Goal: Information Seeking & Learning: Check status

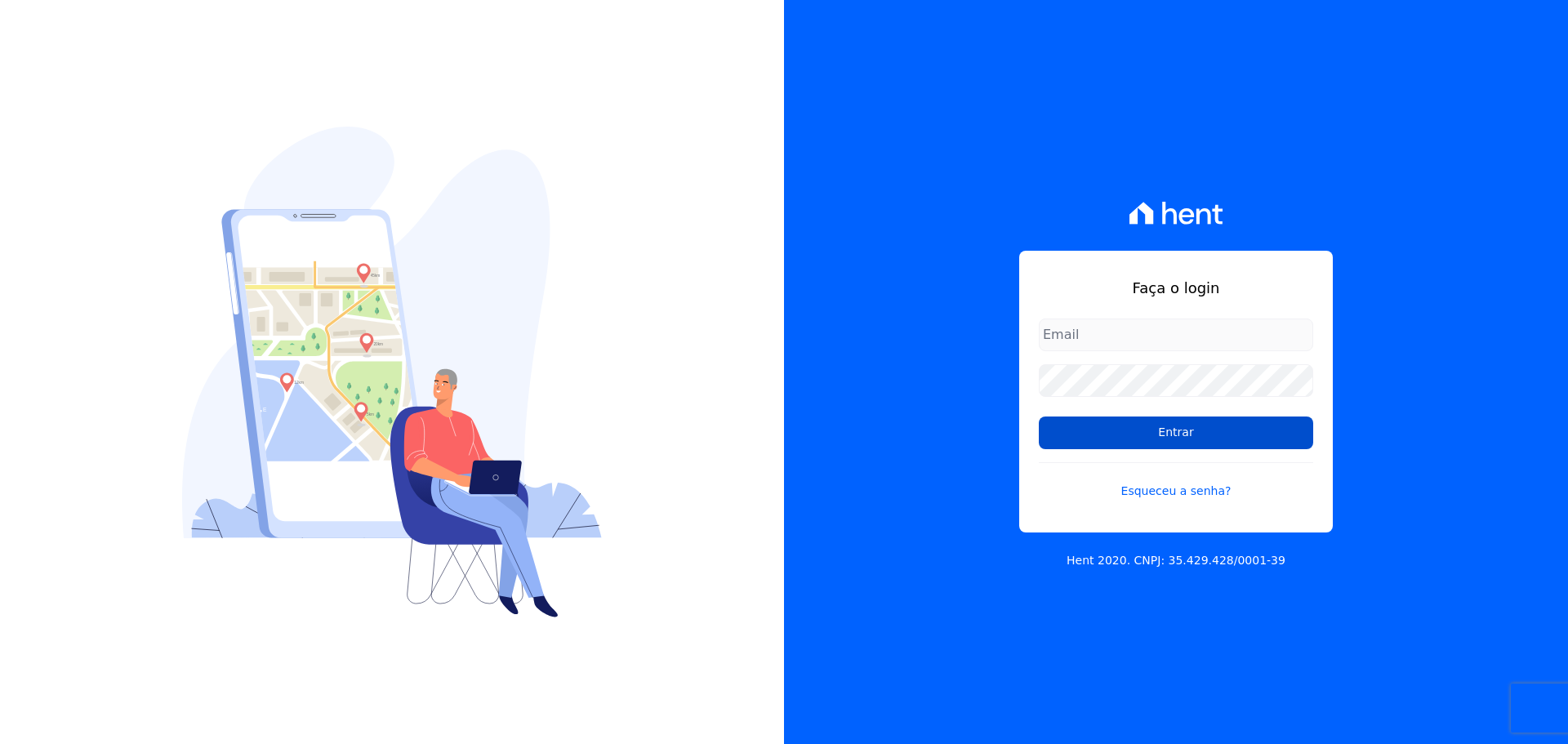
type input "[PERSON_NAME][EMAIL_ADDRESS][PERSON_NAME][DOMAIN_NAME]"
click at [1119, 427] on input "Entrar" at bounding box center [1176, 432] width 274 height 33
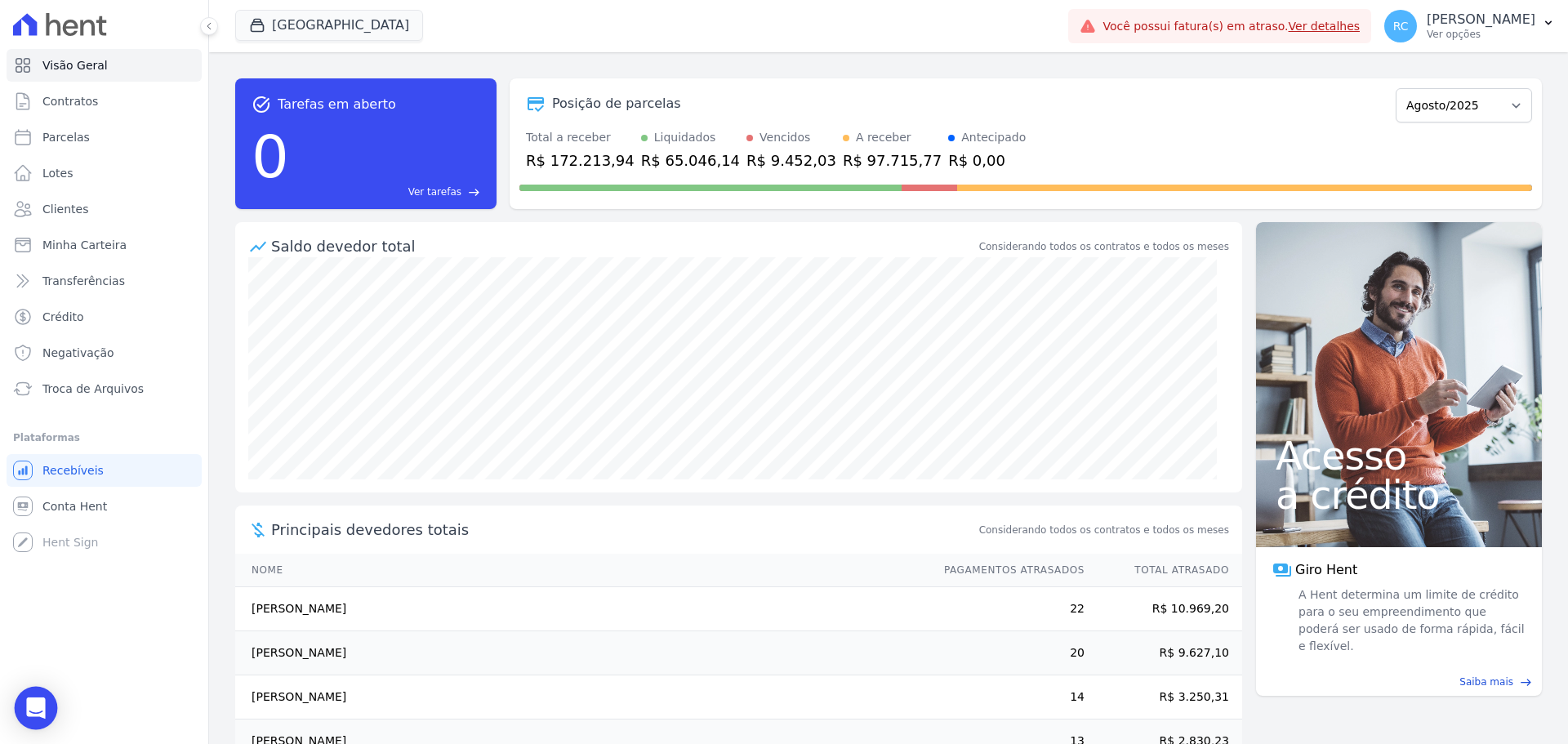
click at [22, 710] on div "Open Intercom Messenger" at bounding box center [37, 709] width 44 height 44
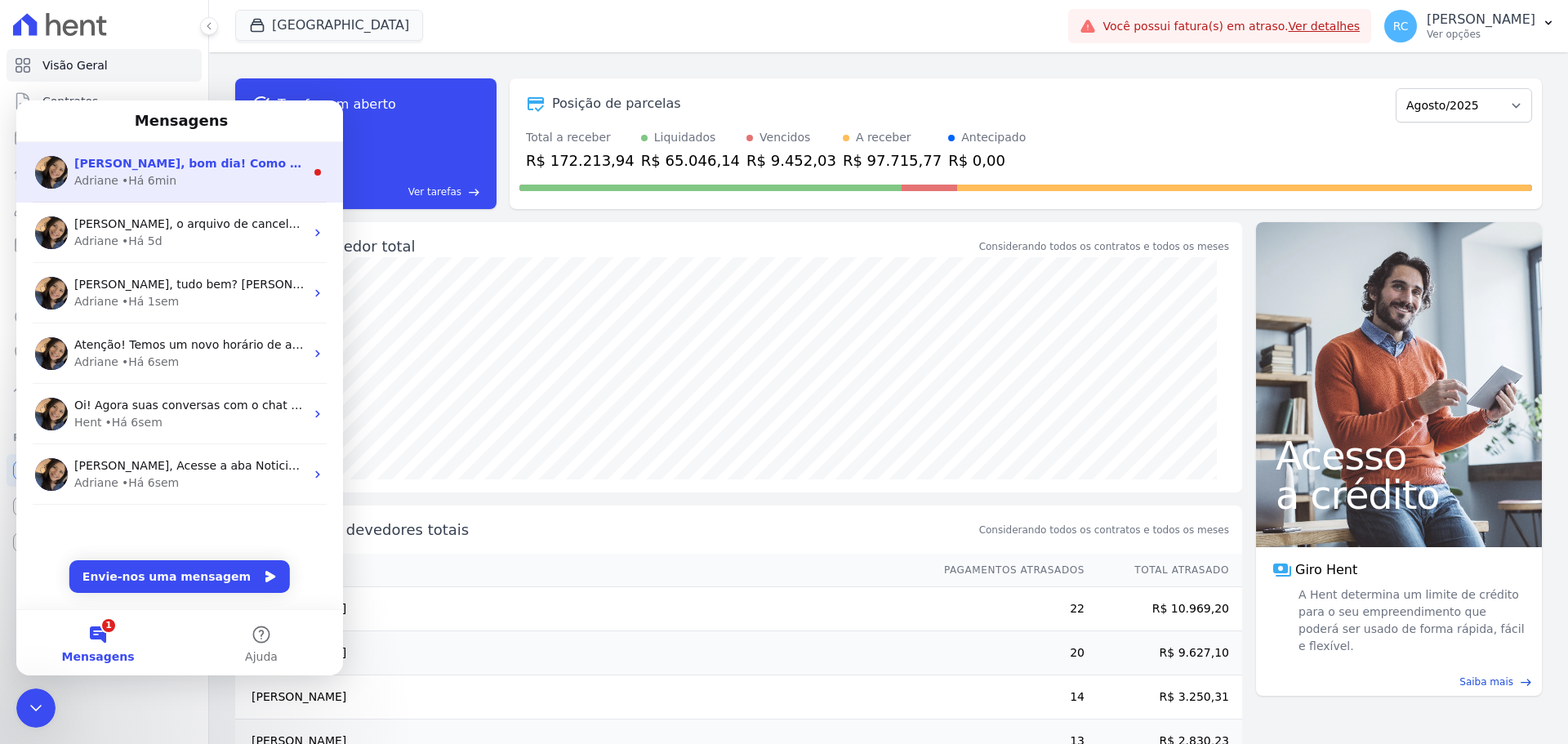
click at [238, 183] on div "Adriane • Há 6min" at bounding box center [189, 181] width 230 height 17
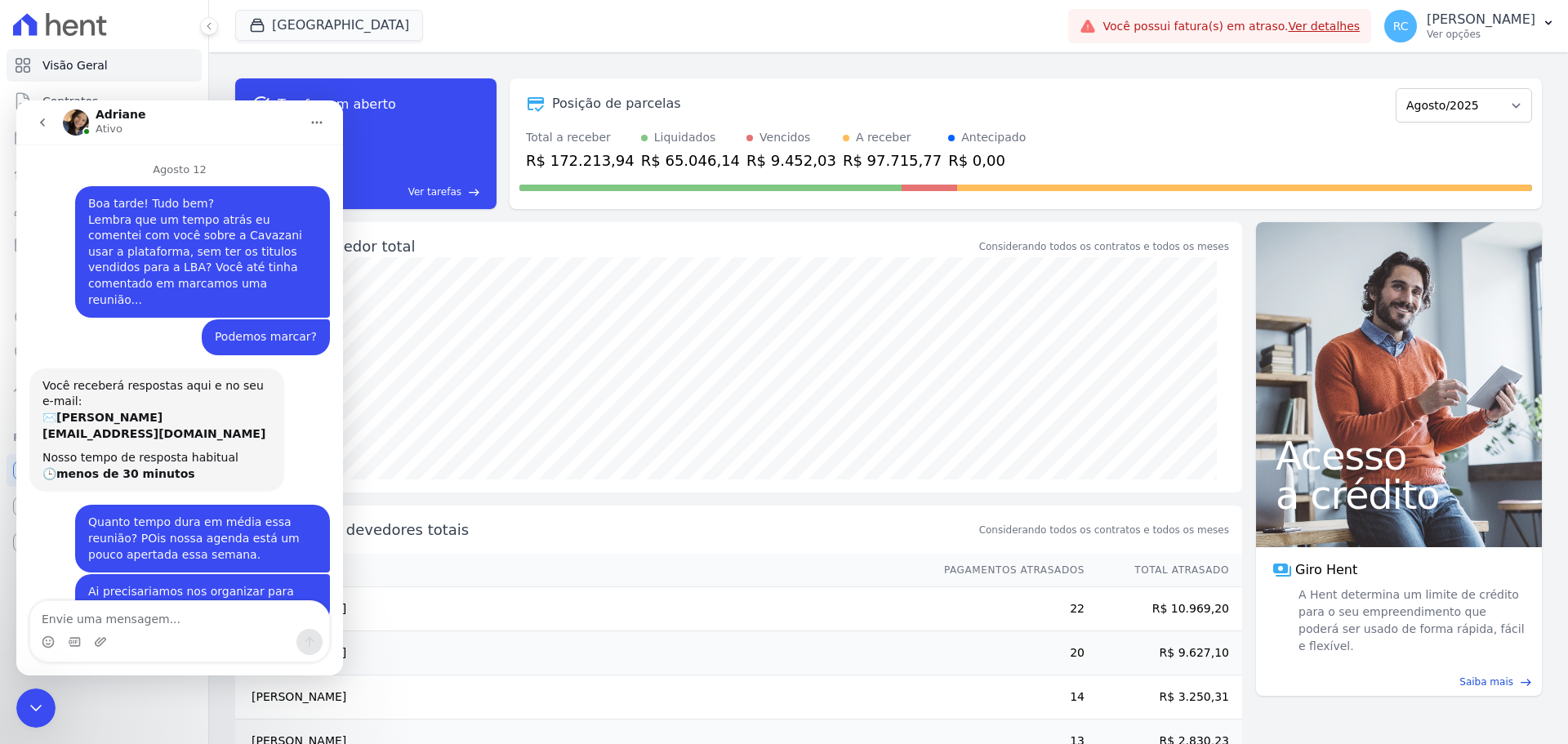
scroll to position [41, 0]
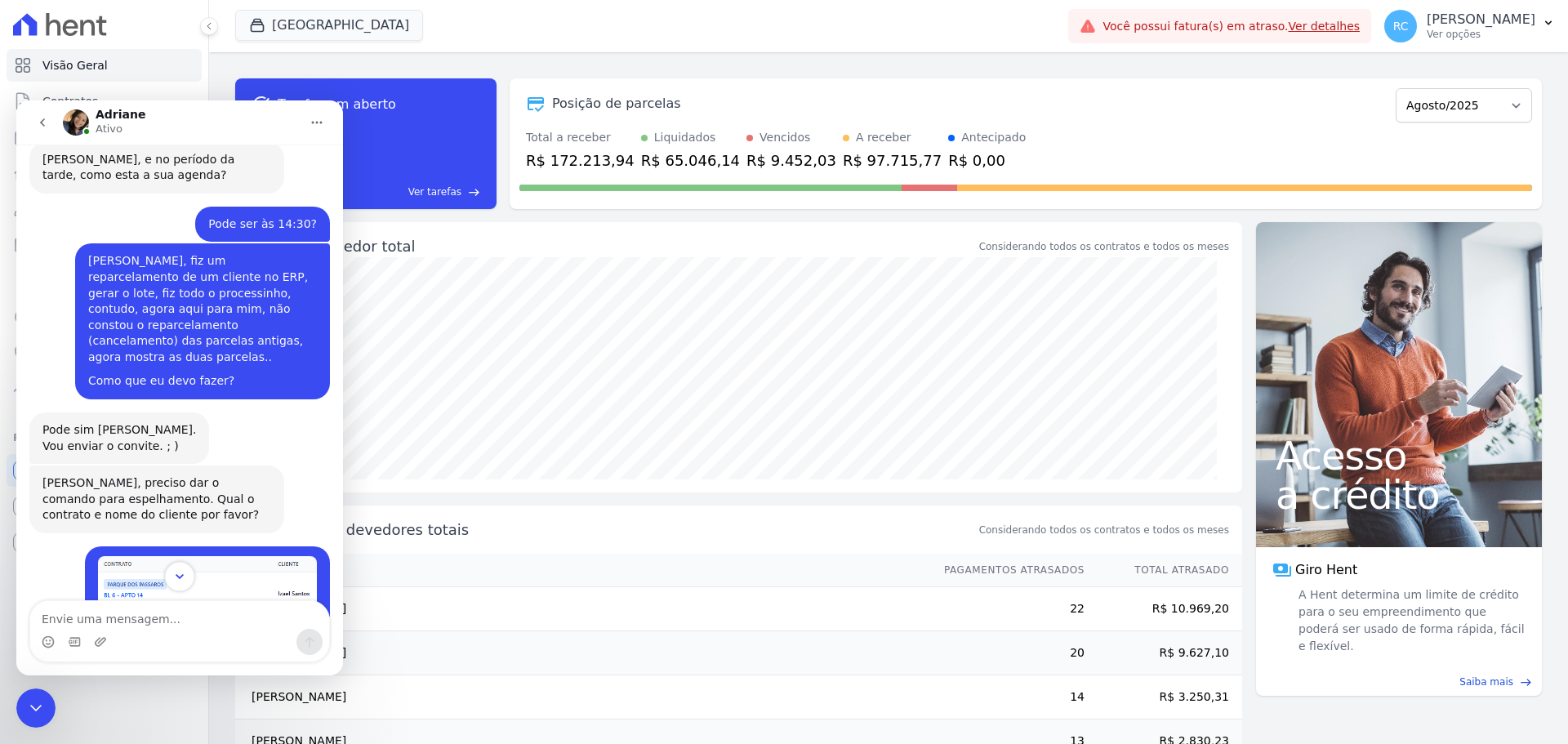
click at [170, 581] on button "Scroll to bottom" at bounding box center [179, 576] width 30 height 30
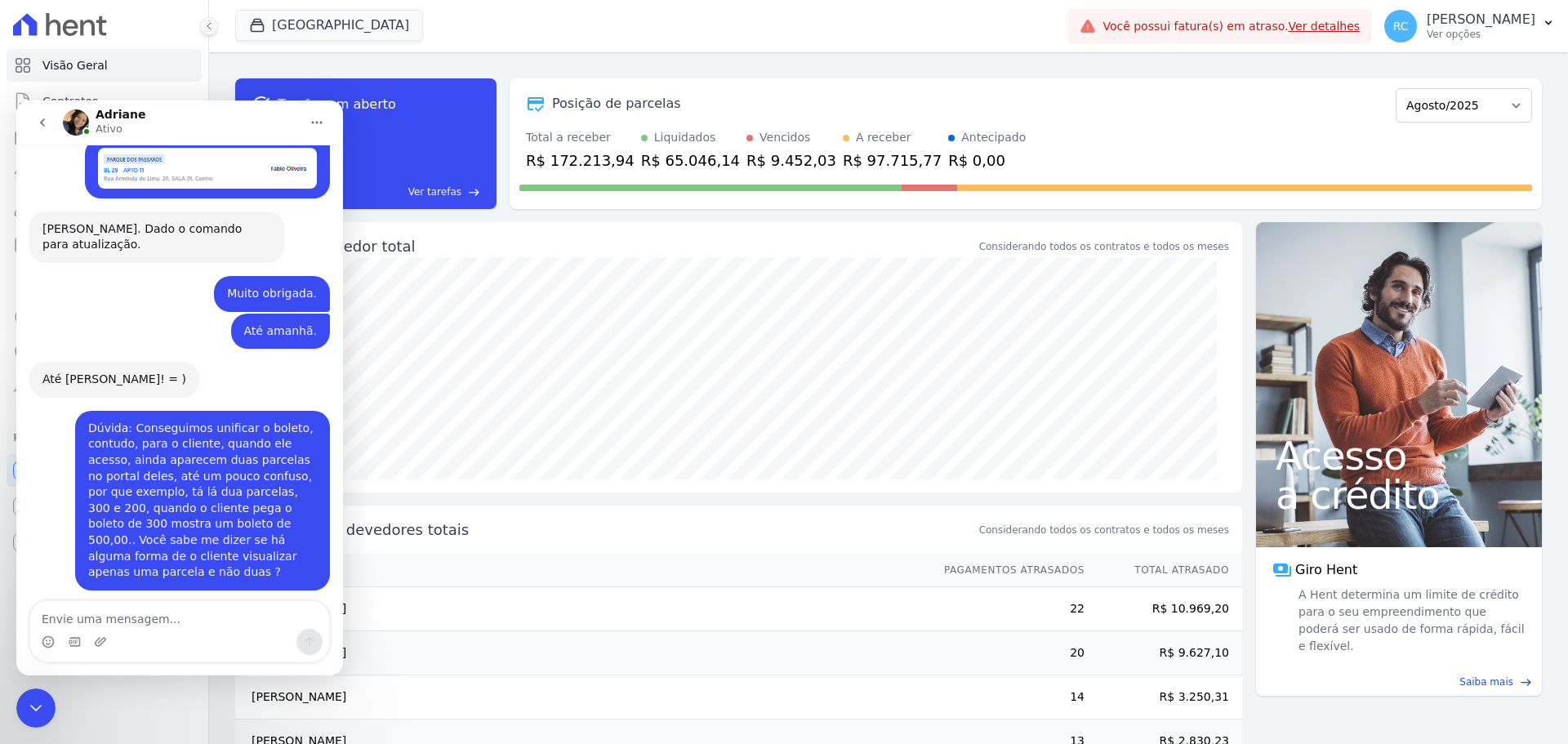
scroll to position [2891, 0]
drag, startPoint x: 241, startPoint y: 486, endPoint x: 204, endPoint y: 499, distance: 39.2
click at [204, 634] on div "Olá Raquel, bom dia! Como vai? Raquel, poderia enviar um exemplo por favor? (co…" at bounding box center [157, 690] width 229 height 112
click at [44, 705] on icon "Fechar mensagem da Intercom" at bounding box center [35, 707] width 19 height 19
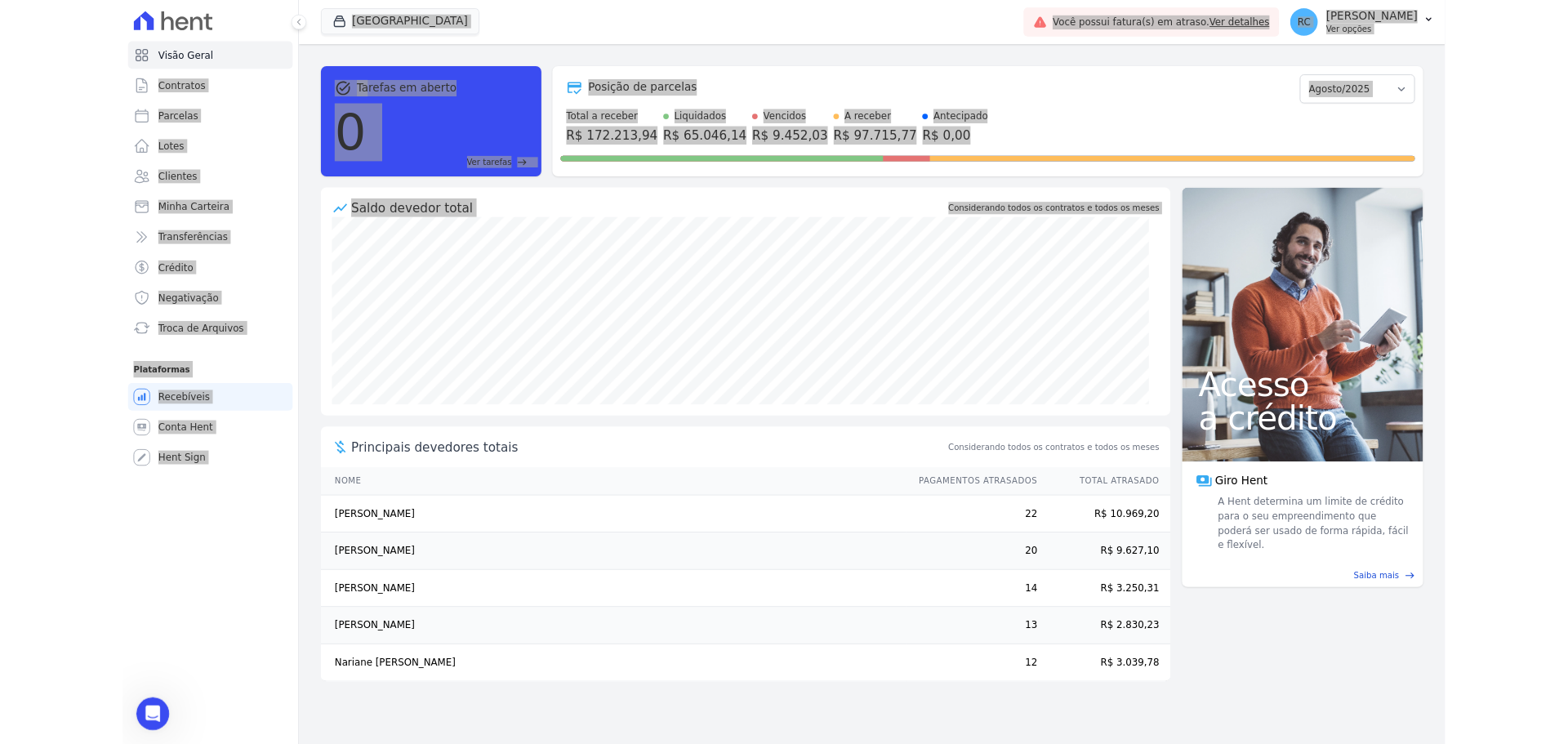
scroll to position [0, 0]
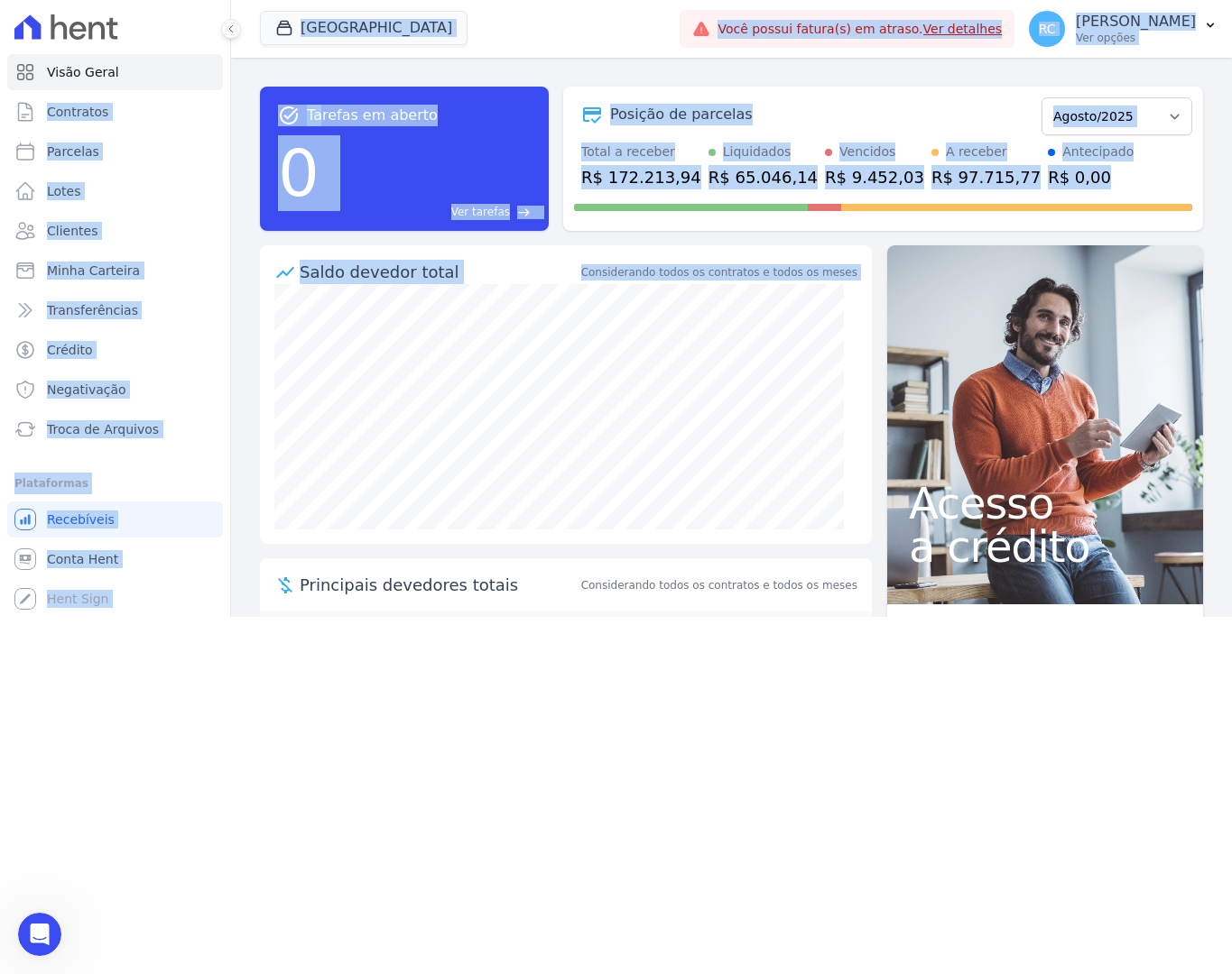
click at [842, 618] on html "Visão Geral Contratos Parcelas Lotes Clientes Minha Carteira Transferências Cré…" at bounding box center [616, 308] width 1232 height 618
click at [502, 618] on html "Visão Geral Contratos Parcelas Lotes Clientes Minha Carteira Transferências Cré…" at bounding box center [616, 308] width 1232 height 618
click at [527, 618] on html "Visão Geral Contratos Parcelas Lotes Clientes Minha Carteira Transferências Cré…" at bounding box center [616, 308] width 1232 height 618
click at [669, 618] on html "Visão Geral Contratos Parcelas Lotes Clientes Minha Carteira Transferências Cré…" at bounding box center [616, 308] width 1232 height 618
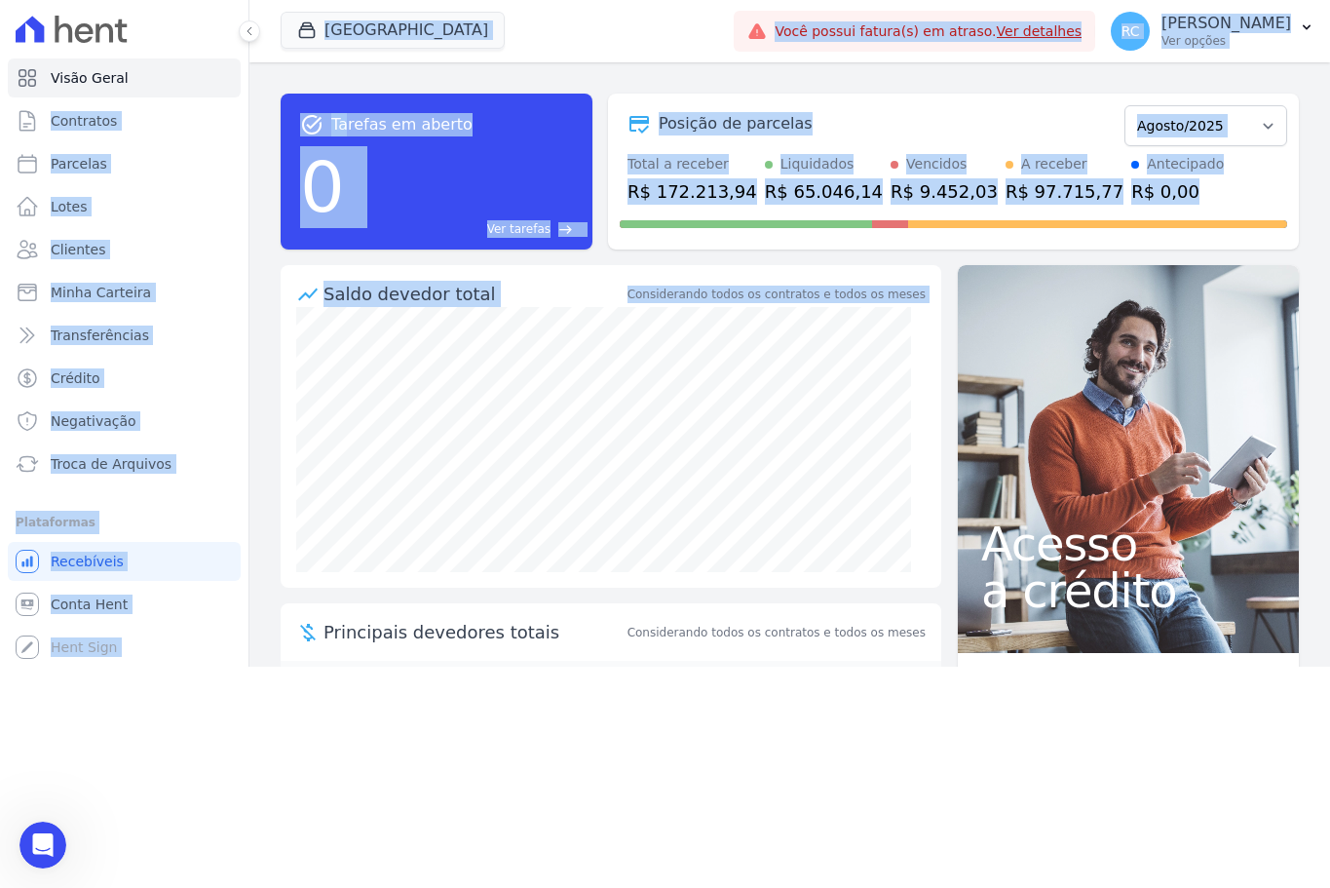
click at [585, 33] on div "Parque Dos Passaros CAVAZANI EMPREENDIMENTOS IMOBILIARIOS PARQUE DAS FLORES PAR…" at bounding box center [503, 31] width 445 height 64
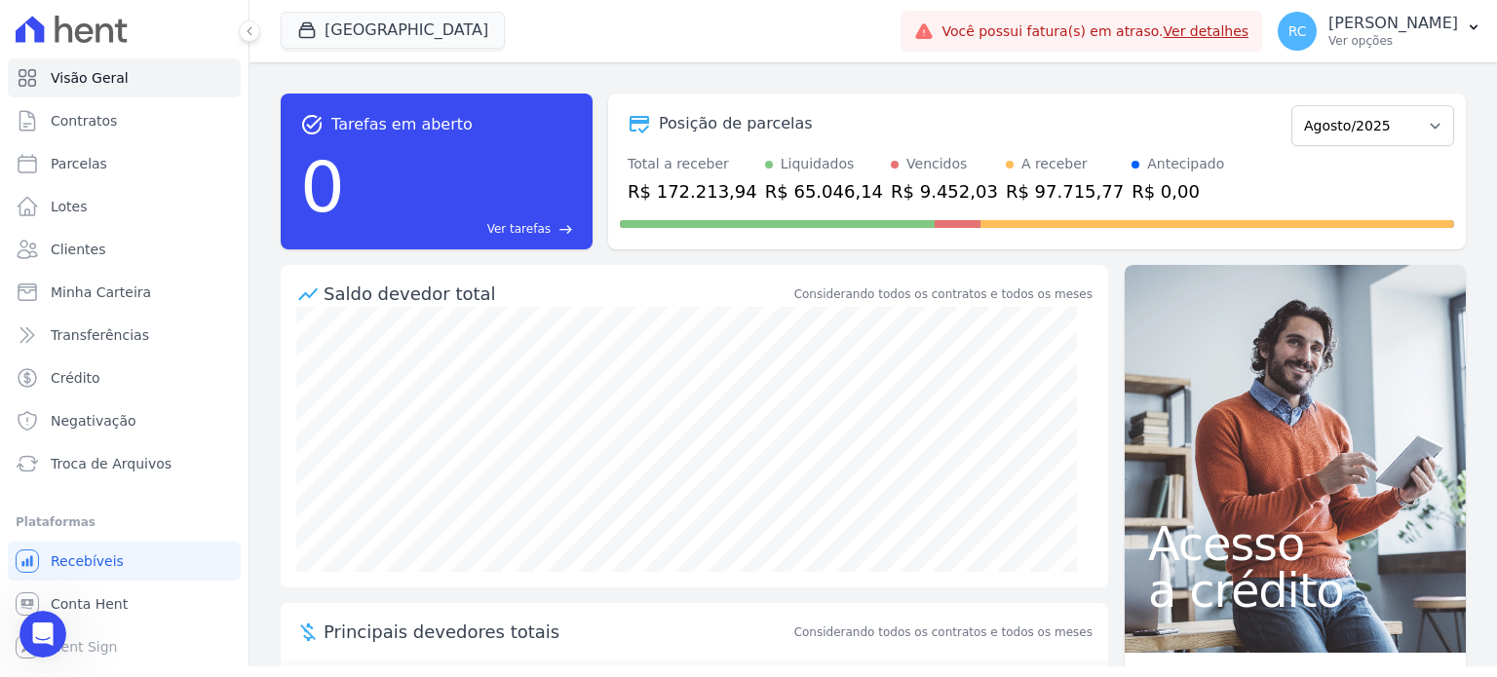
scroll to position [3560, 0]
click at [390, 29] on button "[GEOGRAPHIC_DATA]" at bounding box center [393, 30] width 224 height 37
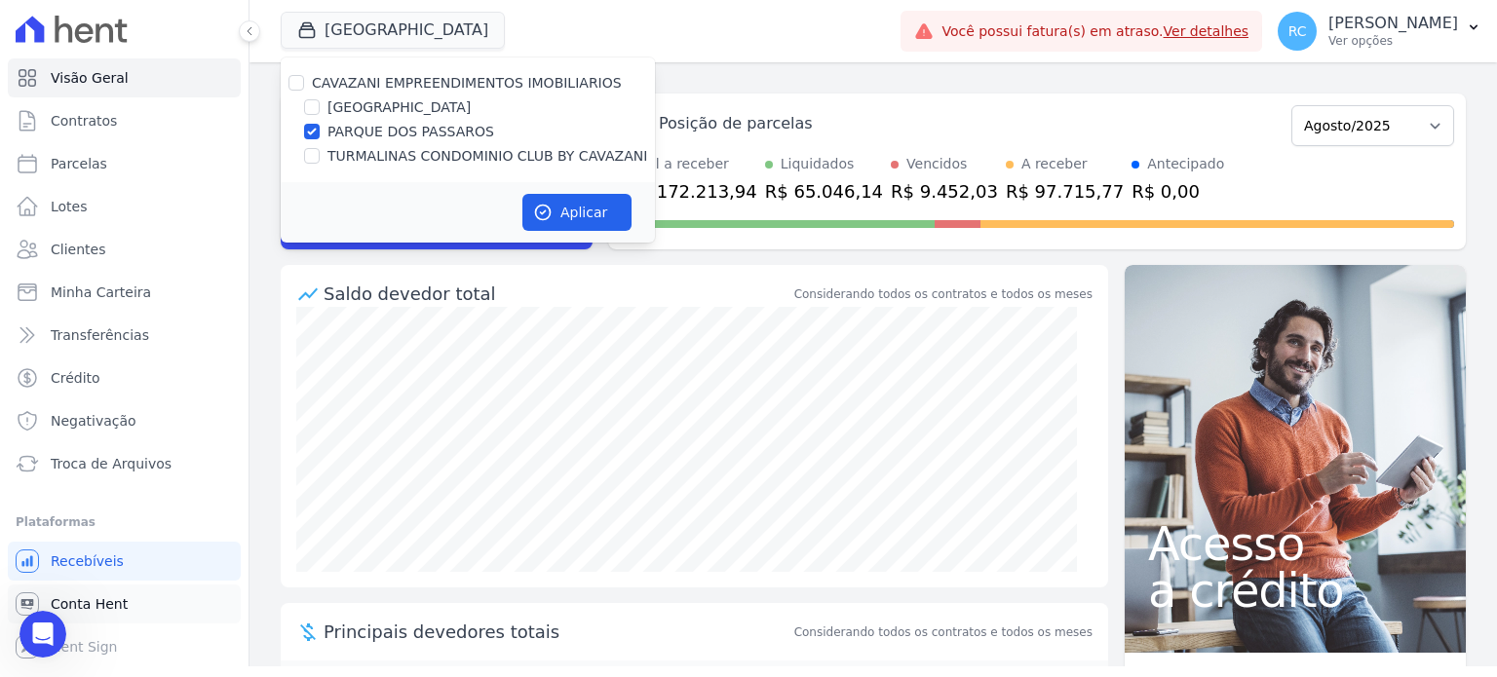
click at [136, 608] on link "Conta Hent" at bounding box center [124, 604] width 233 height 39
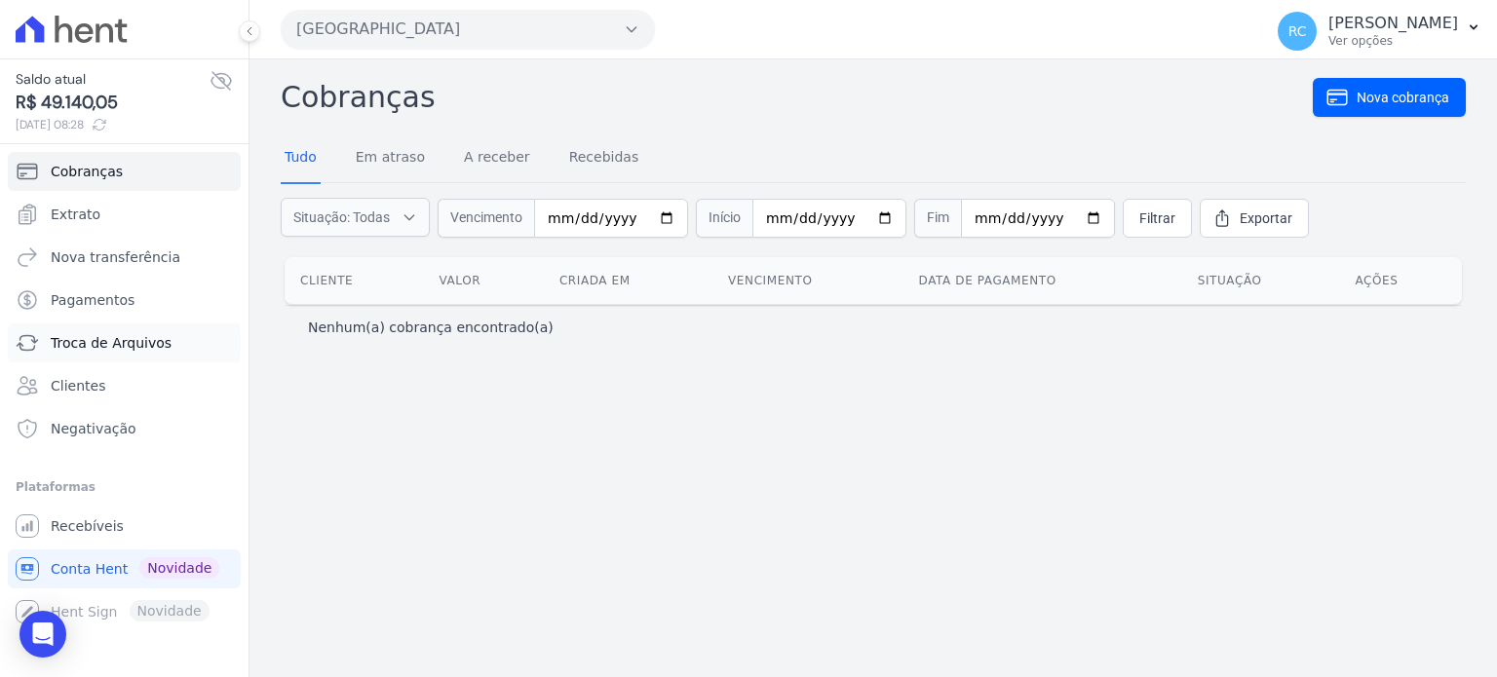
click at [134, 338] on span "Troca de Arquivos" at bounding box center [111, 342] width 121 height 19
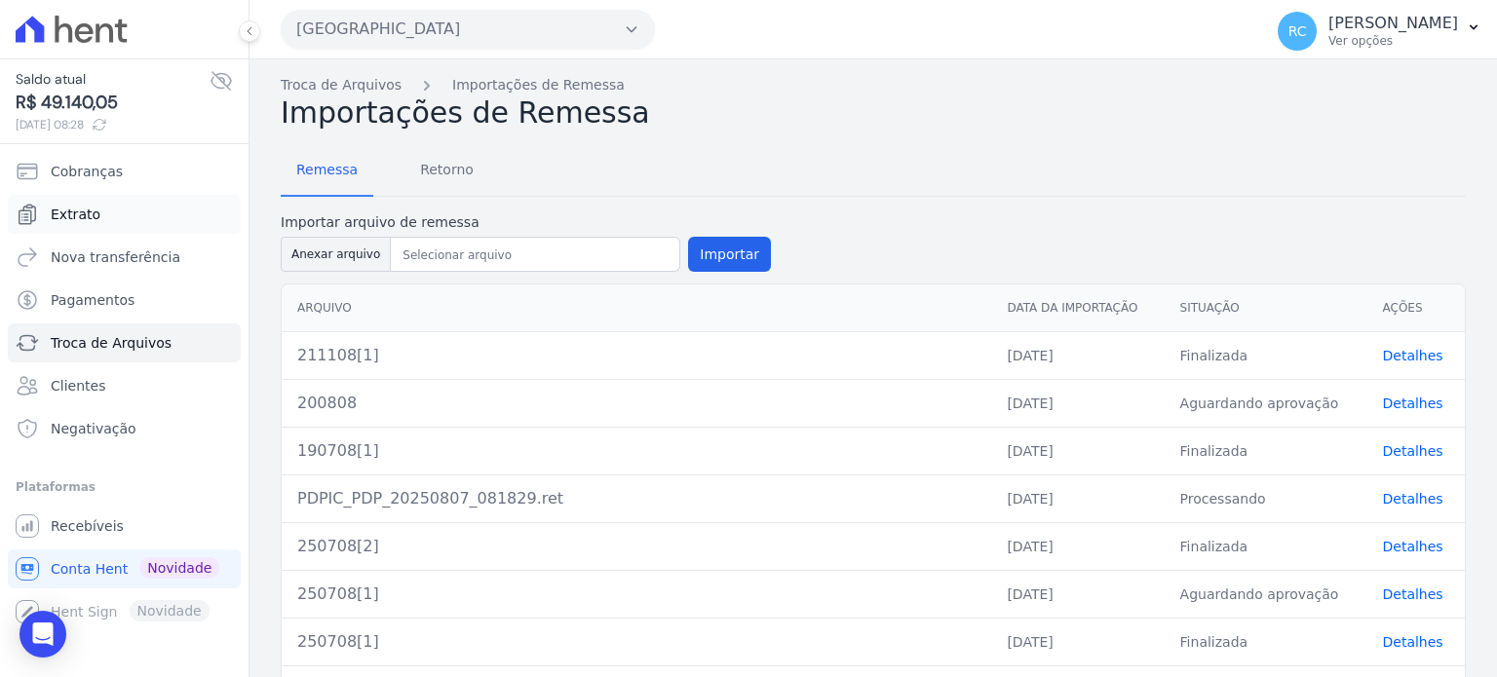
click at [127, 223] on link "Extrato" at bounding box center [124, 214] width 233 height 39
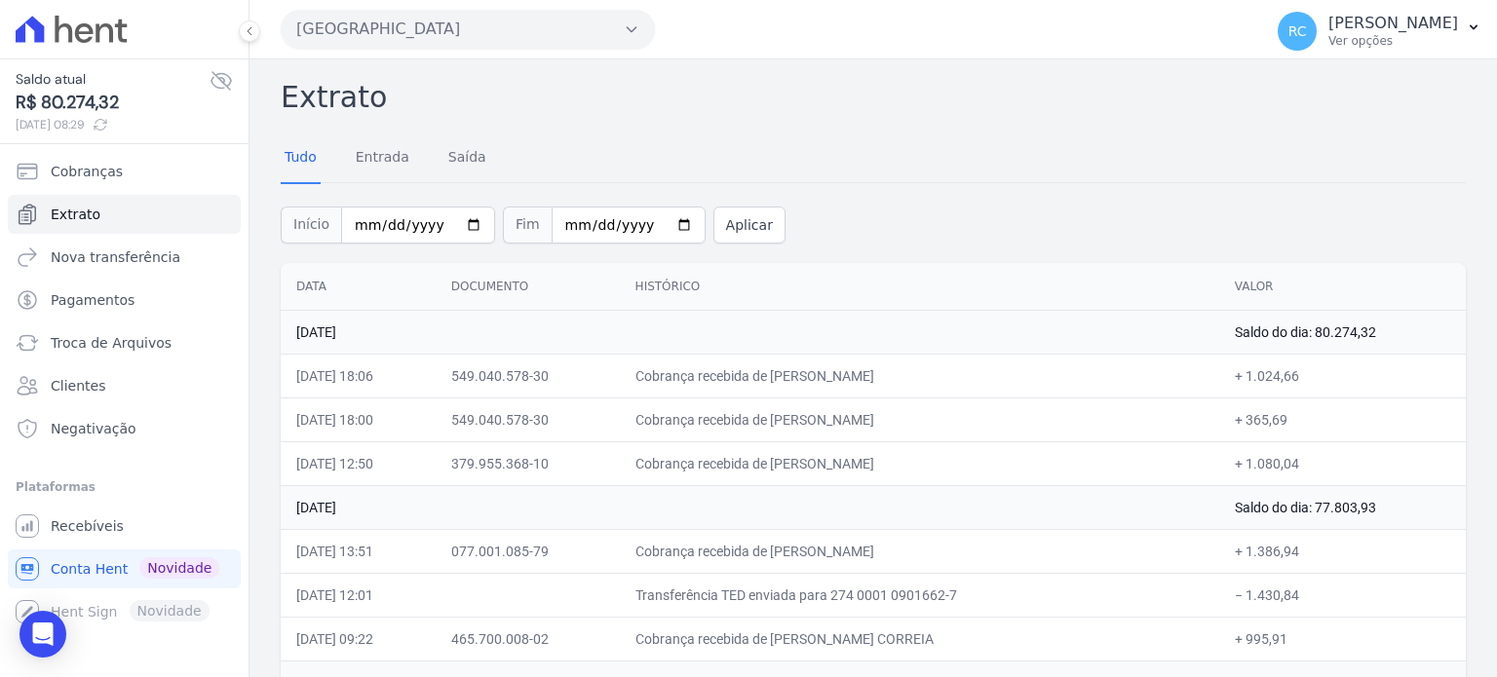
click at [438, 31] on button "[GEOGRAPHIC_DATA]" at bounding box center [468, 29] width 374 height 39
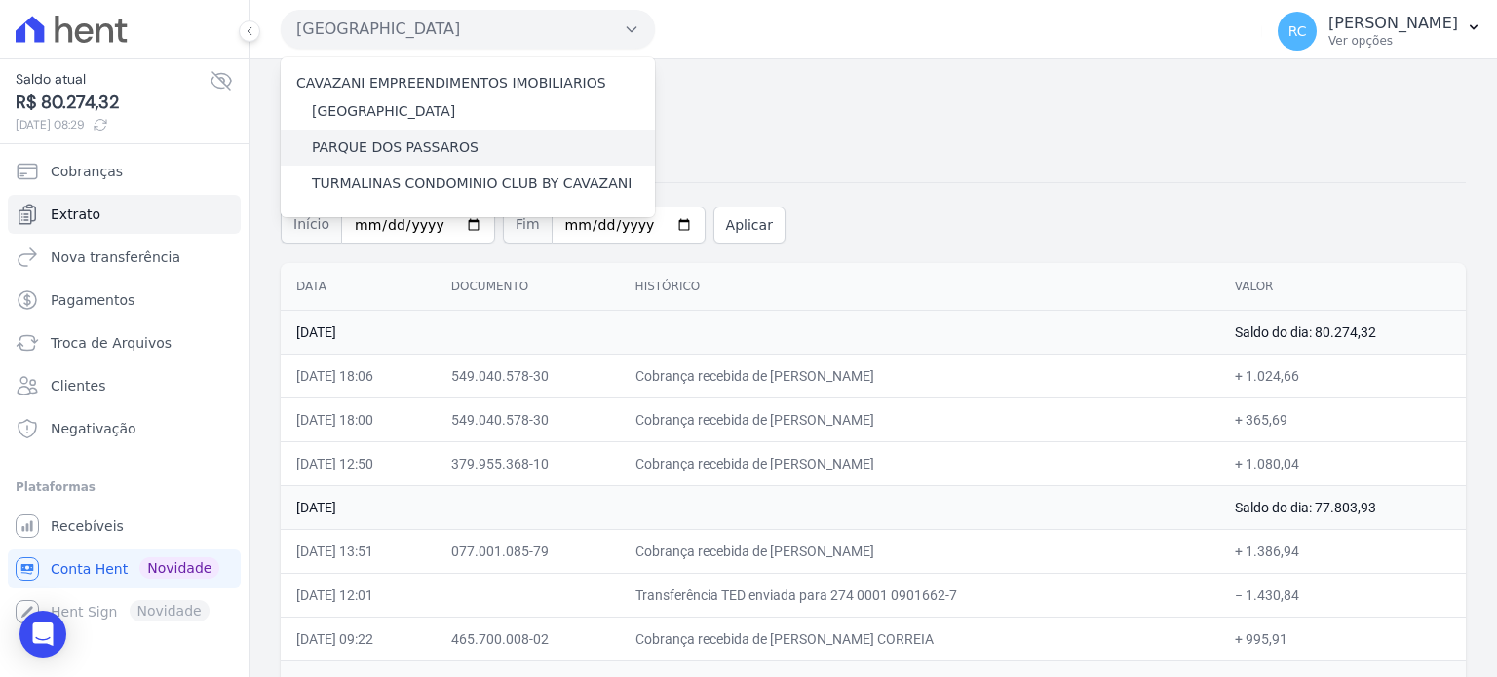
click at [394, 144] on label "PARQUE DOS PASSAROS" at bounding box center [395, 147] width 167 height 20
click at [0, 0] on input "PARQUE DOS PASSAROS" at bounding box center [0, 0] width 0 height 0
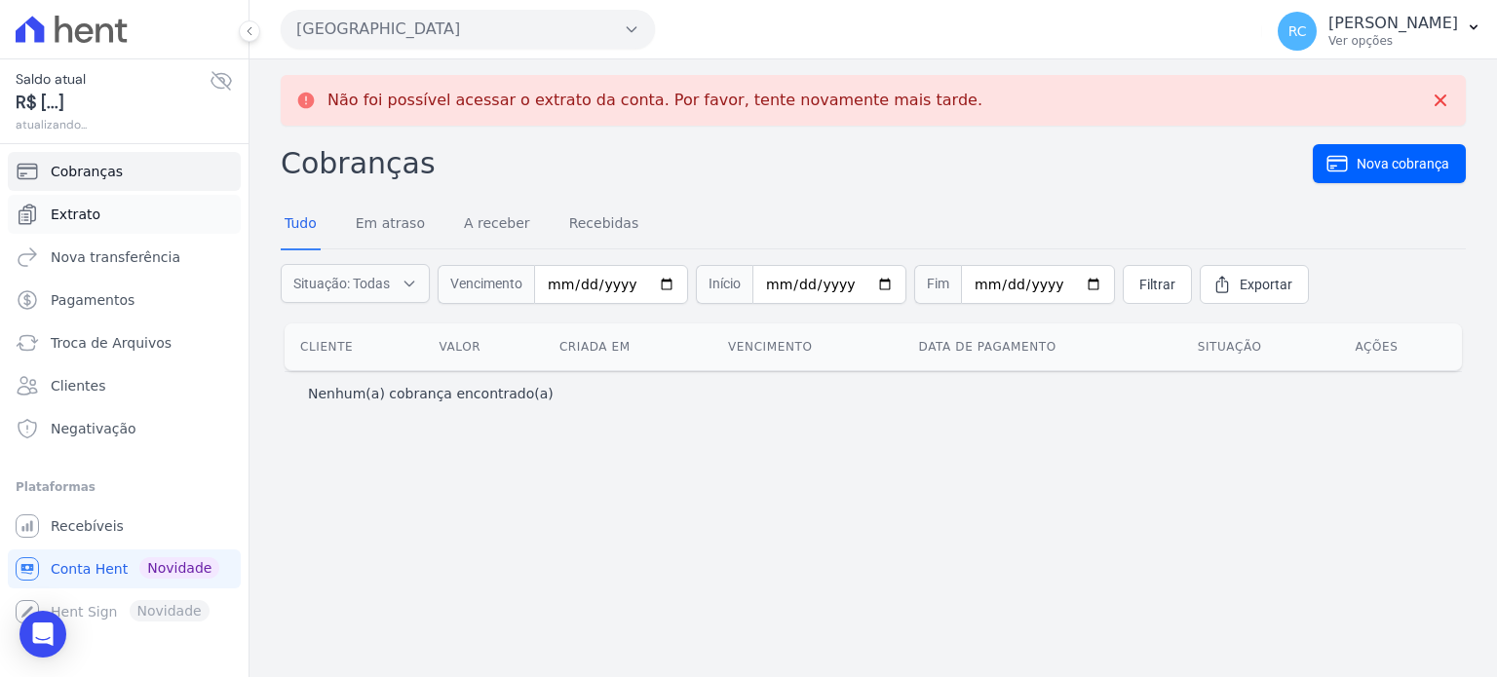
click at [163, 221] on link "Extrato" at bounding box center [124, 214] width 233 height 39
click at [163, 219] on link "Extrato" at bounding box center [124, 214] width 233 height 39
click at [141, 221] on link "Extrato" at bounding box center [124, 214] width 233 height 39
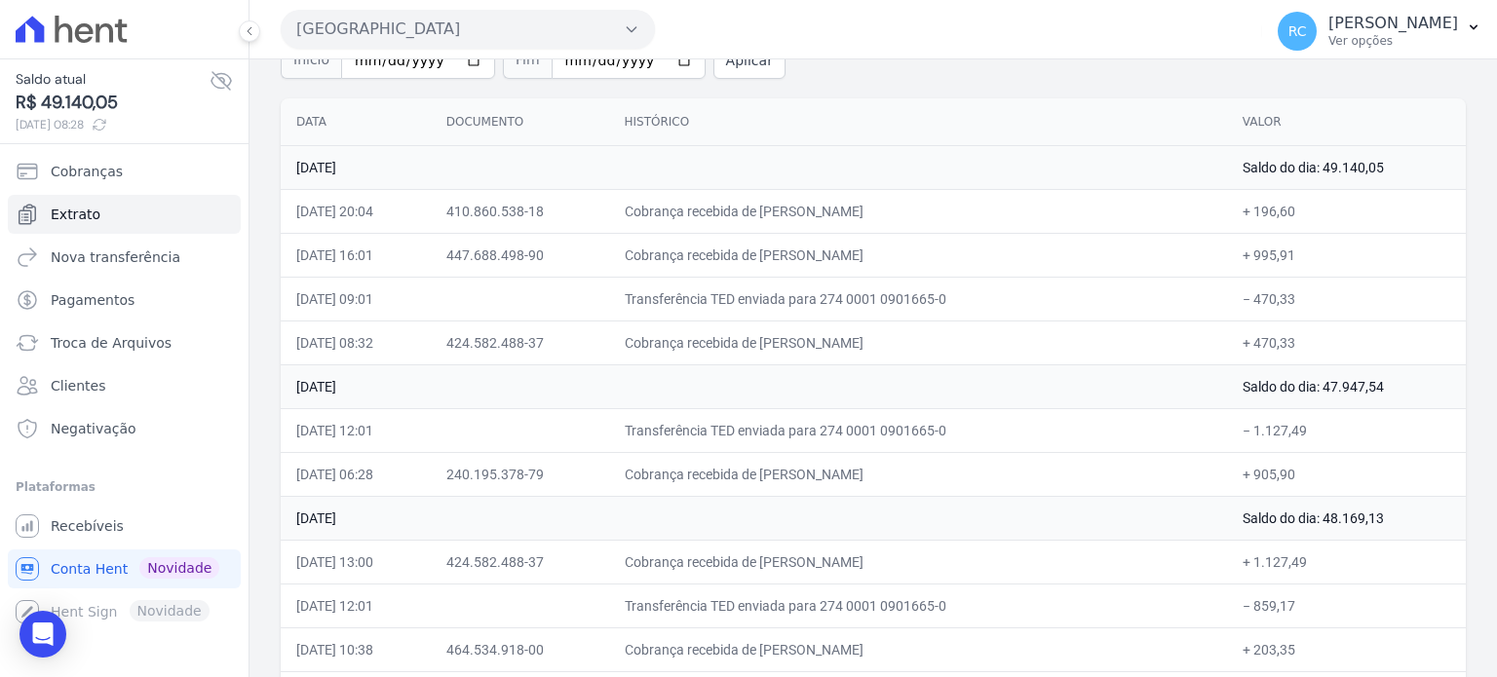
scroll to position [195, 0]
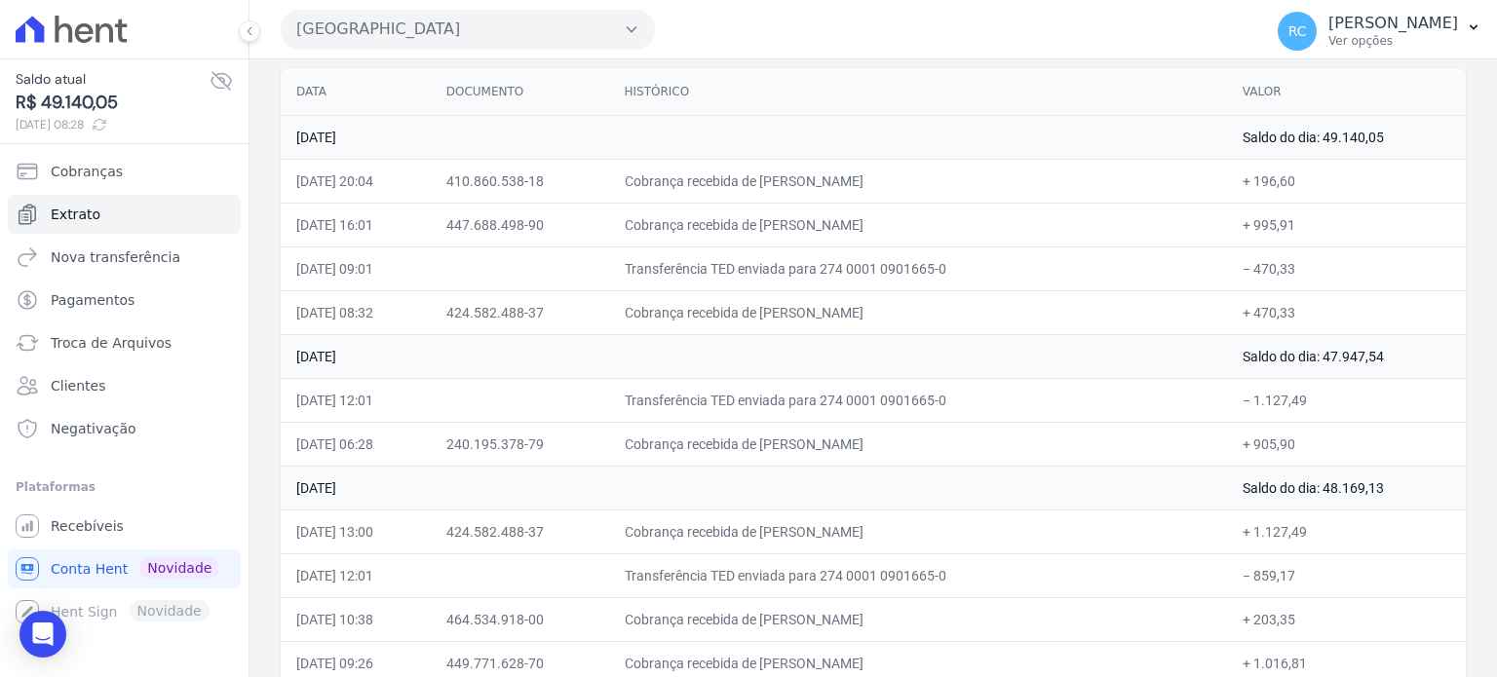
drag, startPoint x: 1288, startPoint y: 264, endPoint x: 1242, endPoint y: 276, distance: 48.2
click at [1242, 276] on td "− 470,33" at bounding box center [1346, 269] width 239 height 44
copy td "470,33"
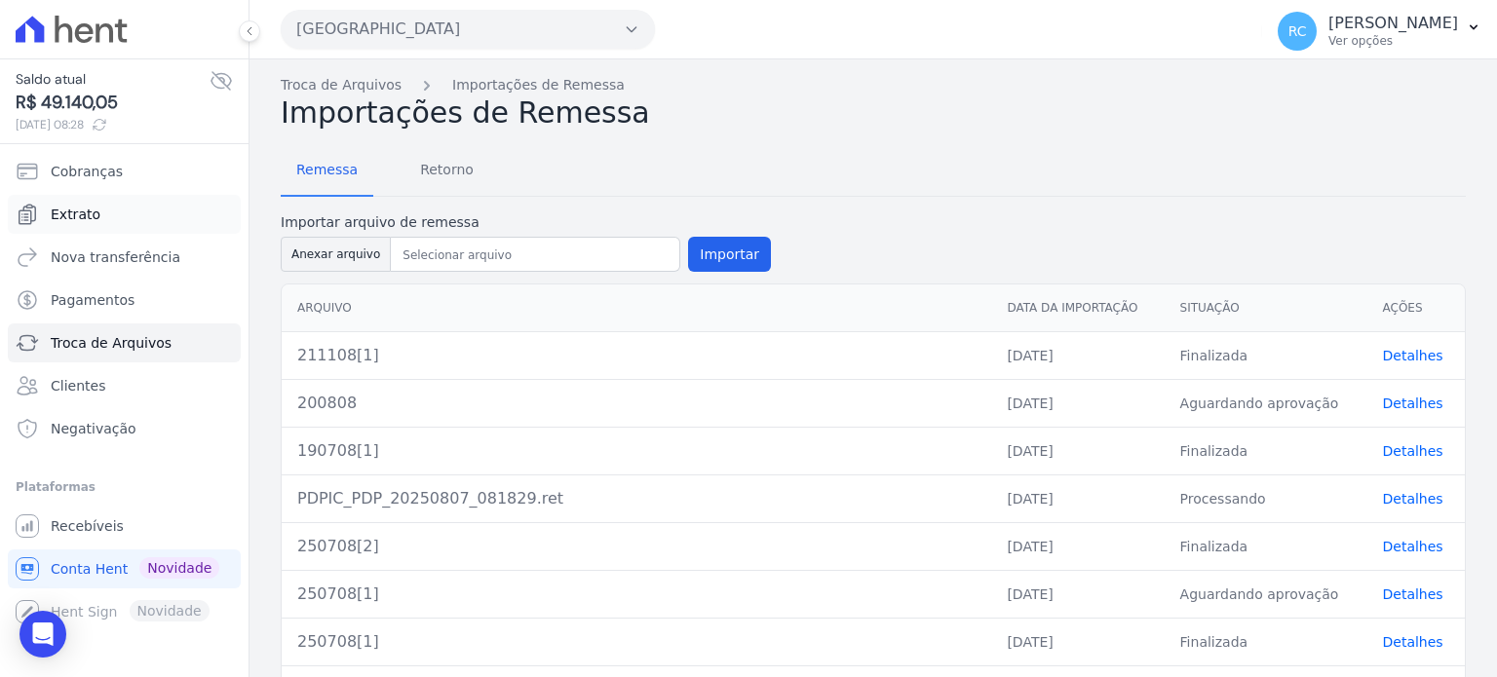
click at [155, 209] on link "Extrato" at bounding box center [124, 214] width 233 height 39
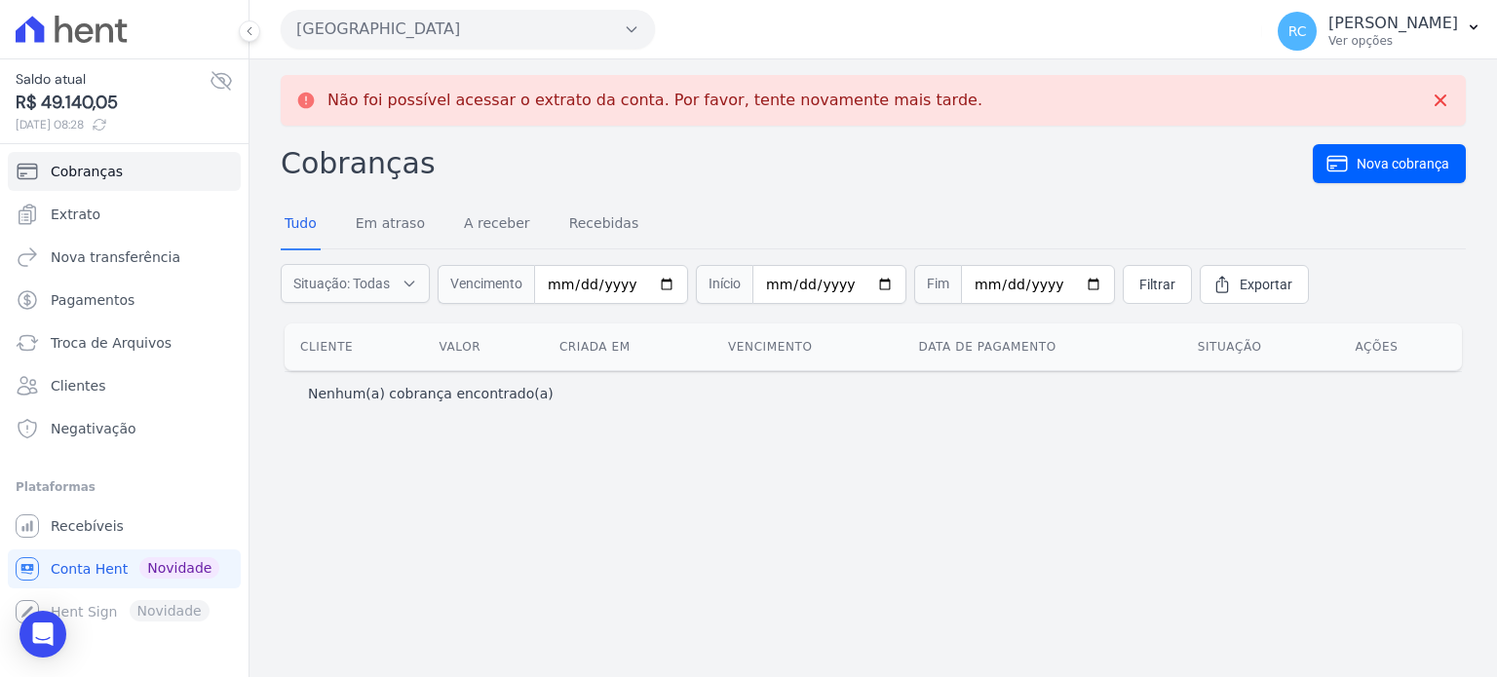
click at [435, 15] on button "[GEOGRAPHIC_DATA]" at bounding box center [468, 29] width 374 height 39
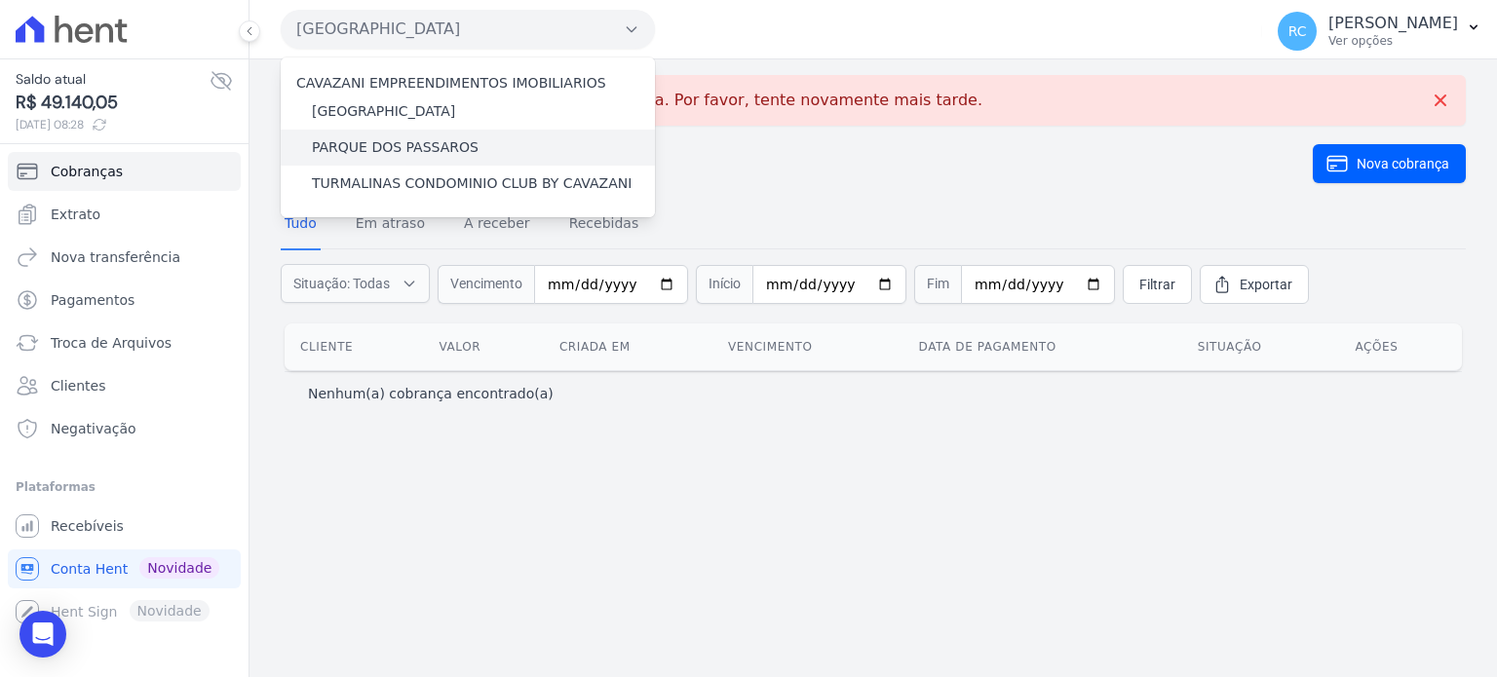
click at [425, 144] on label "PARQUE DOS PASSAROS" at bounding box center [395, 147] width 167 height 20
click at [0, 0] on input "PARQUE DOS PASSAROS" at bounding box center [0, 0] width 0 height 0
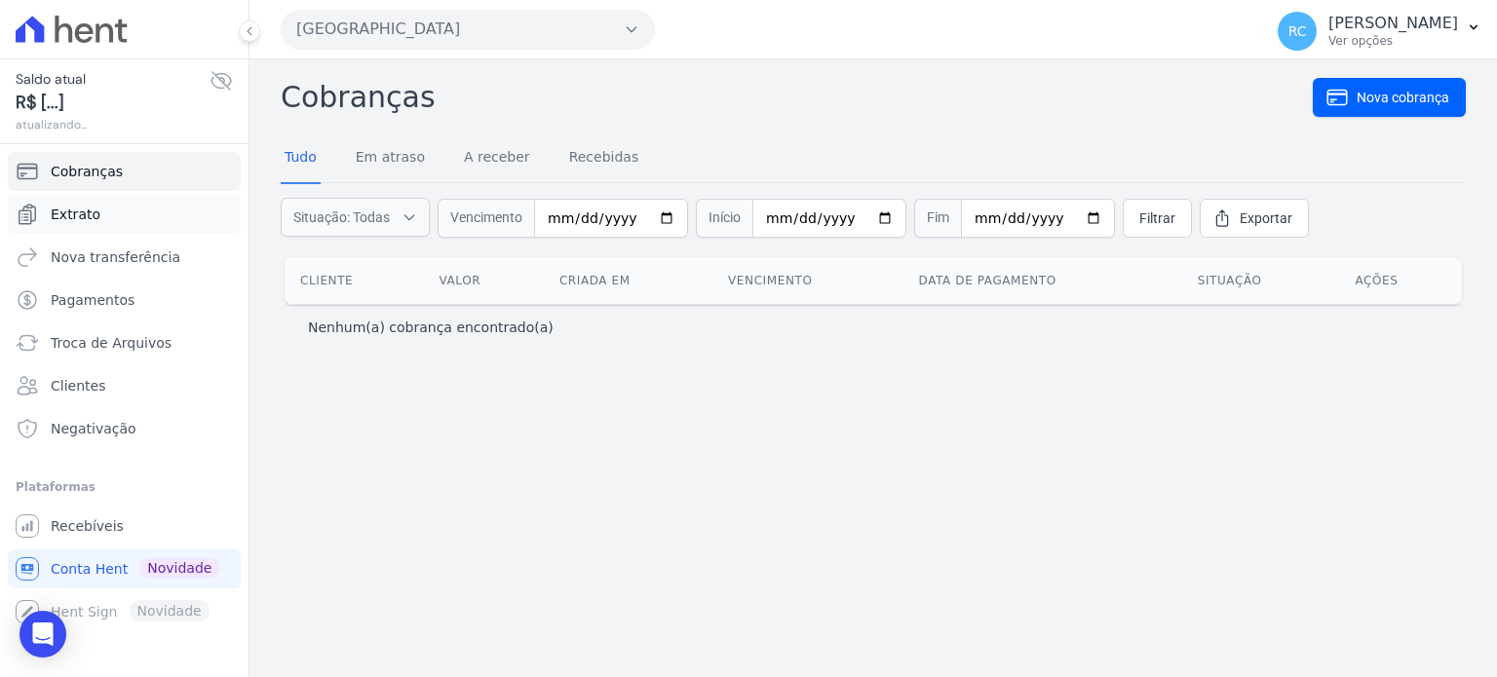
click at [120, 218] on link "Extrato" at bounding box center [124, 214] width 233 height 39
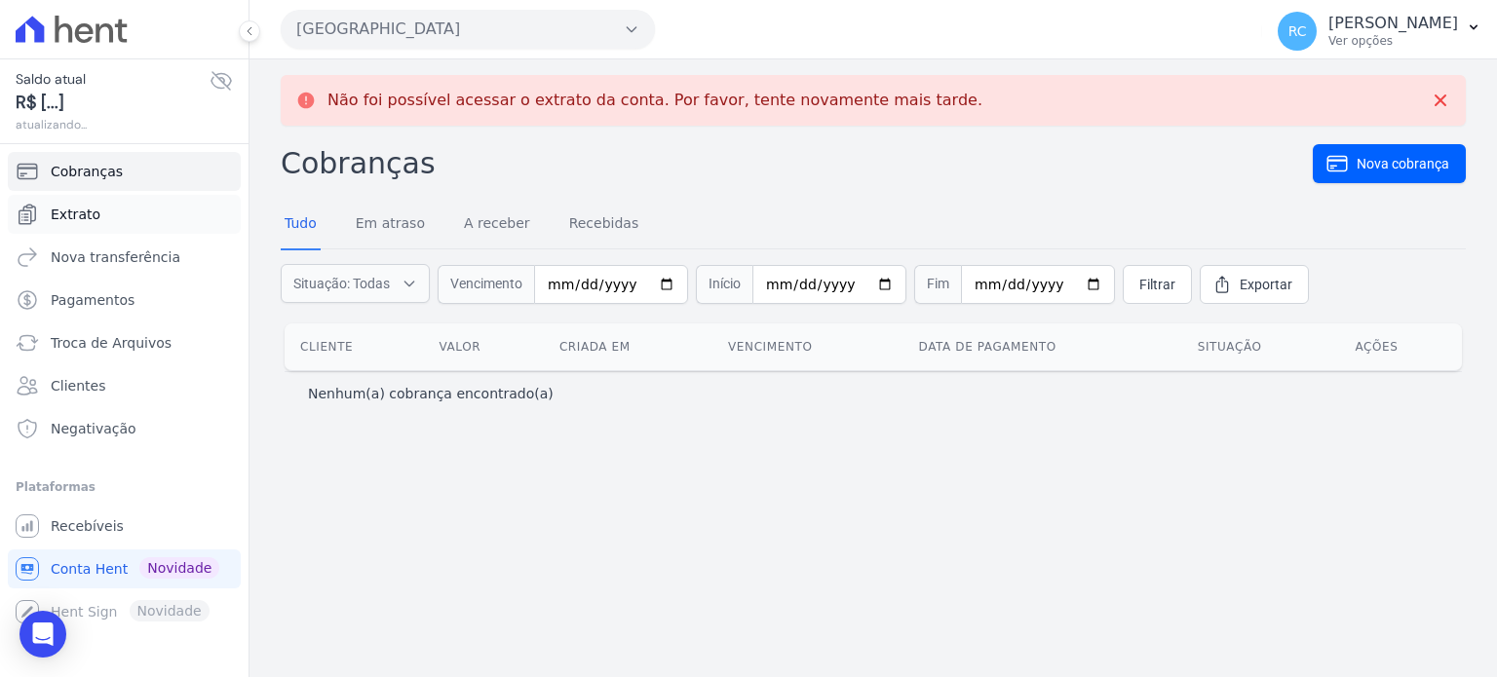
click at [119, 218] on link "Extrato" at bounding box center [124, 214] width 233 height 39
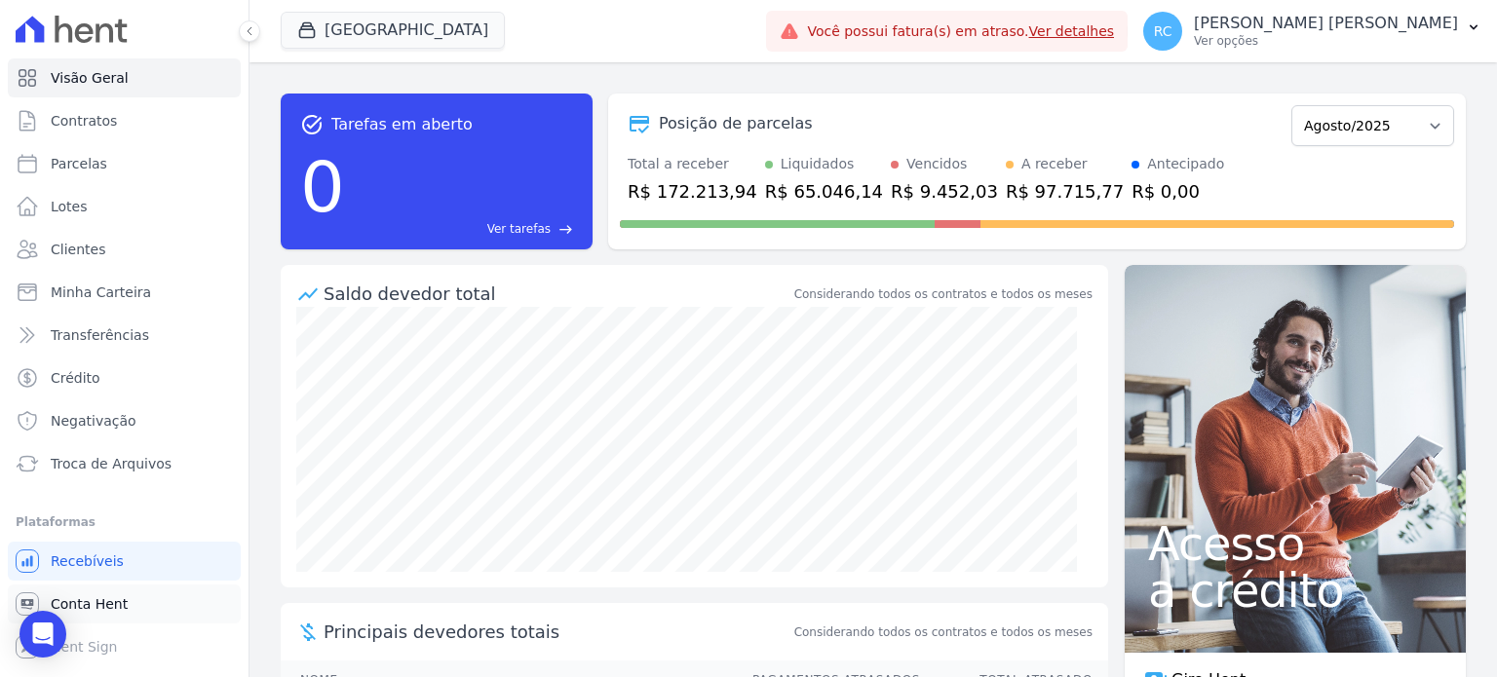
click at [119, 598] on span "Conta Hent" at bounding box center [89, 603] width 77 height 19
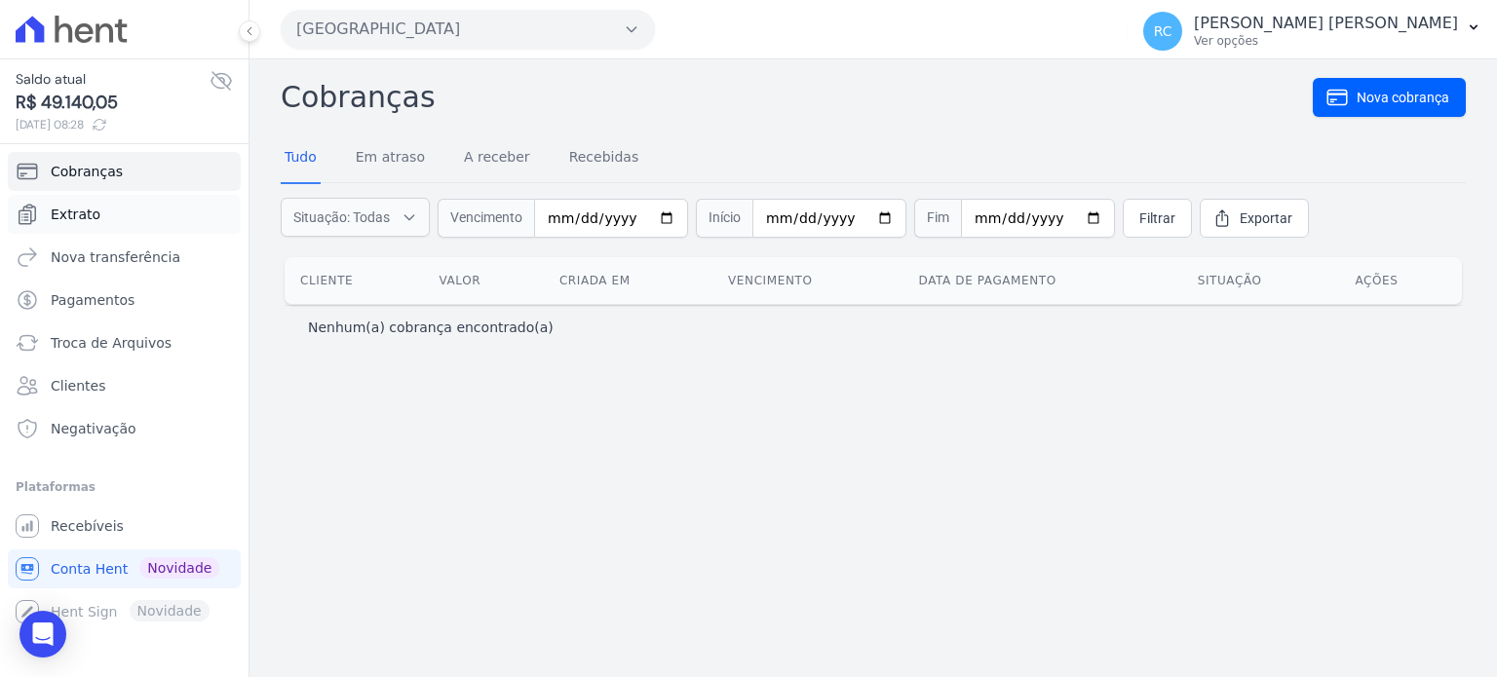
click at [118, 226] on link "Extrato" at bounding box center [124, 214] width 233 height 39
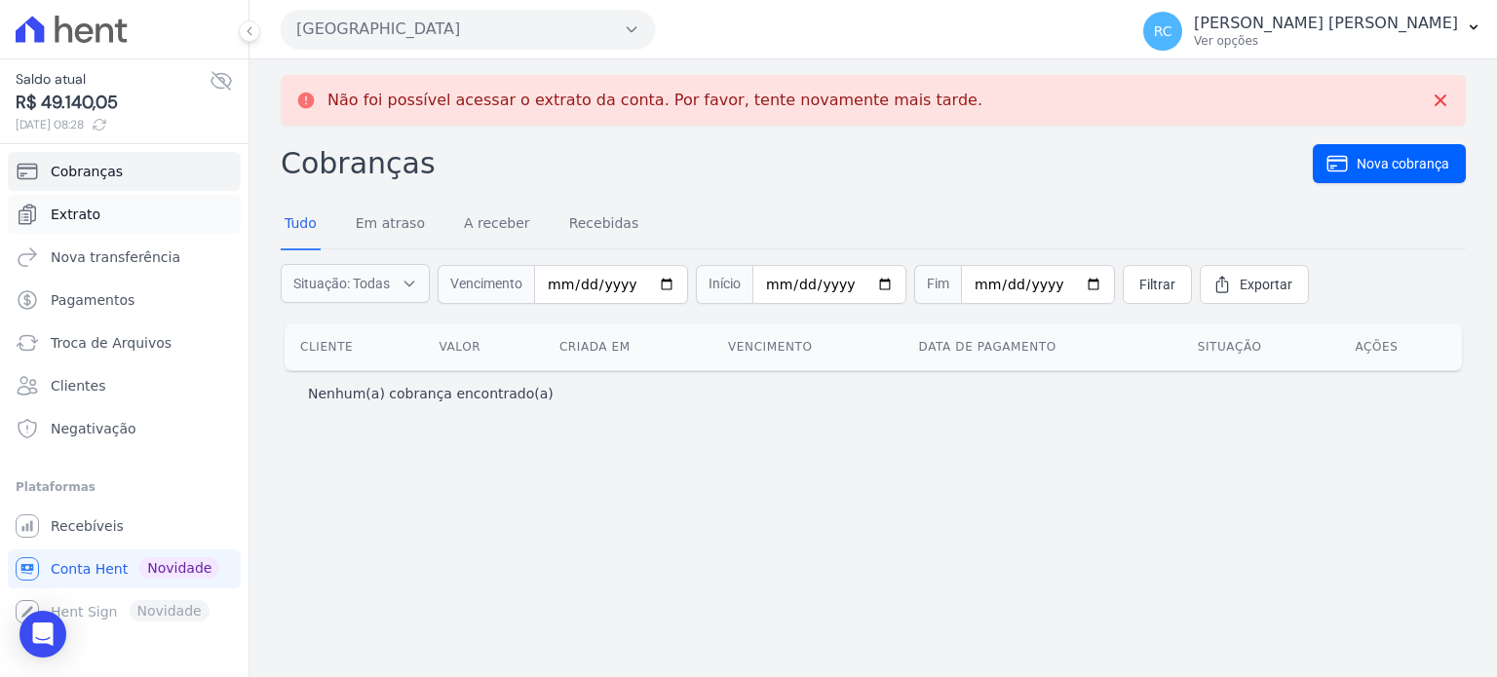
click at [117, 222] on link "Extrato" at bounding box center [124, 214] width 233 height 39
click at [152, 212] on link "Extrato" at bounding box center [124, 214] width 233 height 39
click at [88, 219] on span "Extrato" at bounding box center [76, 214] width 50 height 19
click at [143, 526] on link "Recebíveis" at bounding box center [124, 526] width 233 height 39
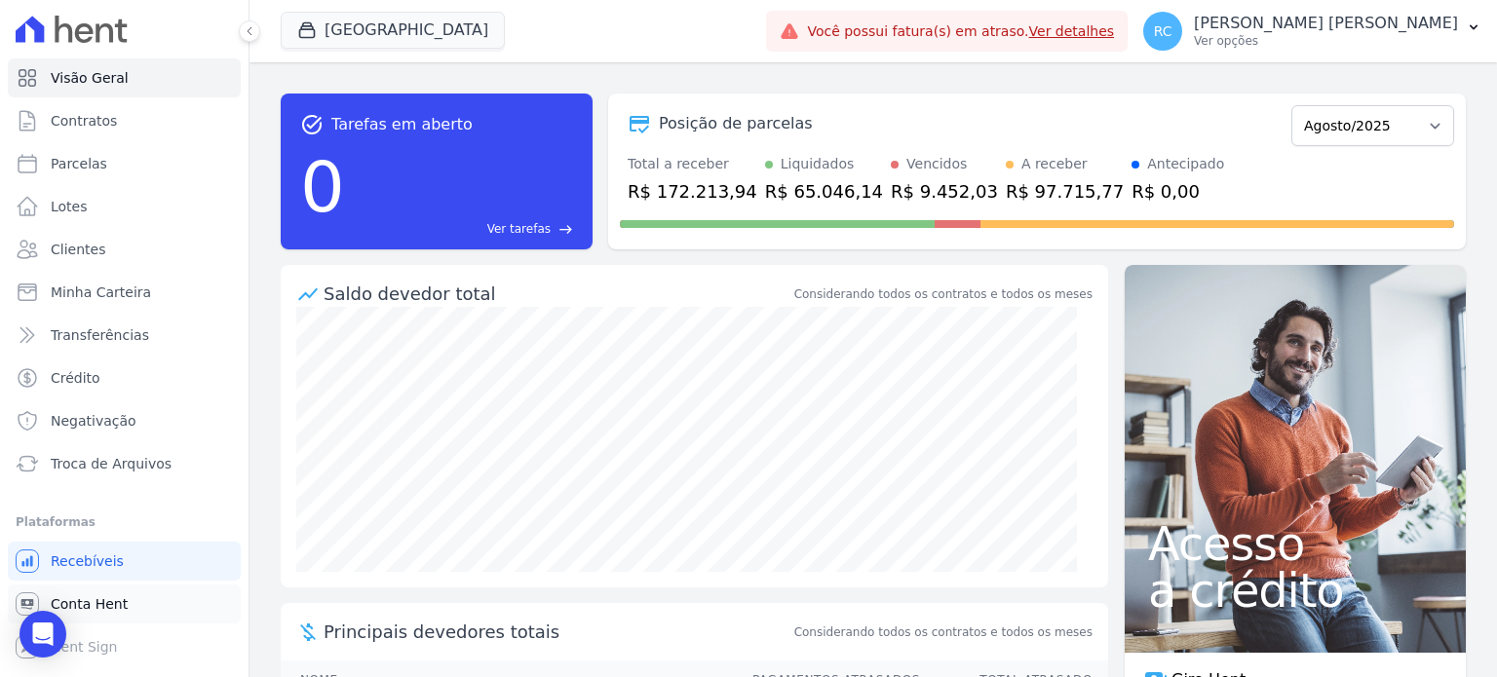
click at [116, 598] on span "Conta Hent" at bounding box center [89, 603] width 77 height 19
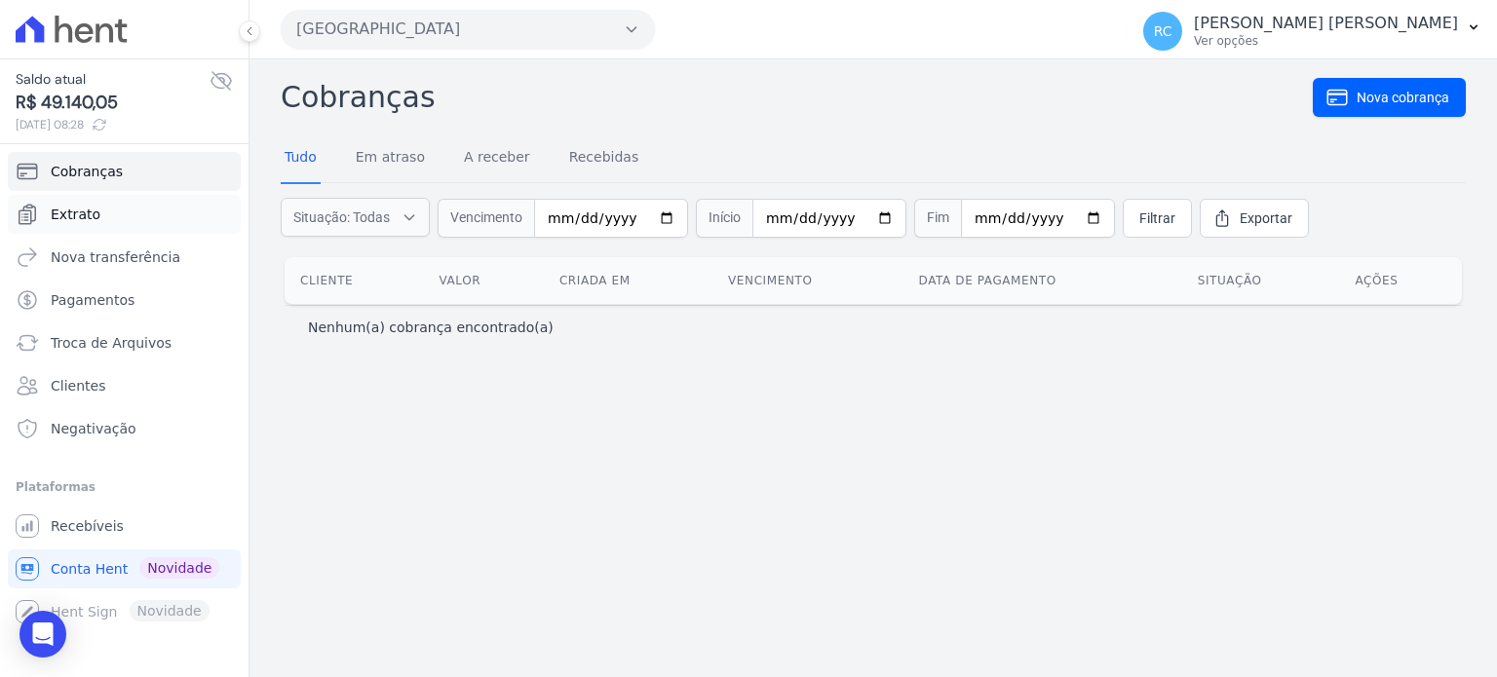
click at [117, 219] on link "Extrato" at bounding box center [124, 214] width 233 height 39
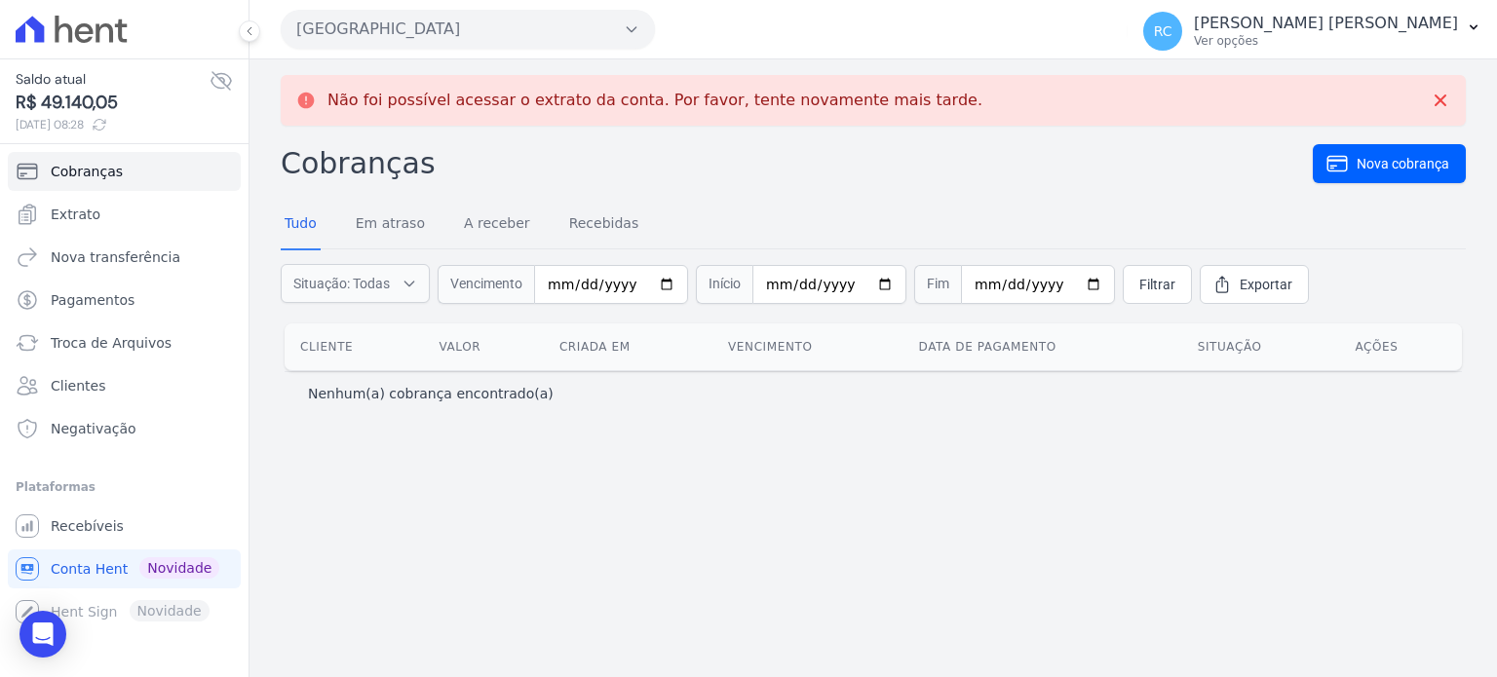
click at [475, 37] on button "[GEOGRAPHIC_DATA]" at bounding box center [468, 29] width 374 height 39
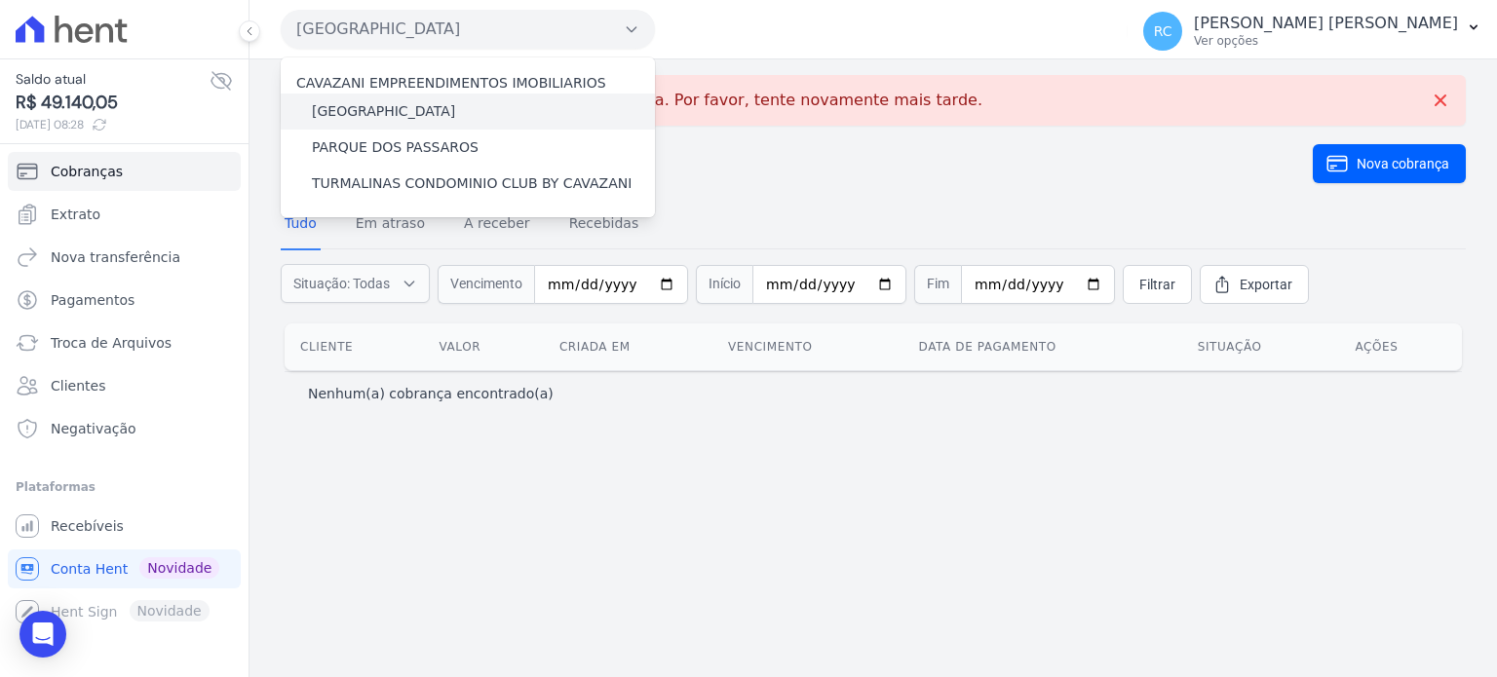
click at [396, 121] on label "[GEOGRAPHIC_DATA]" at bounding box center [383, 111] width 143 height 20
click at [0, 0] on input "[GEOGRAPHIC_DATA]" at bounding box center [0, 0] width 0 height 0
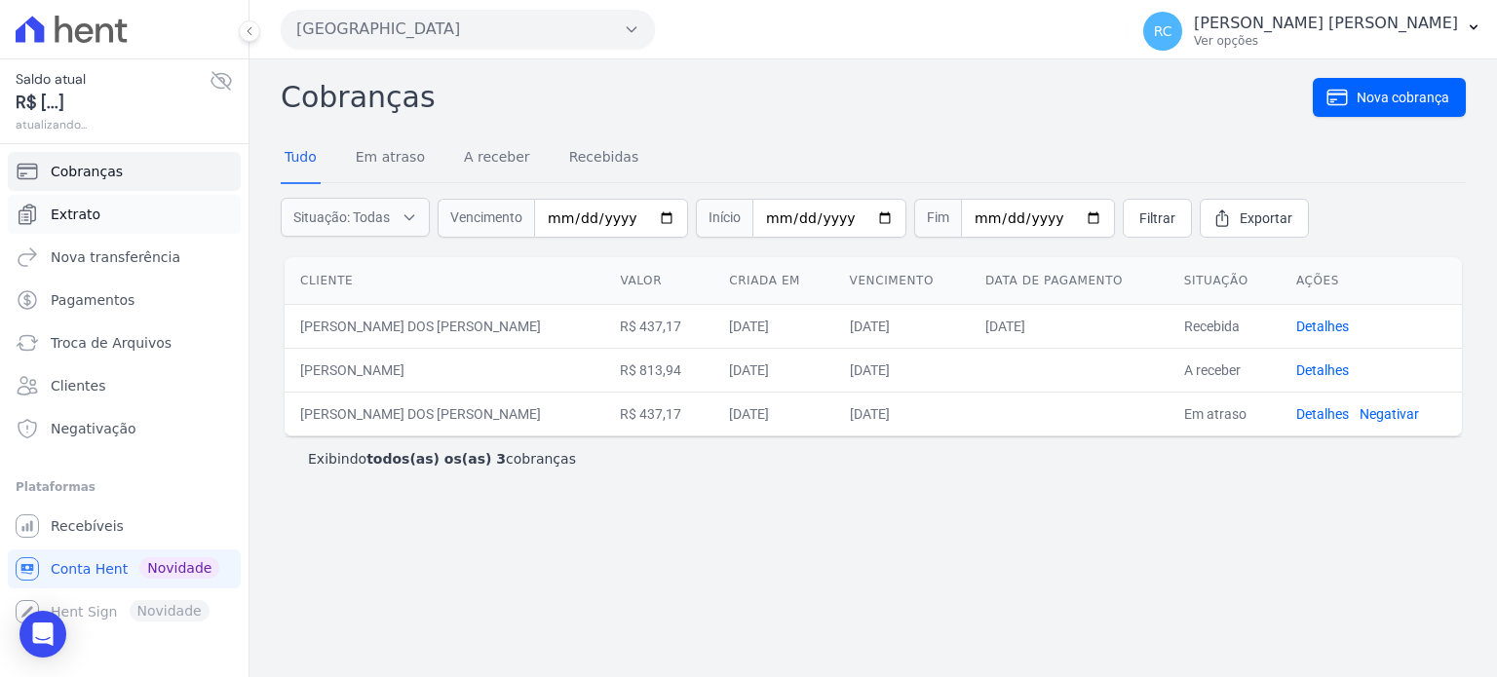
click at [105, 216] on link "Extrato" at bounding box center [124, 214] width 233 height 39
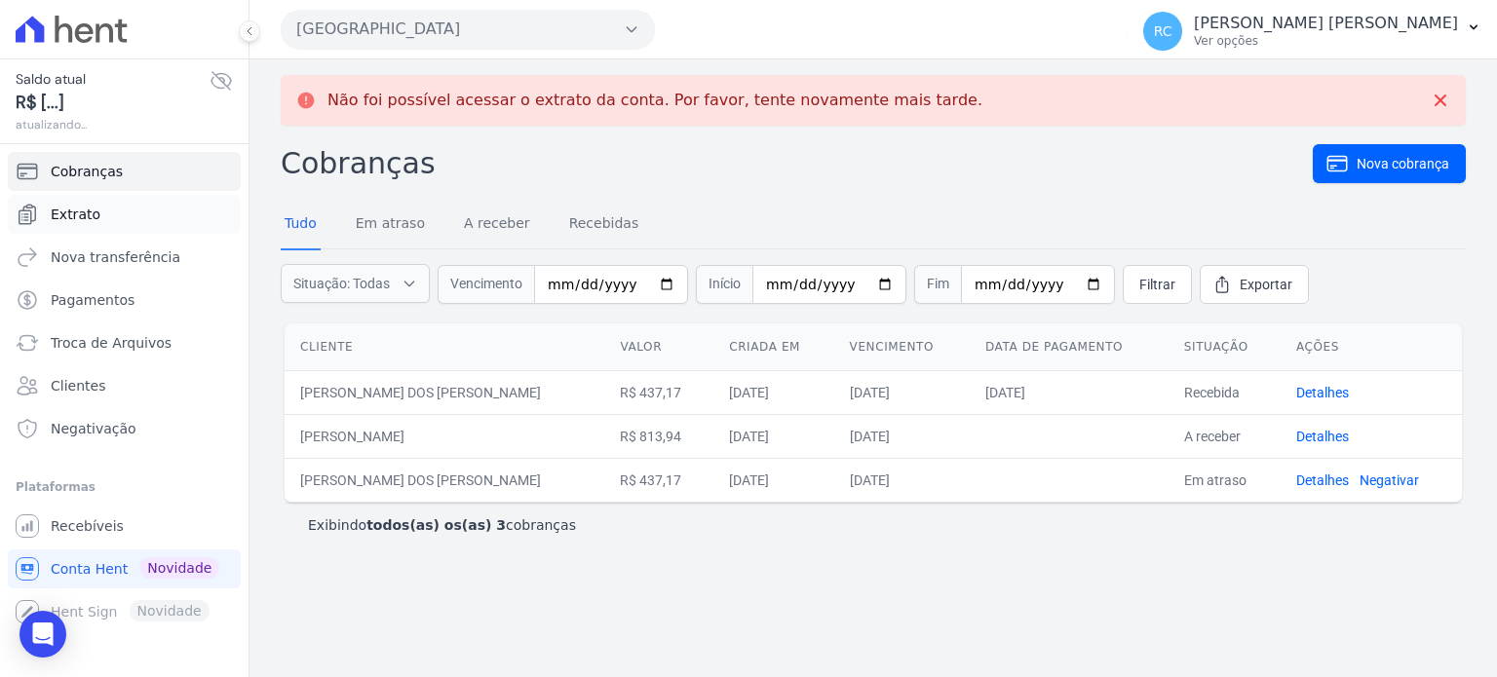
click at [107, 214] on link "Extrato" at bounding box center [124, 214] width 233 height 39
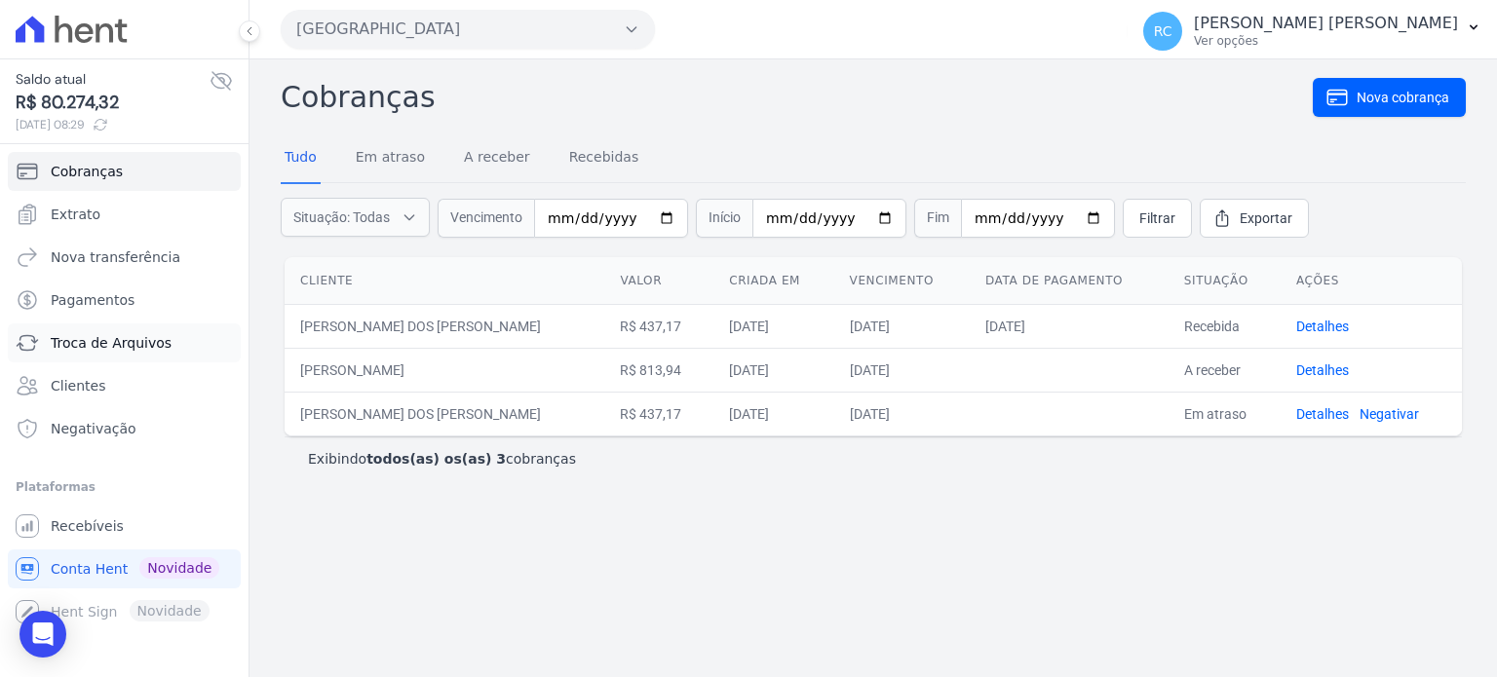
click at [165, 342] on link "Troca de Arquivos" at bounding box center [124, 343] width 233 height 39
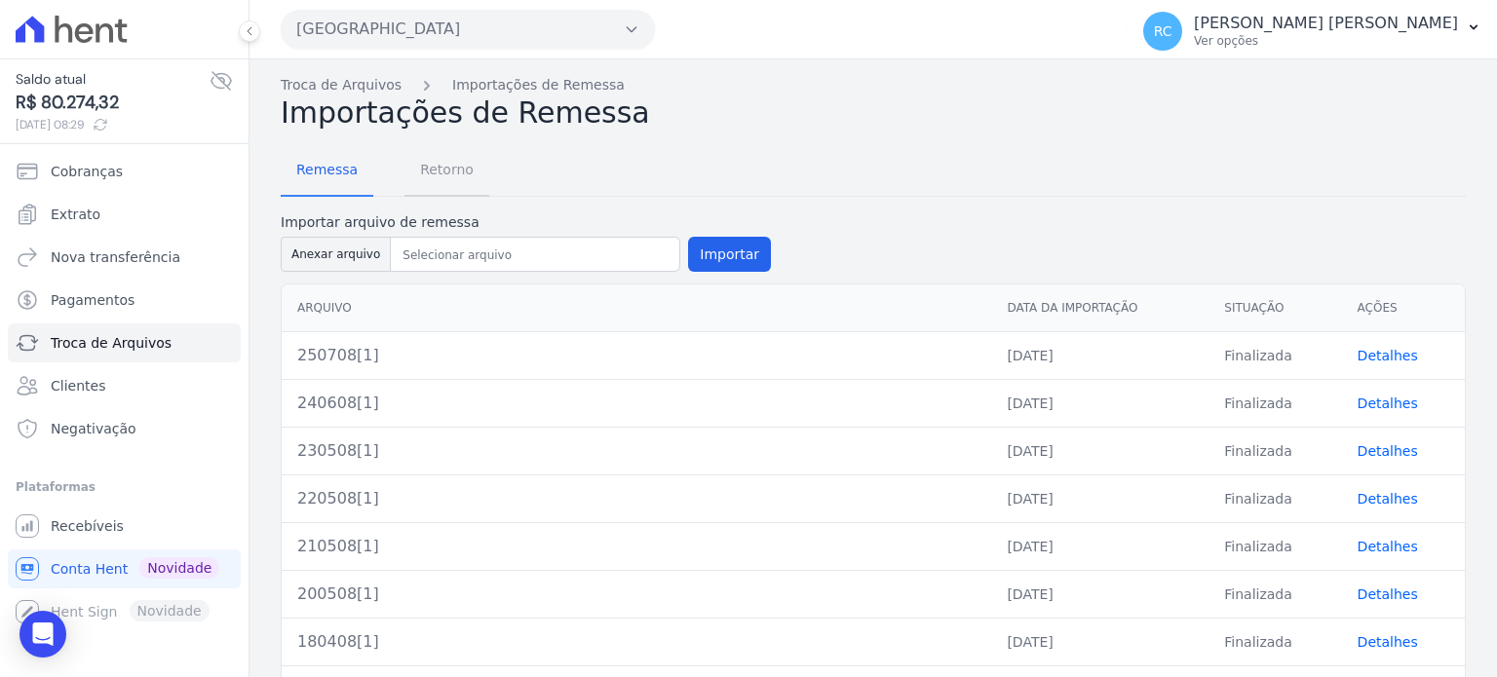
click at [447, 168] on span "Retorno" at bounding box center [446, 169] width 77 height 39
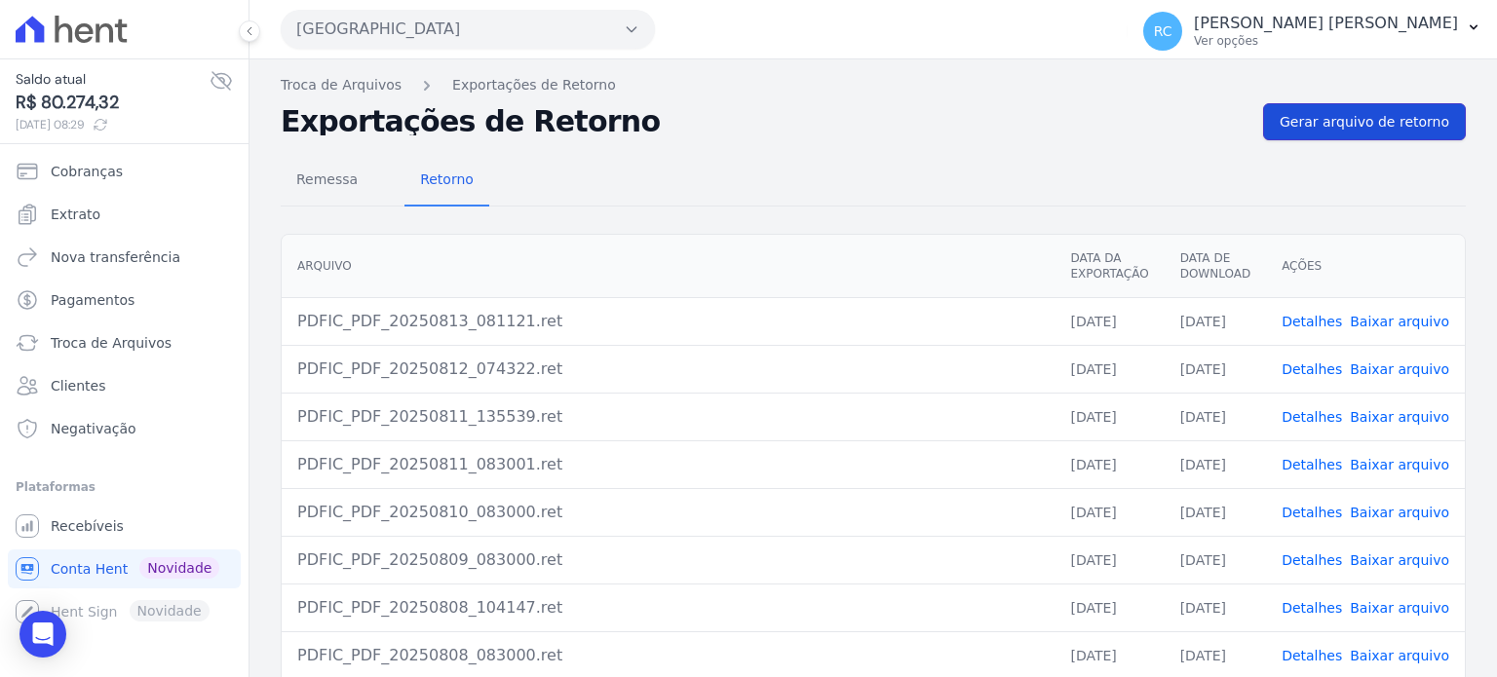
click at [1353, 116] on span "Gerar arquivo de retorno" at bounding box center [1365, 121] width 170 height 19
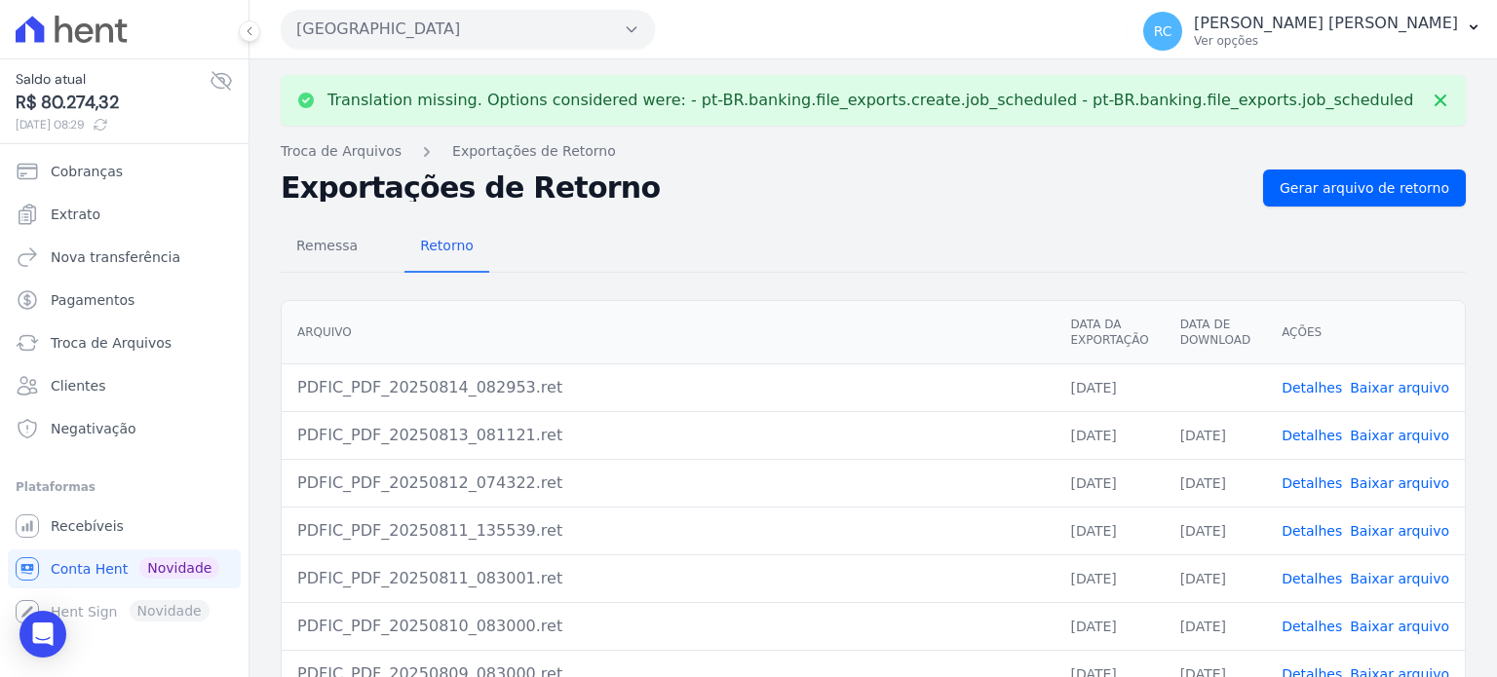
click at [1401, 389] on link "Baixar arquivo" at bounding box center [1399, 388] width 99 height 16
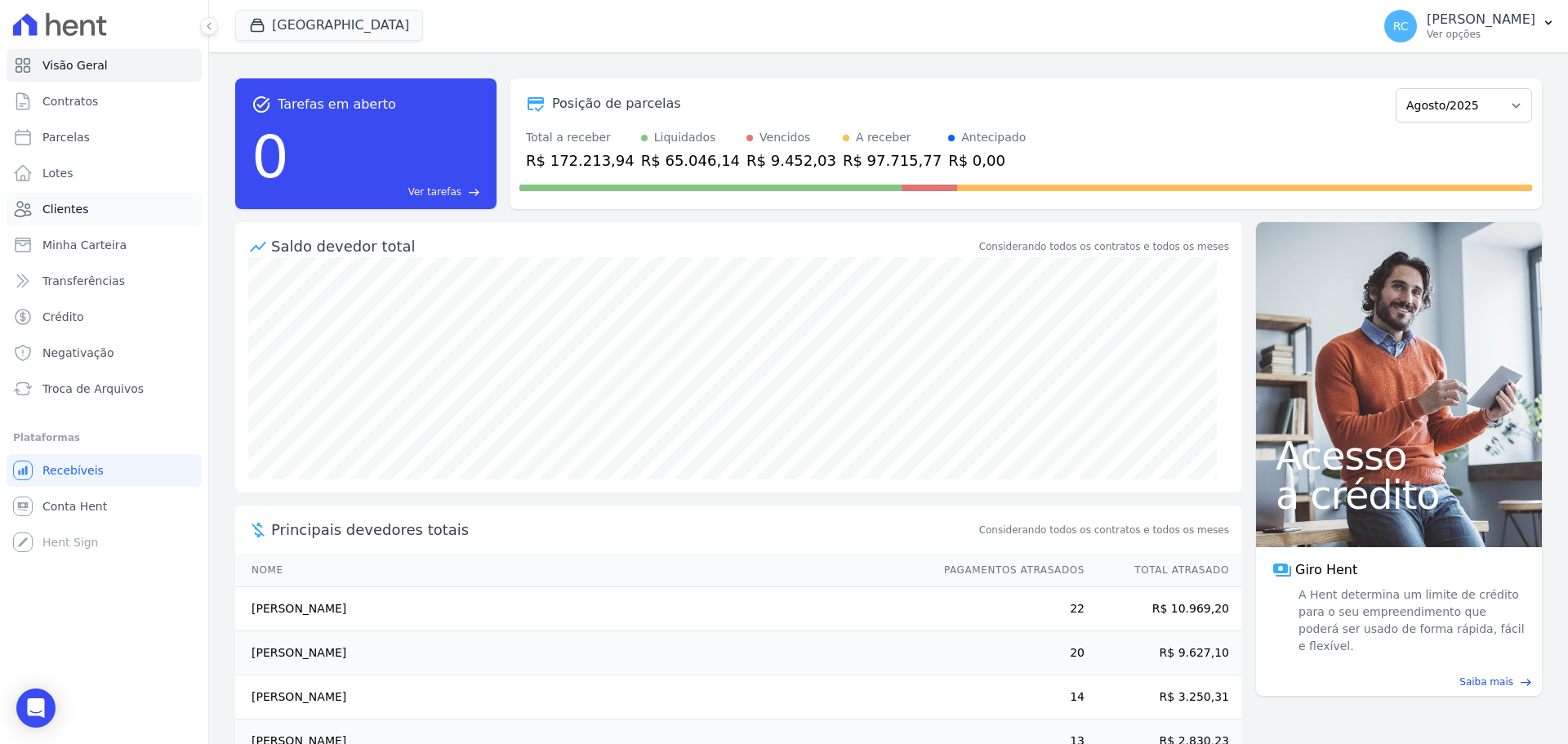
click at [98, 203] on link "Clientes" at bounding box center [104, 209] width 195 height 33
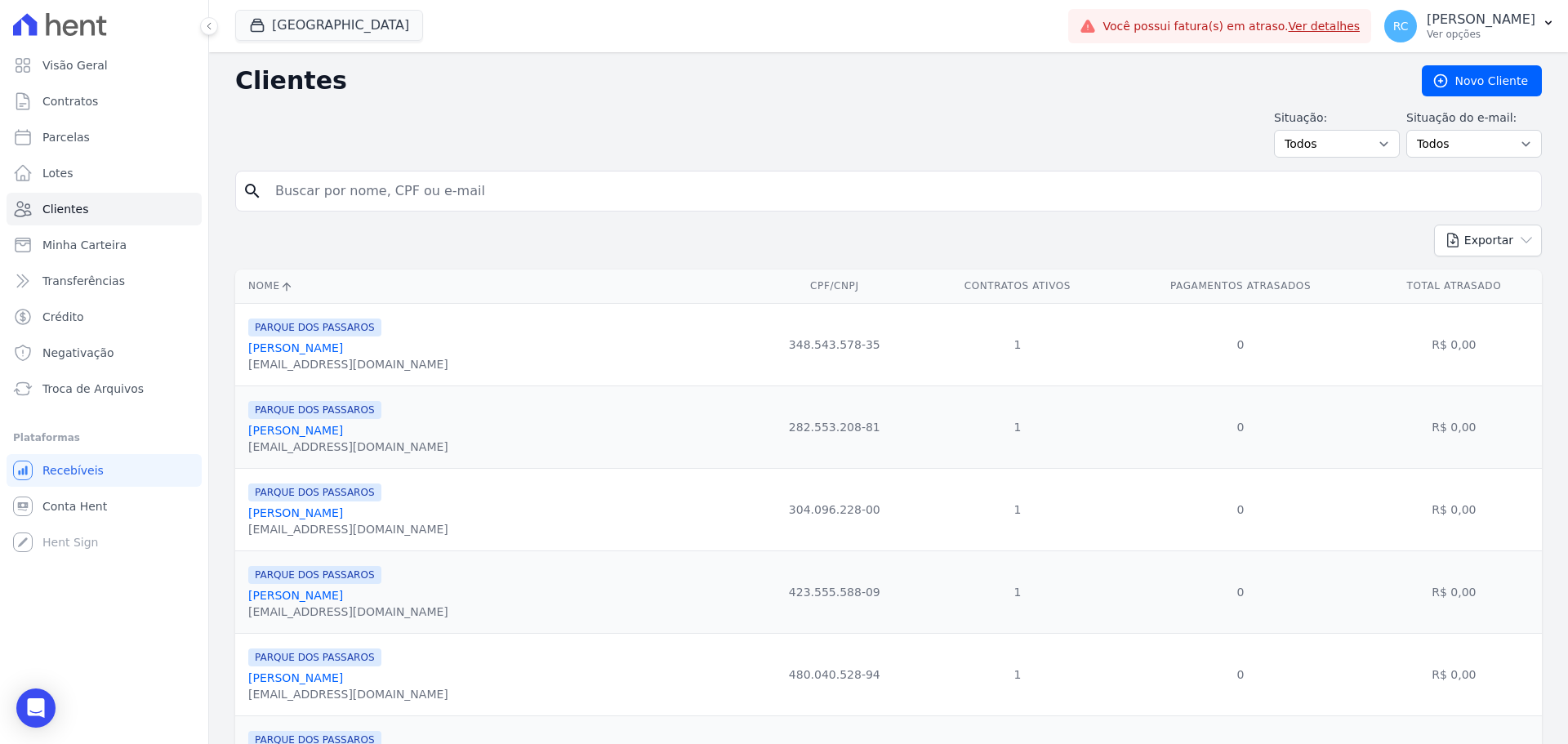
click at [358, 193] on input "search" at bounding box center [900, 191] width 1269 height 33
type input "steffany cas"
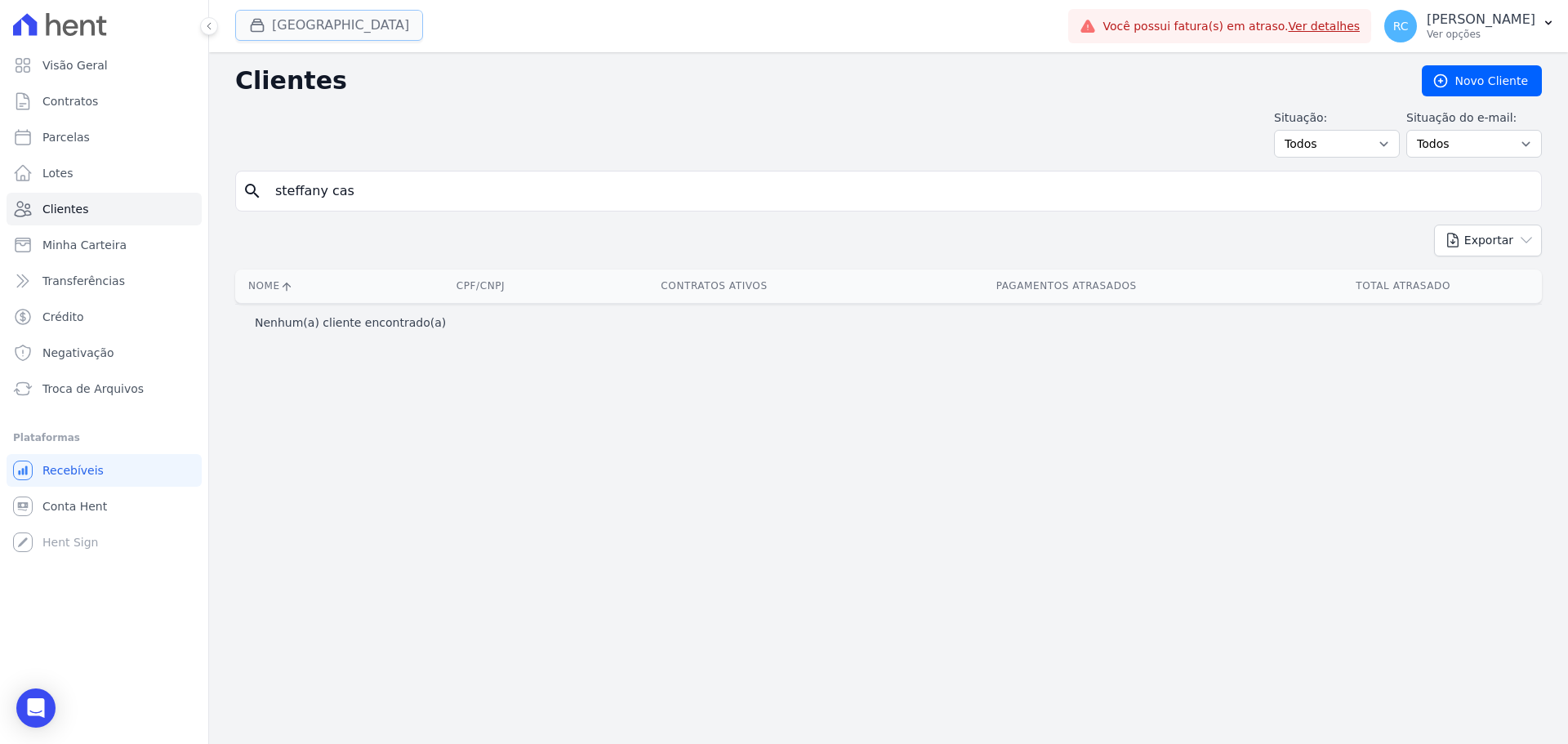
click at [343, 23] on button "[GEOGRAPHIC_DATA]" at bounding box center [329, 25] width 188 height 31
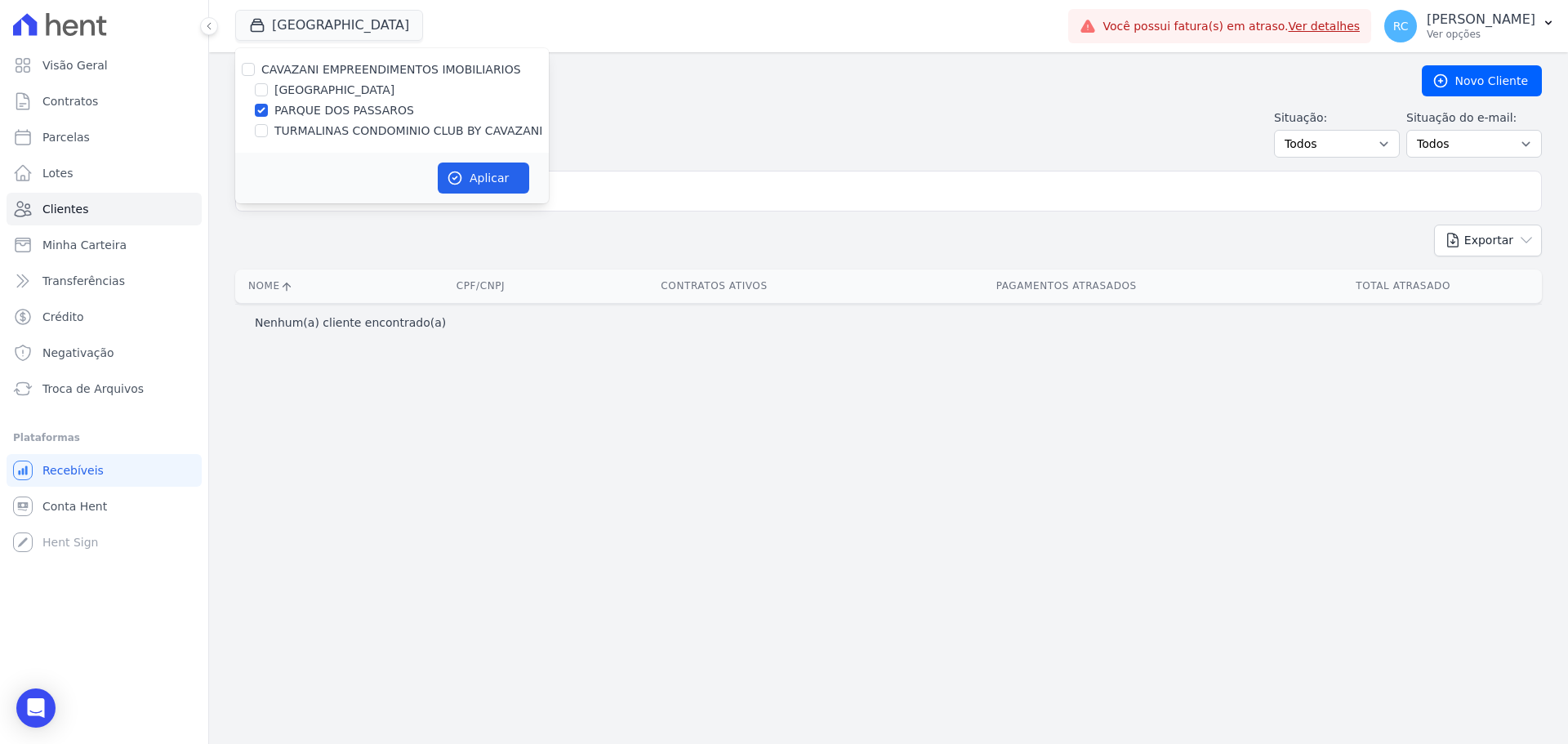
click at [244, 60] on div "CAVAZANI EMPREENDIMENTOS IMOBILIARIOS [GEOGRAPHIC_DATA] [GEOGRAPHIC_DATA] TURMA…" at bounding box center [392, 100] width 313 height 105
click at [269, 89] on div "[GEOGRAPHIC_DATA]" at bounding box center [392, 90] width 313 height 17
click at [268, 89] on div "[GEOGRAPHIC_DATA]" at bounding box center [392, 90] width 313 height 17
click at [266, 88] on input "[GEOGRAPHIC_DATA]" at bounding box center [261, 90] width 13 height 13
checkbox input "true"
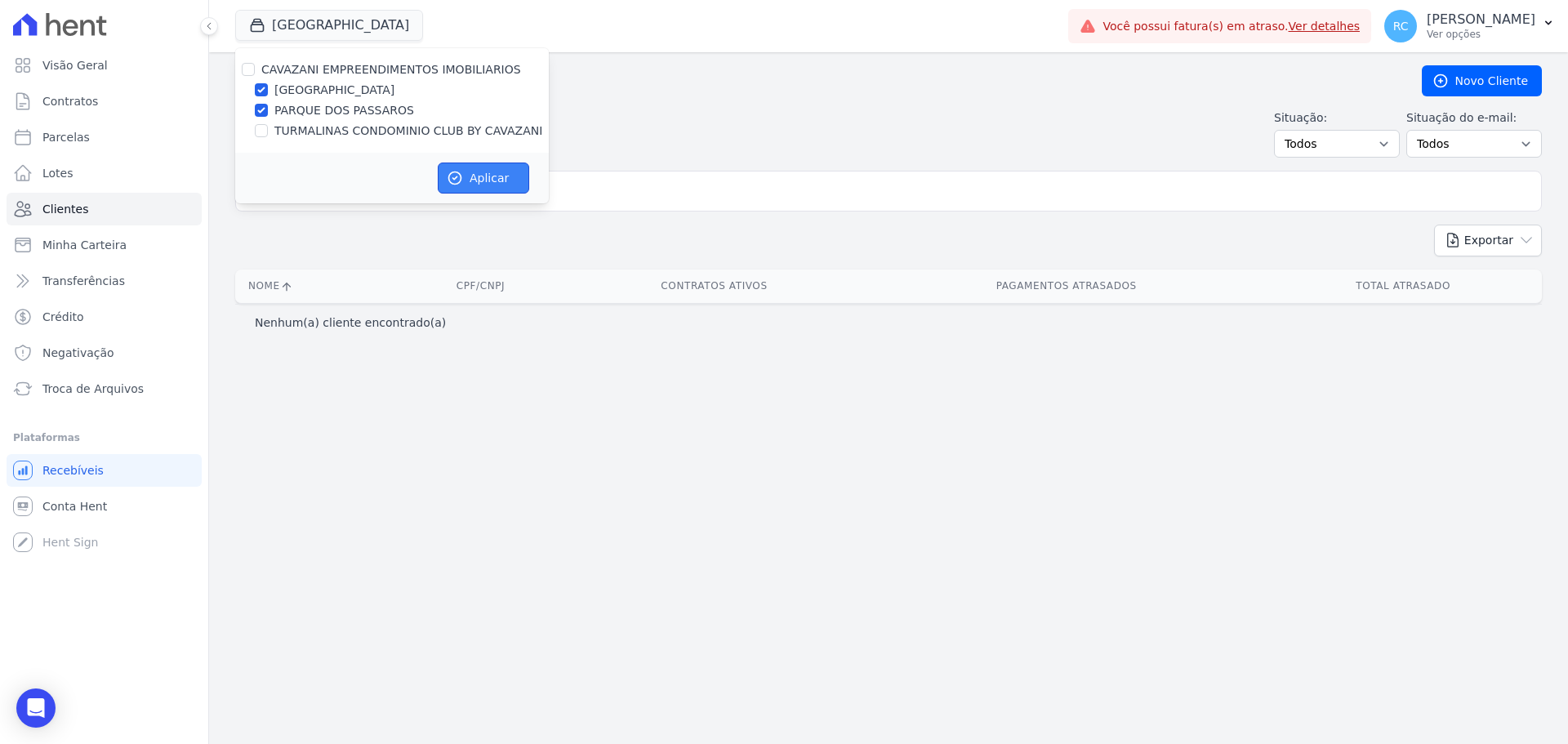
click at [474, 184] on button "Aplicar" at bounding box center [483, 178] width 91 height 31
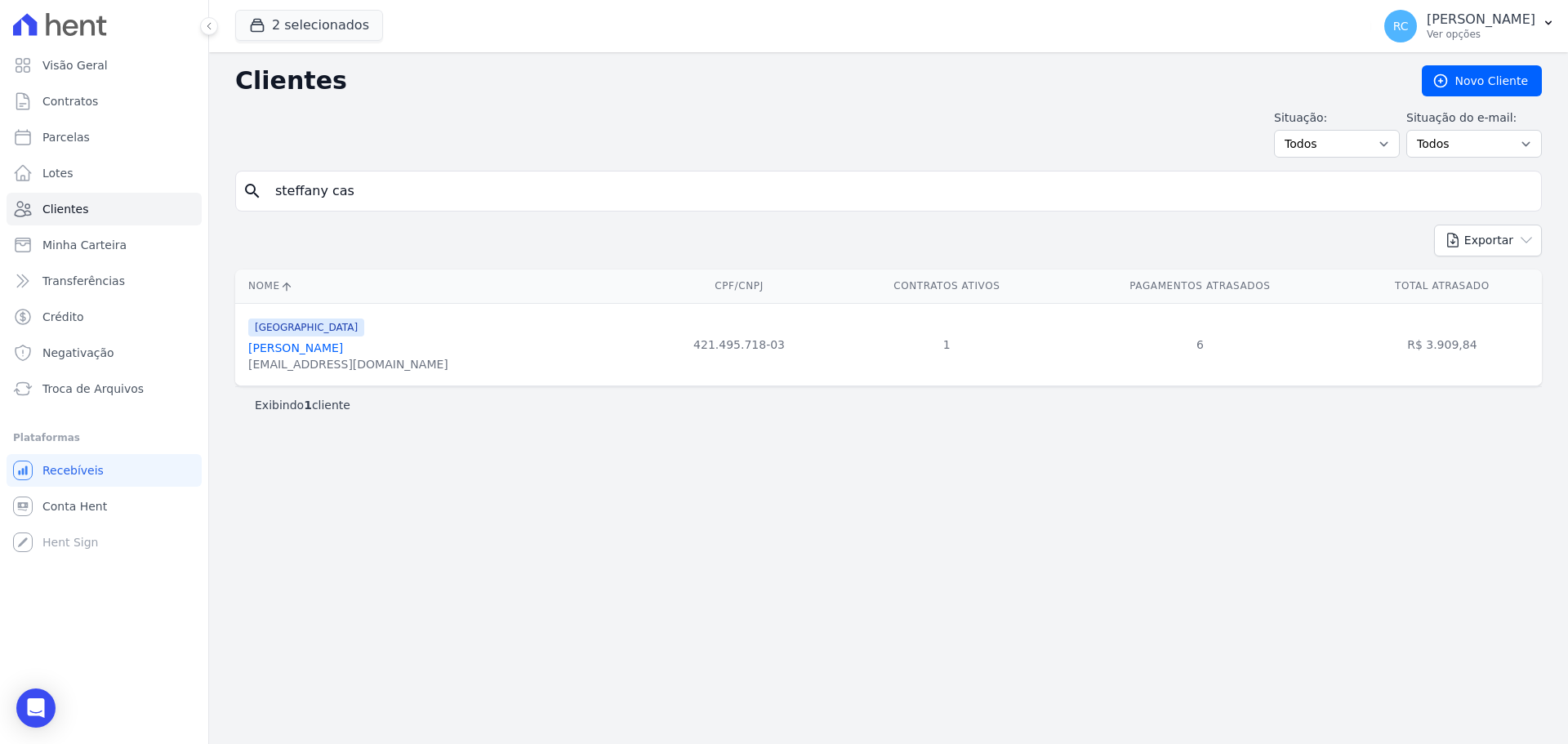
click at [673, 559] on div "Clientes [GEOGRAPHIC_DATA] Situação: Todos Adimplentes Inadimplentes Situação d…" at bounding box center [888, 397] width 1359 height 691
drag, startPoint x: 1099, startPoint y: 485, endPoint x: 1087, endPoint y: 519, distance: 36.1
click at [1098, 487] on div "Clientes [GEOGRAPHIC_DATA] Situação: Todos Adimplentes Inadimplentes Situação d…" at bounding box center [888, 397] width 1359 height 691
click at [1434, 28] on p "Ver opções" at bounding box center [1481, 34] width 109 height 13
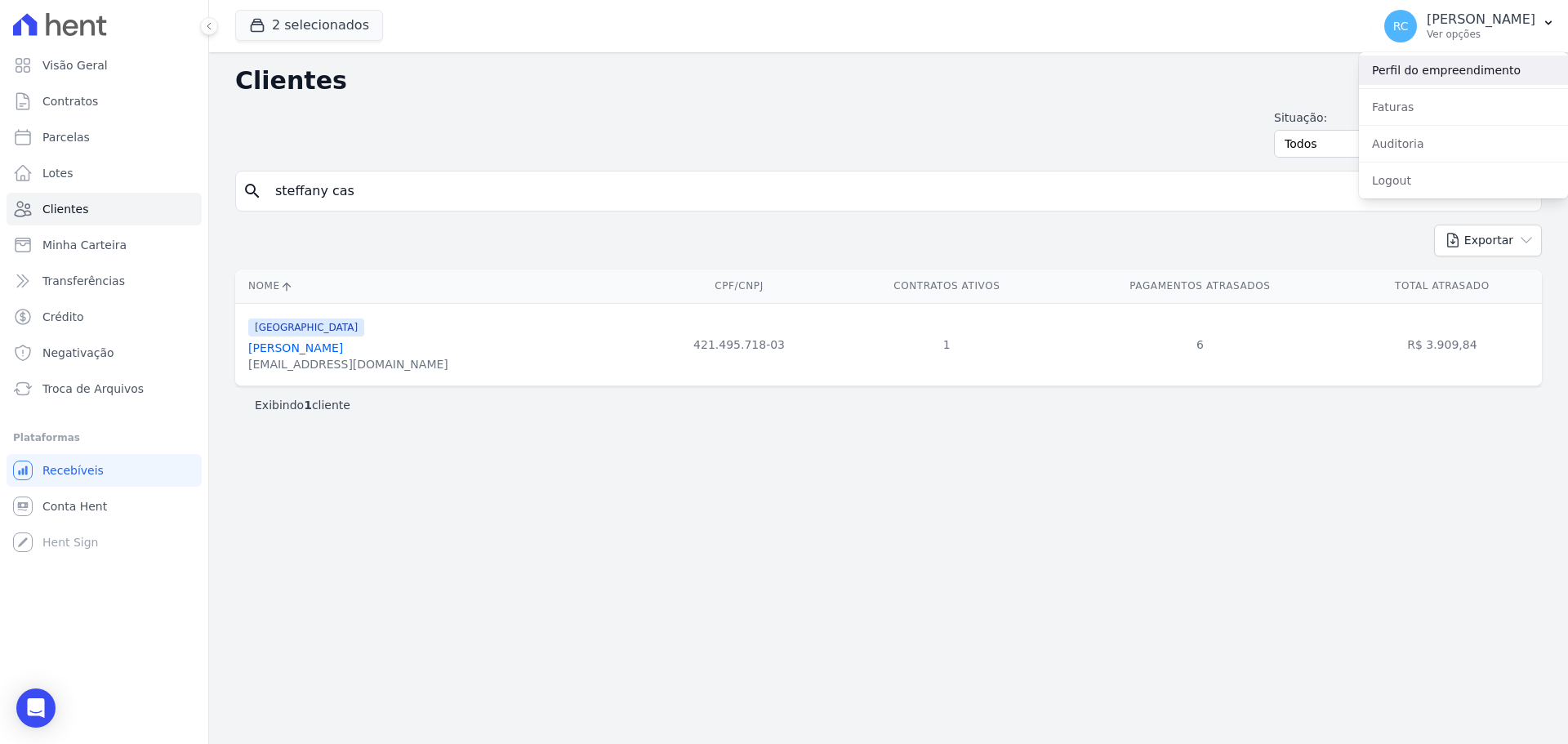
click at [1378, 70] on link "Perfil do empreendimento" at bounding box center [1463, 70] width 209 height 29
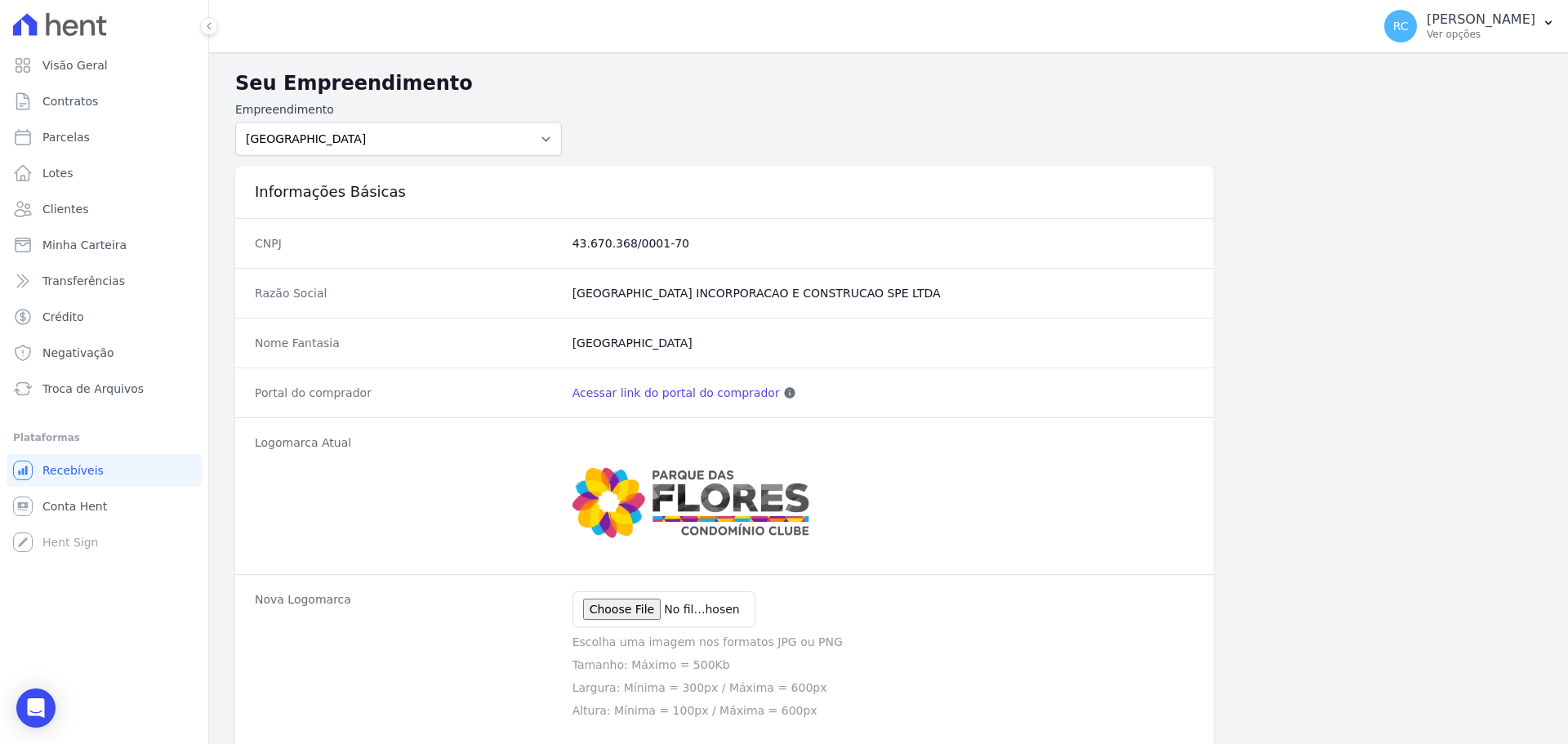
click at [684, 389] on link "Acessar link do portal do comprador" at bounding box center [676, 392] width 208 height 16
click at [602, 104] on form "Empreendimento PARQUE DAS FLORES PARQUE DOS PASSAROS TURMALINAS CONDOMINIO CLUB…" at bounding box center [888, 128] width 1307 height 54
drag, startPoint x: 713, startPoint y: 94, endPoint x: 483, endPoint y: 177, distance: 244.5
click at [483, 177] on div "Informações Básicas" at bounding box center [724, 192] width 978 height 52
drag, startPoint x: 981, startPoint y: 151, endPoint x: 933, endPoint y: 158, distance: 48.5
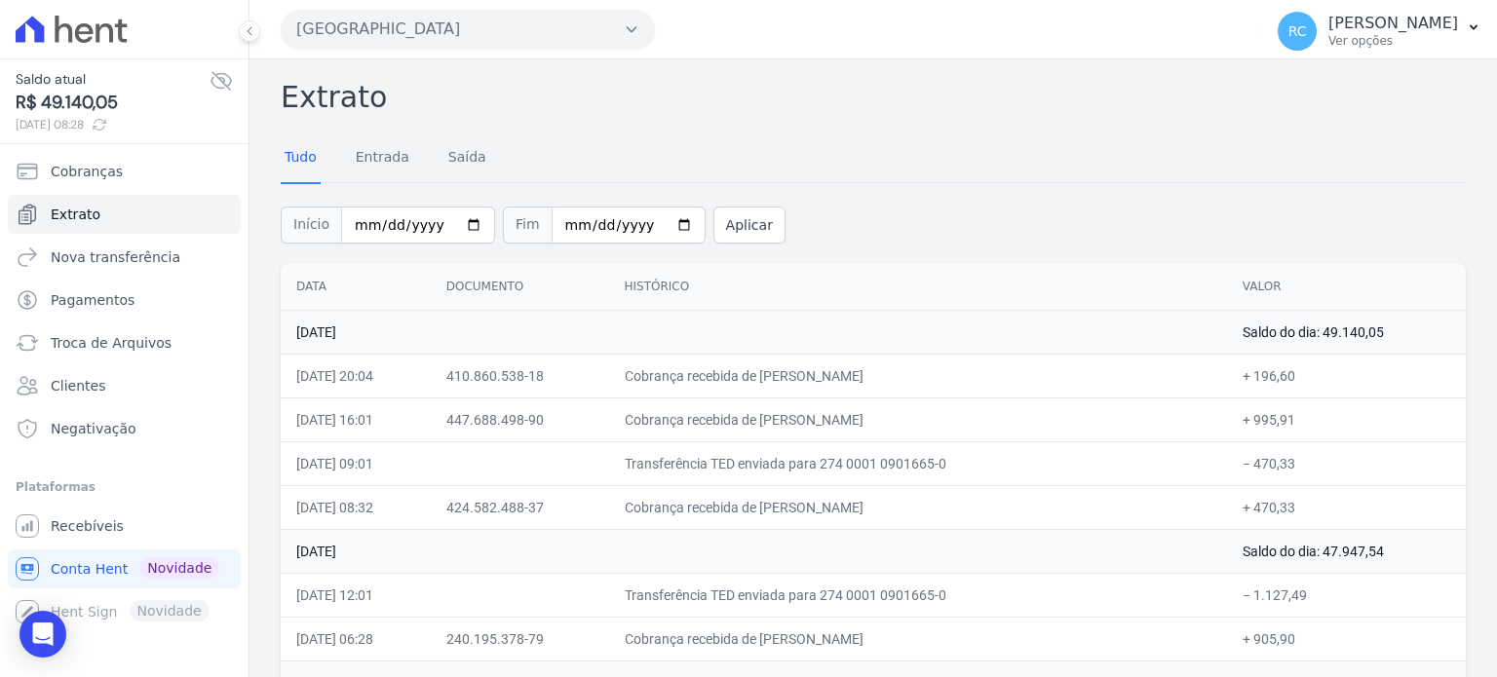
scroll to position [195, 0]
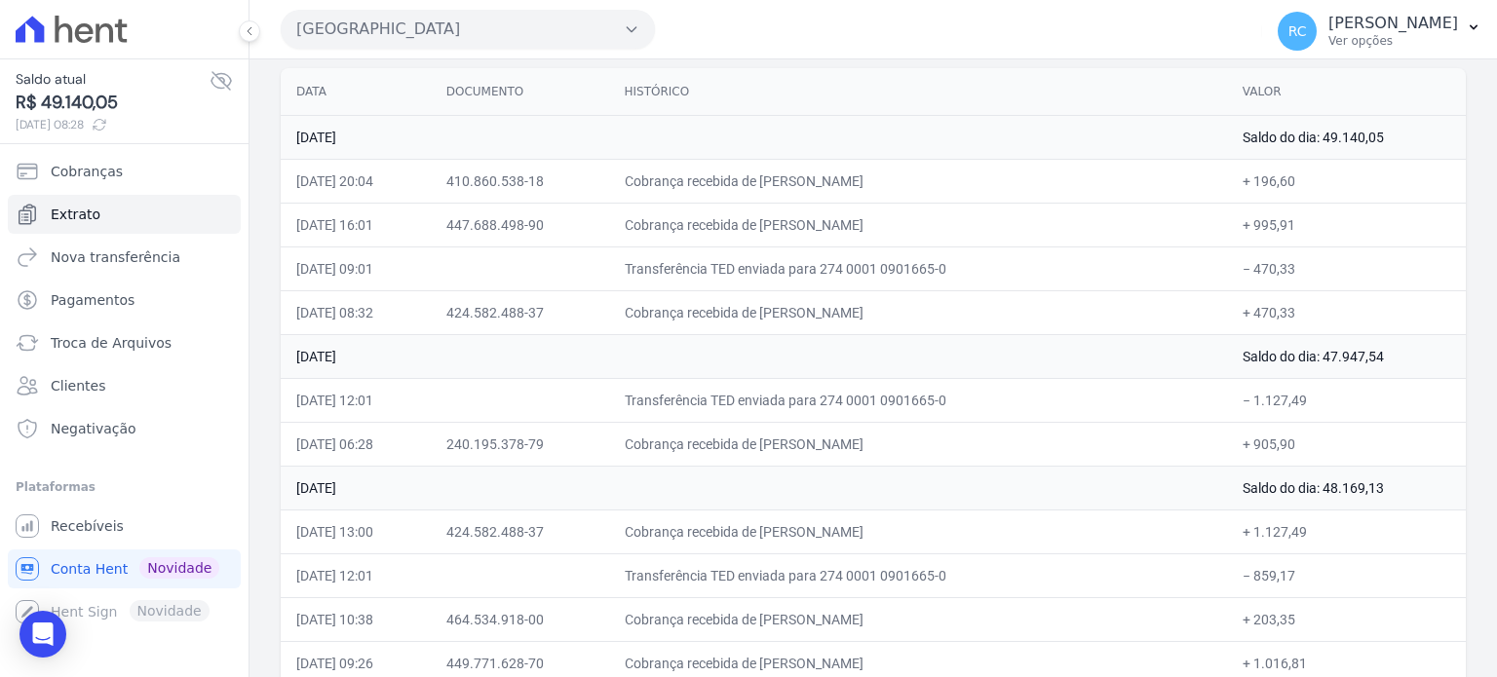
click at [445, 22] on button "[GEOGRAPHIC_DATA]" at bounding box center [468, 29] width 374 height 39
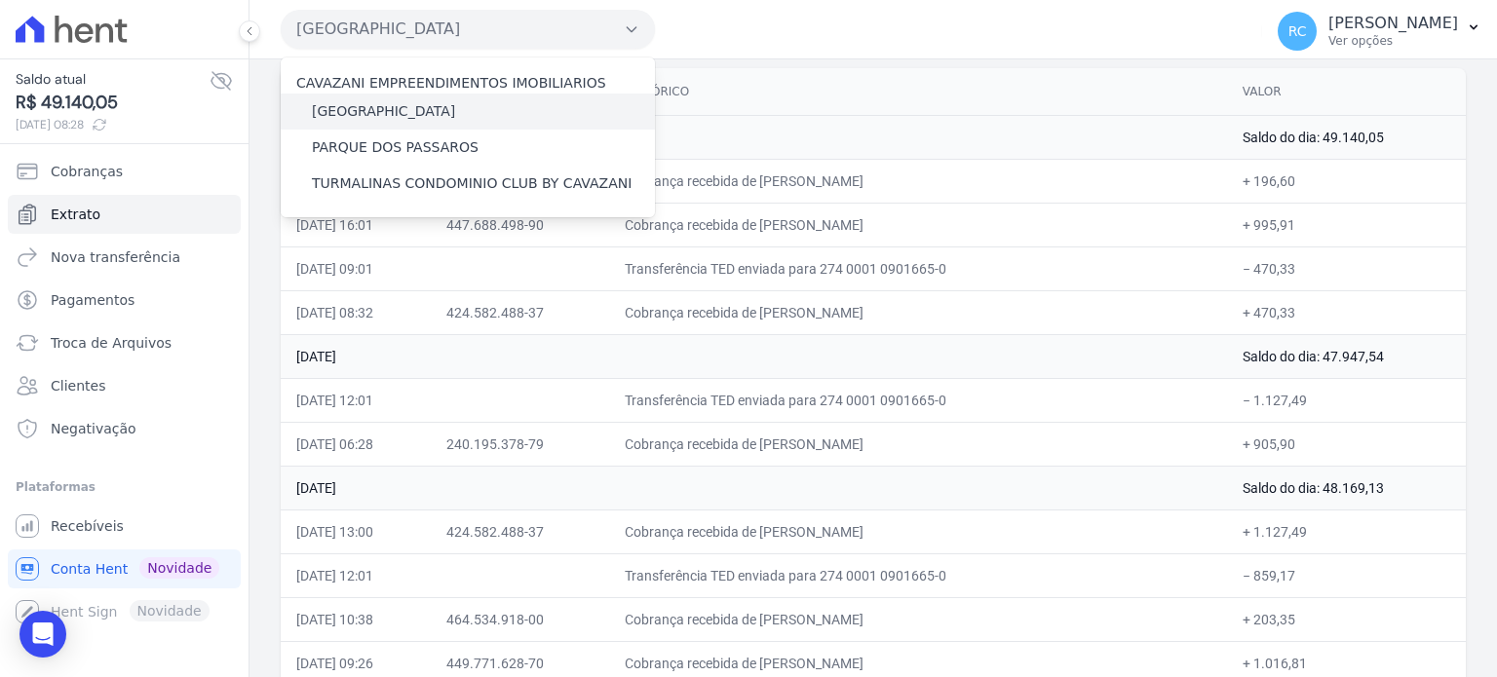
click at [402, 116] on label "[GEOGRAPHIC_DATA]" at bounding box center [383, 111] width 143 height 20
click at [0, 0] on input "[GEOGRAPHIC_DATA]" at bounding box center [0, 0] width 0 height 0
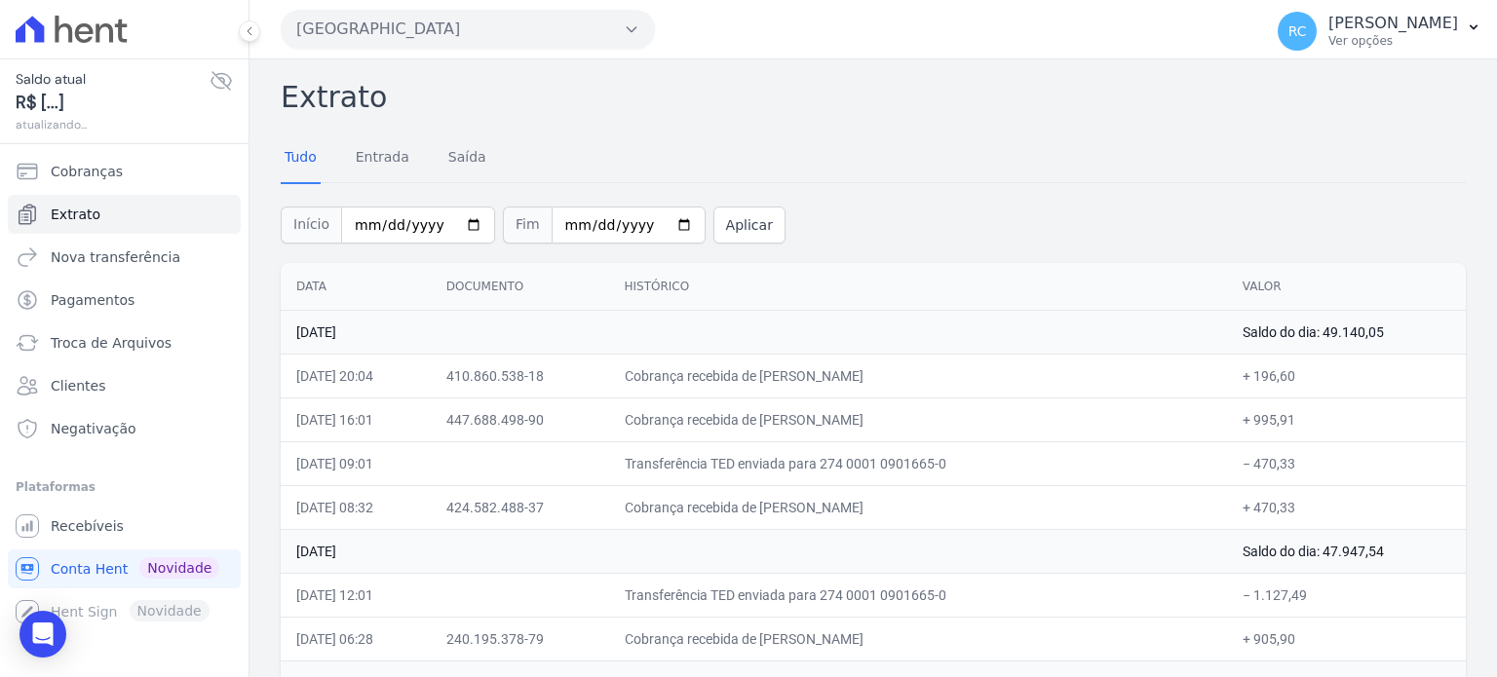
click at [518, 31] on button "[GEOGRAPHIC_DATA]" at bounding box center [468, 29] width 374 height 39
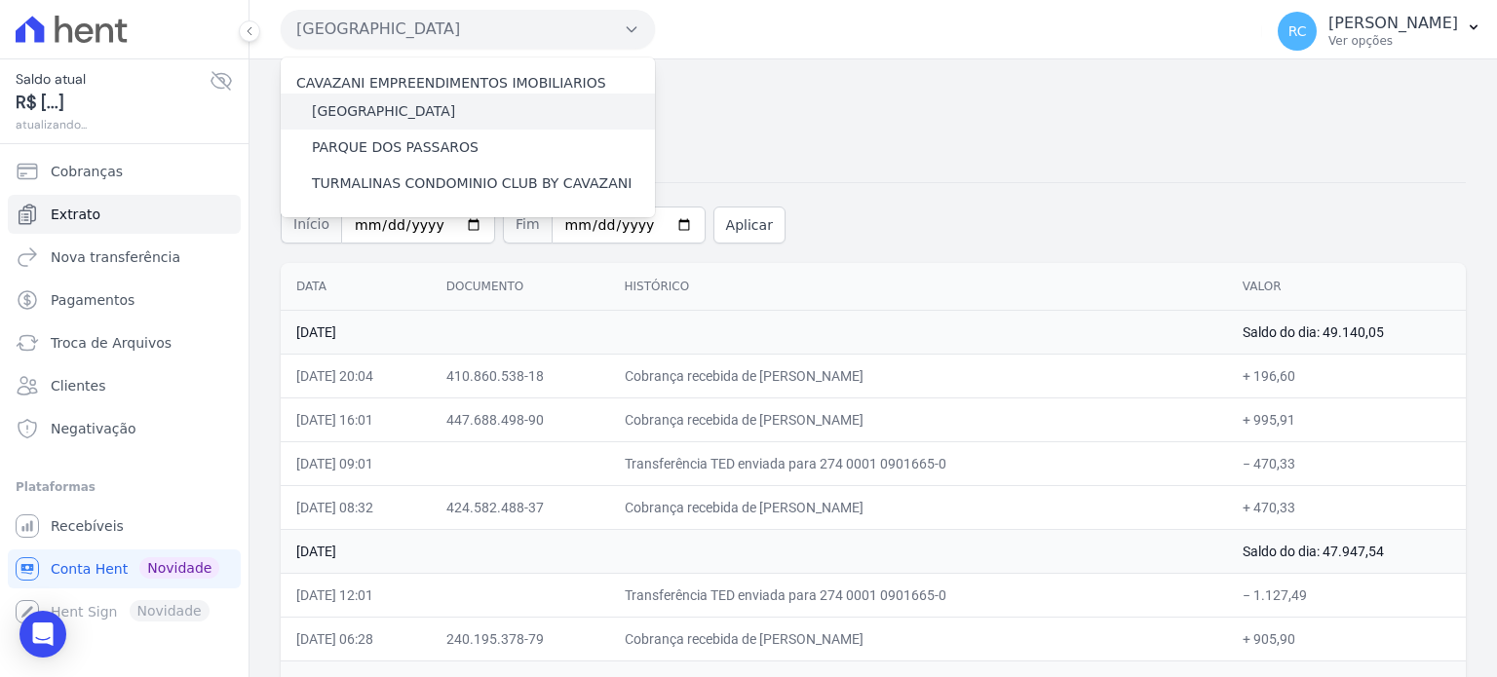
click at [375, 114] on label "[GEOGRAPHIC_DATA]" at bounding box center [383, 111] width 143 height 20
click at [0, 0] on input "[GEOGRAPHIC_DATA]" at bounding box center [0, 0] width 0 height 0
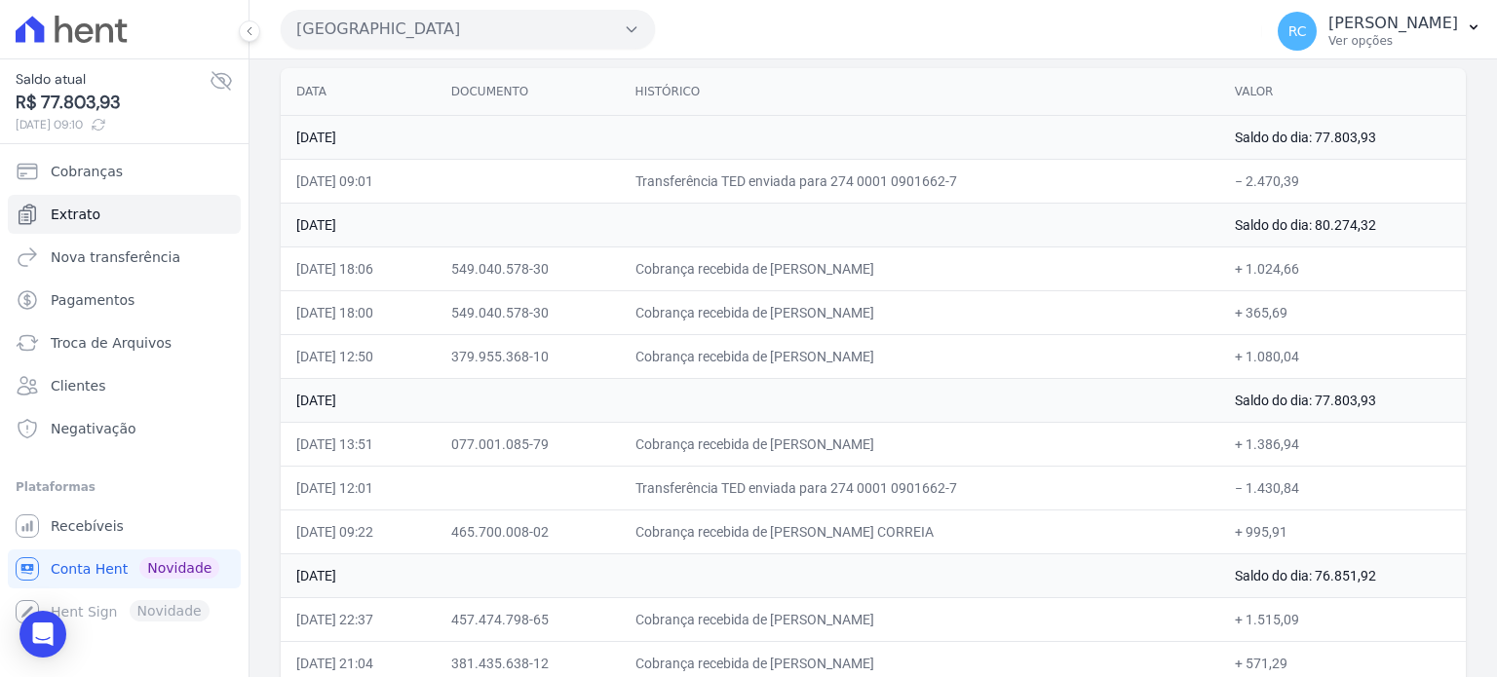
drag, startPoint x: 1015, startPoint y: 311, endPoint x: 803, endPoint y: 306, distance: 212.5
click at [803, 306] on td "Cobrança recebida de [PERSON_NAME]" at bounding box center [919, 312] width 599 height 44
copy td "[PERSON_NAME]"
click at [982, 315] on td "Cobrança recebida de [PERSON_NAME]" at bounding box center [919, 312] width 599 height 44
copy td "[PERSON_NAME]"
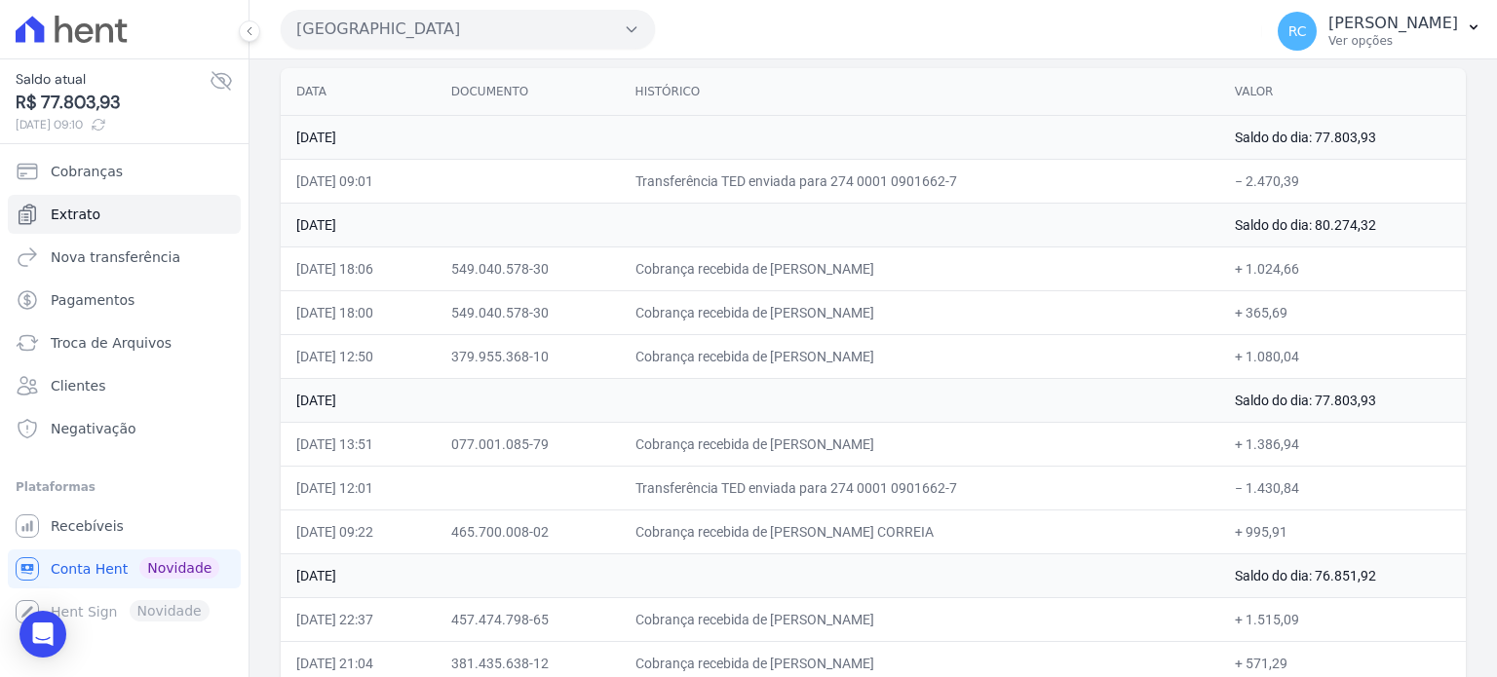
drag, startPoint x: 1309, startPoint y: 272, endPoint x: 1243, endPoint y: 267, distance: 65.5
click at [1243, 267] on td "+ 1.024,66" at bounding box center [1342, 269] width 247 height 44
copy td "1.024,66"
click at [1312, 264] on td "+ 1.024,66" at bounding box center [1342, 269] width 247 height 44
copy td "1.024,66"
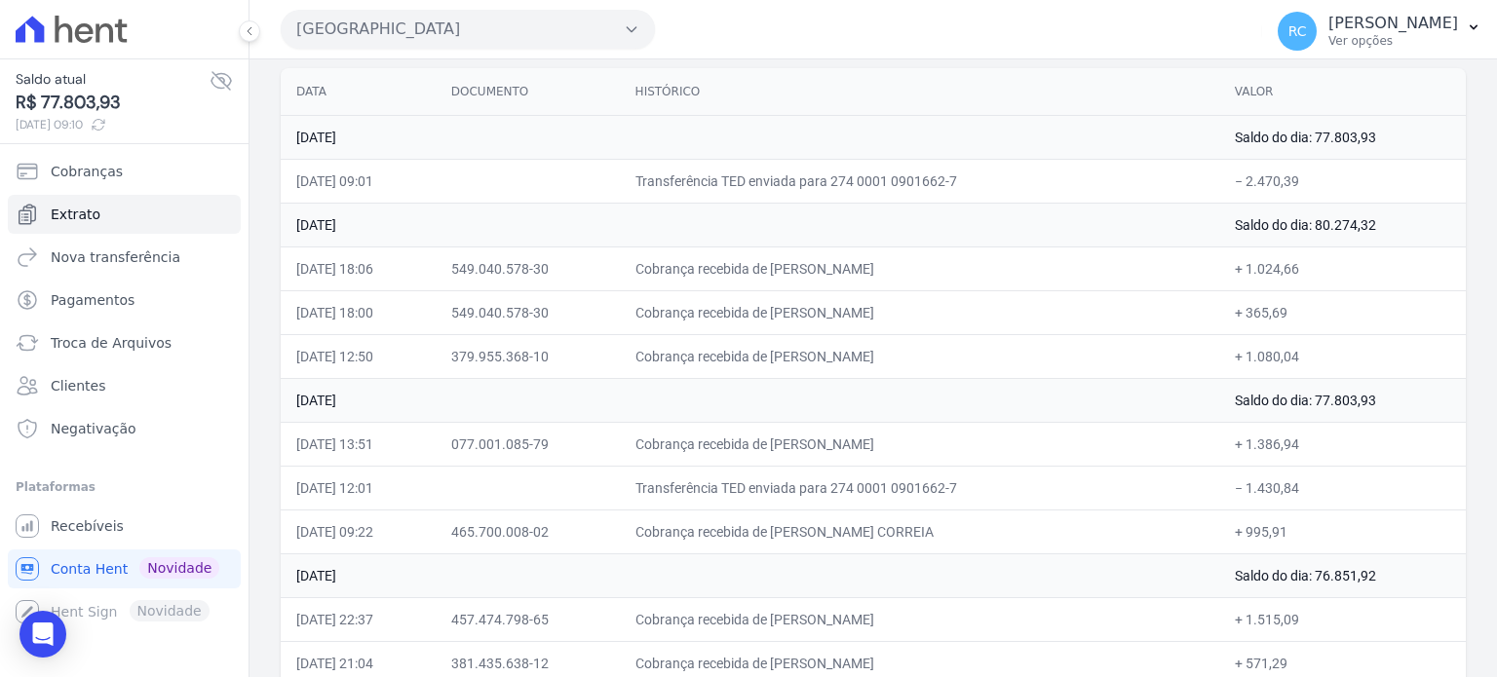
click at [1220, 303] on td "+ 365,69" at bounding box center [1342, 312] width 247 height 44
drag, startPoint x: 1314, startPoint y: 259, endPoint x: 1240, endPoint y: 276, distance: 75.9
click at [1240, 276] on td "+ 1.024,66" at bounding box center [1342, 269] width 247 height 44
copy td "1.024,66"
drag, startPoint x: 1298, startPoint y: 177, endPoint x: 1243, endPoint y: 190, distance: 56.0
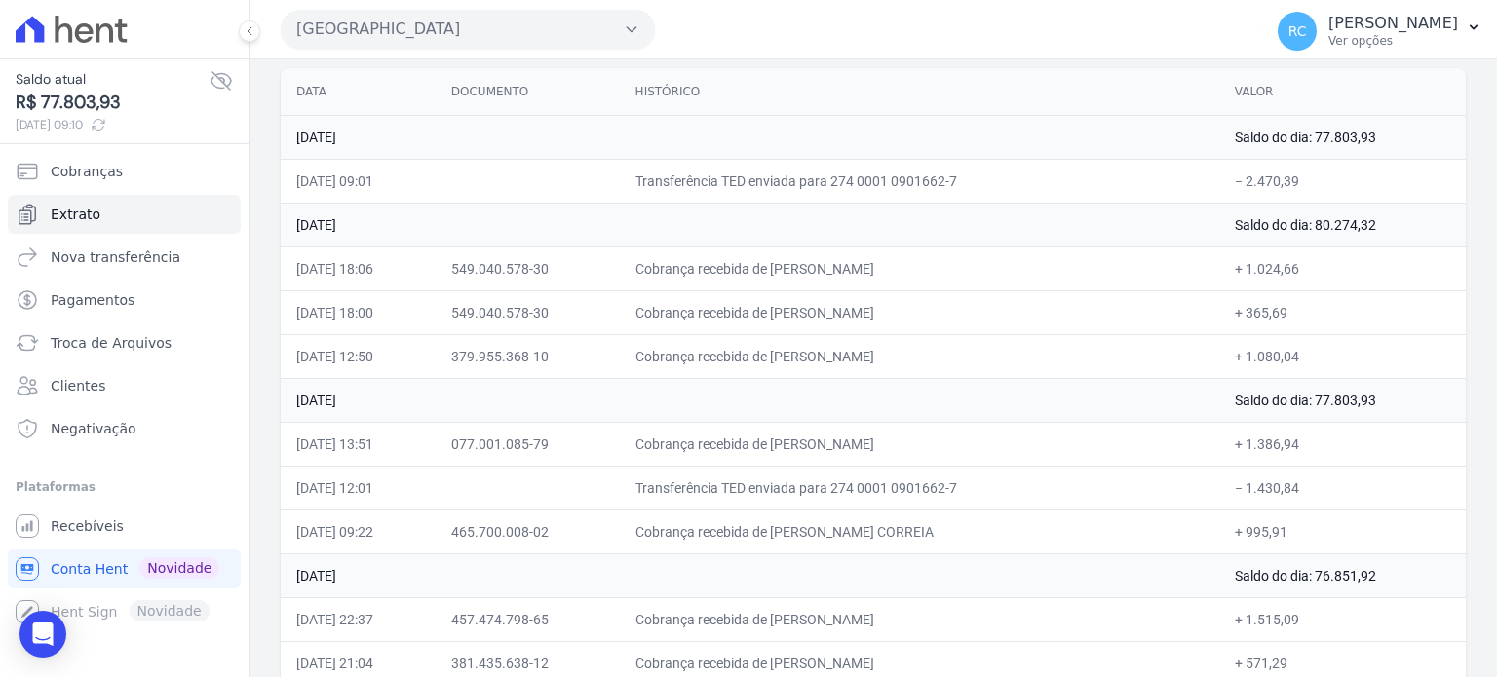
click at [1243, 190] on td "− 2.470,39" at bounding box center [1342, 181] width 247 height 44
copy td "2.470,39"
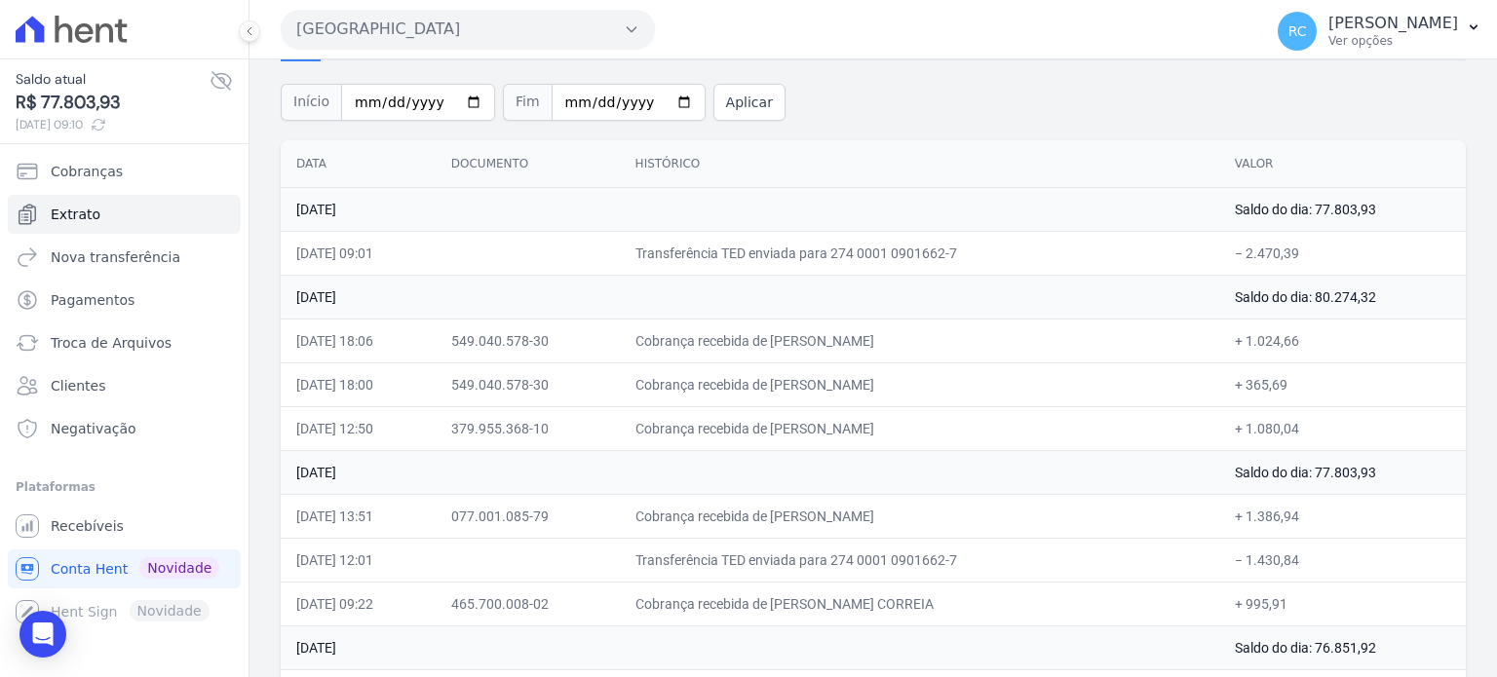
scroll to position [0, 0]
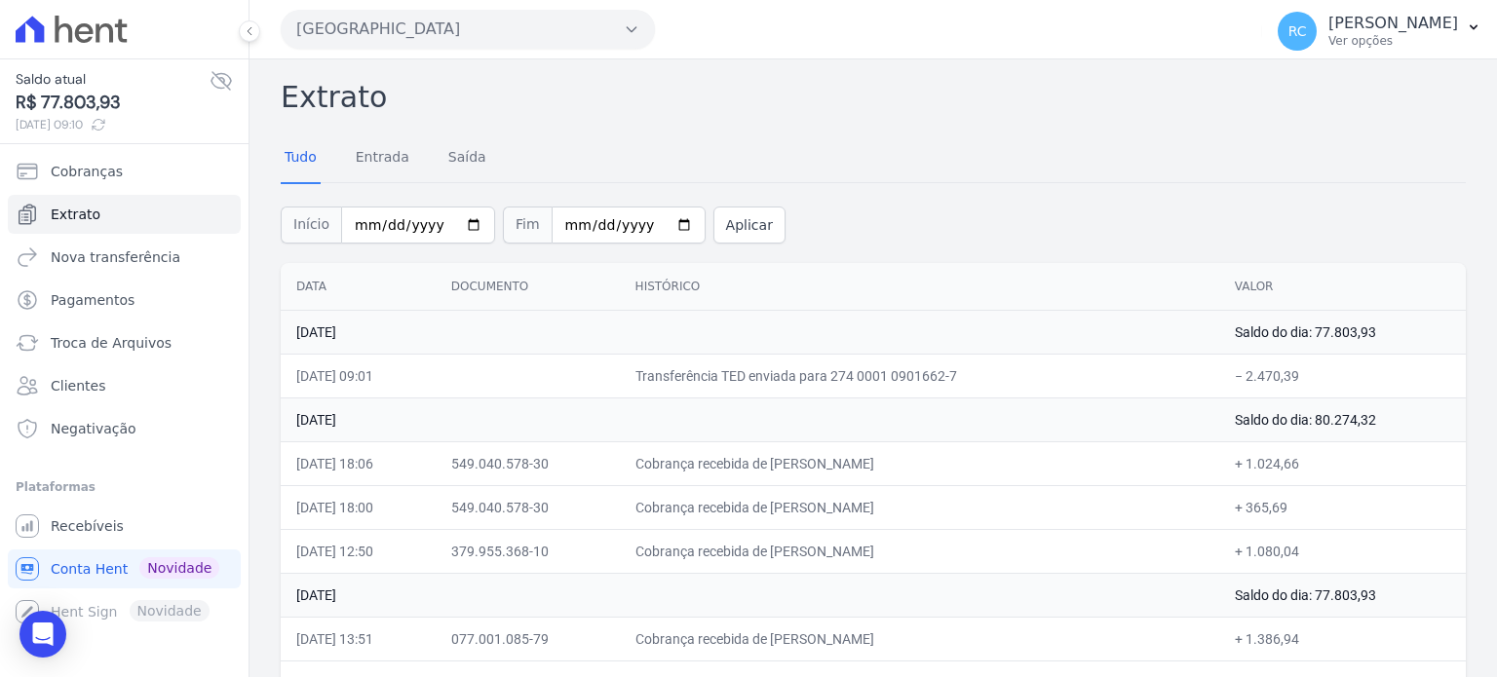
click at [518, 19] on button "[GEOGRAPHIC_DATA]" at bounding box center [468, 29] width 374 height 39
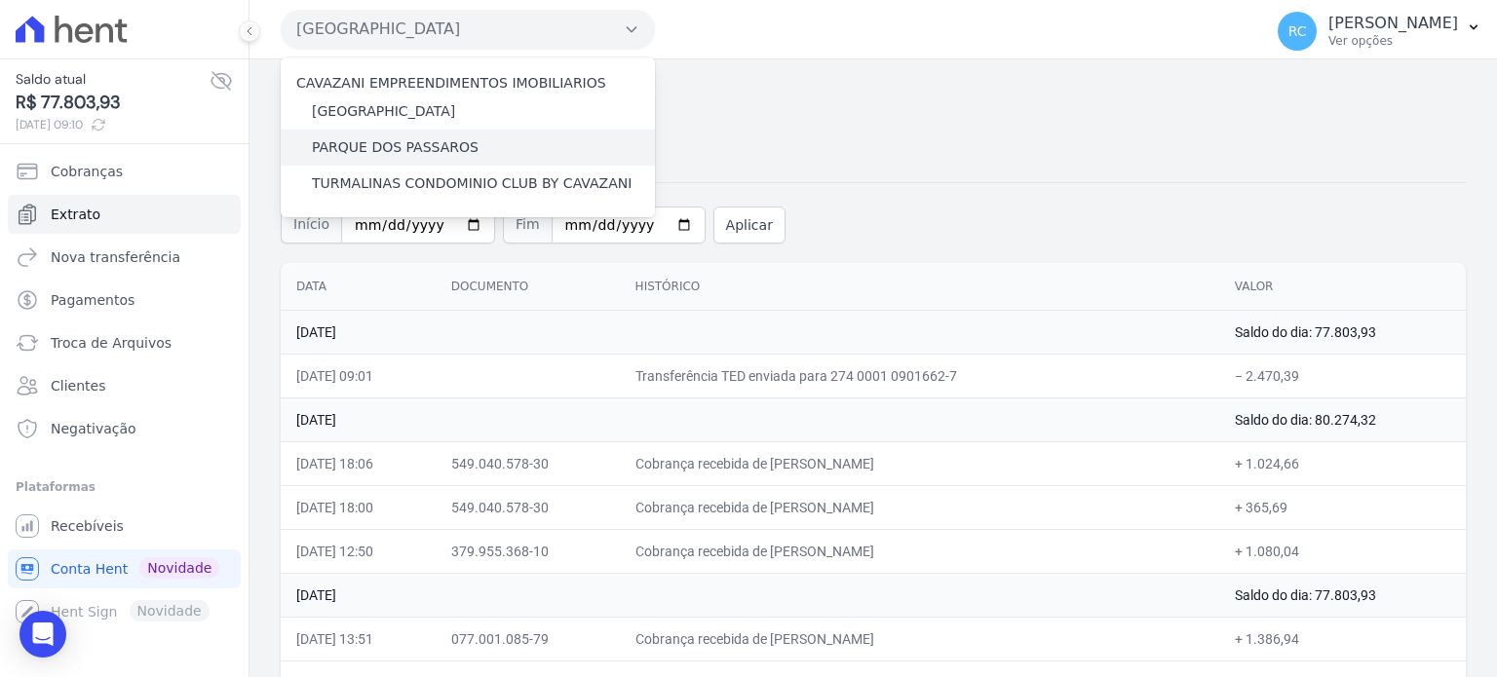
click at [428, 145] on label "PARQUE DOS PASSAROS" at bounding box center [395, 147] width 167 height 20
click at [0, 0] on input "PARQUE DOS PASSAROS" at bounding box center [0, 0] width 0 height 0
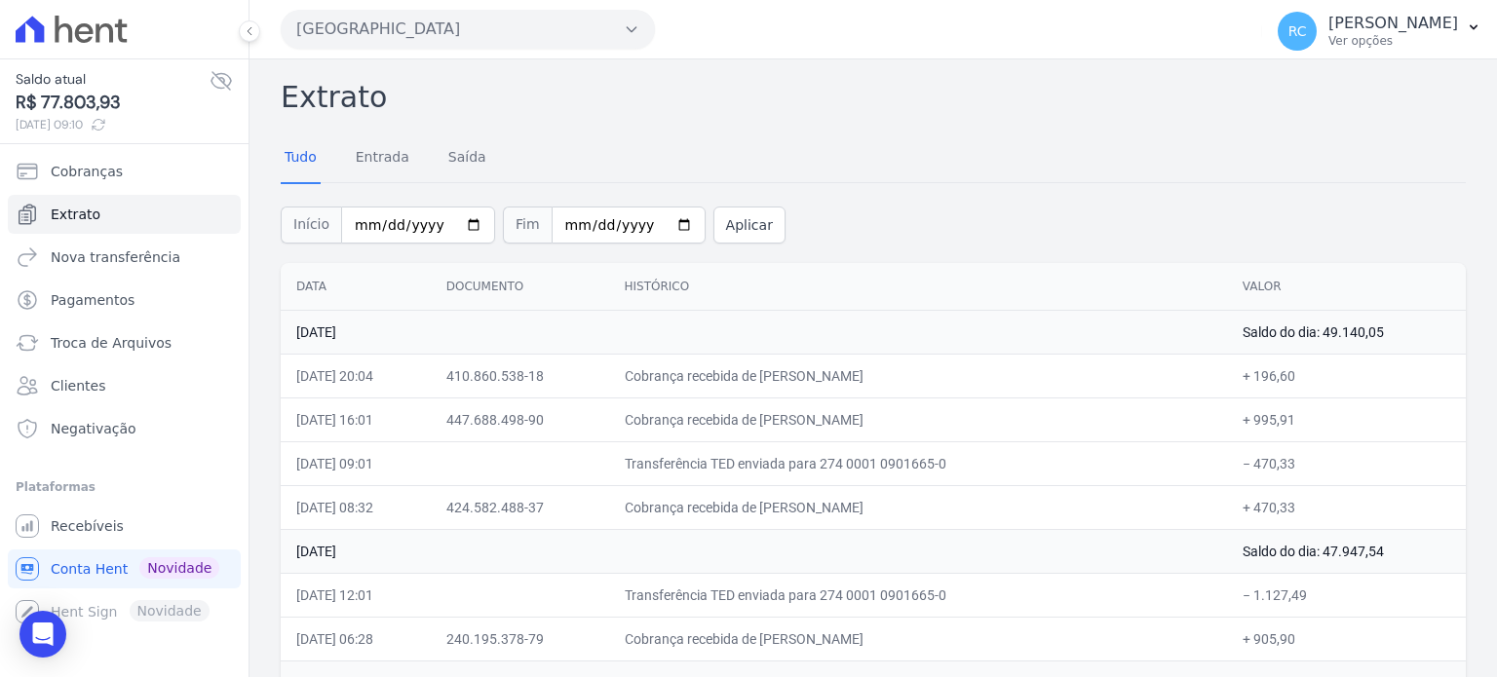
drag, startPoint x: 1293, startPoint y: 465, endPoint x: 1243, endPoint y: 467, distance: 49.7
click at [1243, 467] on td "− 470,33" at bounding box center [1346, 463] width 239 height 44
copy td "470,33"
click at [549, 41] on button "[GEOGRAPHIC_DATA]" at bounding box center [468, 29] width 374 height 39
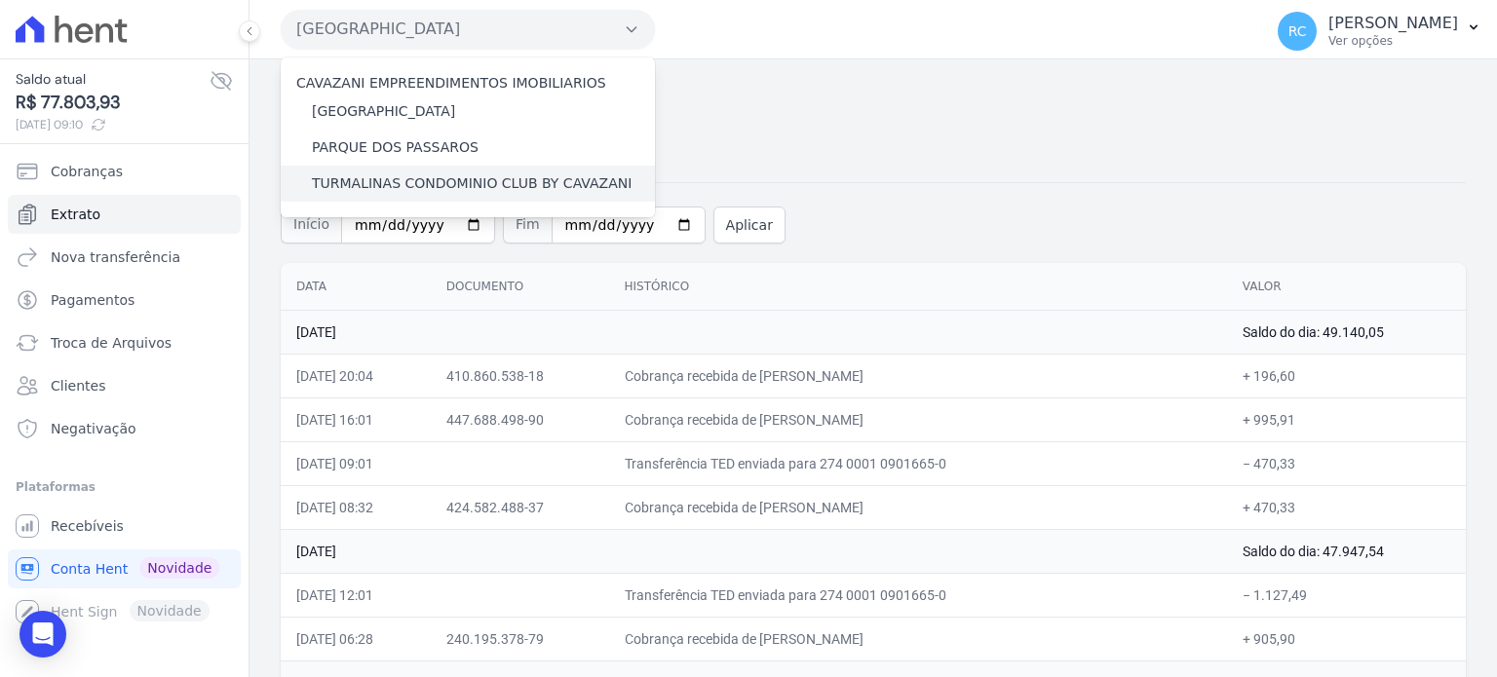
click at [467, 189] on label "TURMALINAS CONDOMINIO CLUB BY CAVAZANI" at bounding box center [472, 183] width 320 height 20
click at [0, 0] on input "TURMALINAS CONDOMINIO CLUB BY CAVAZANI" at bounding box center [0, 0] width 0 height 0
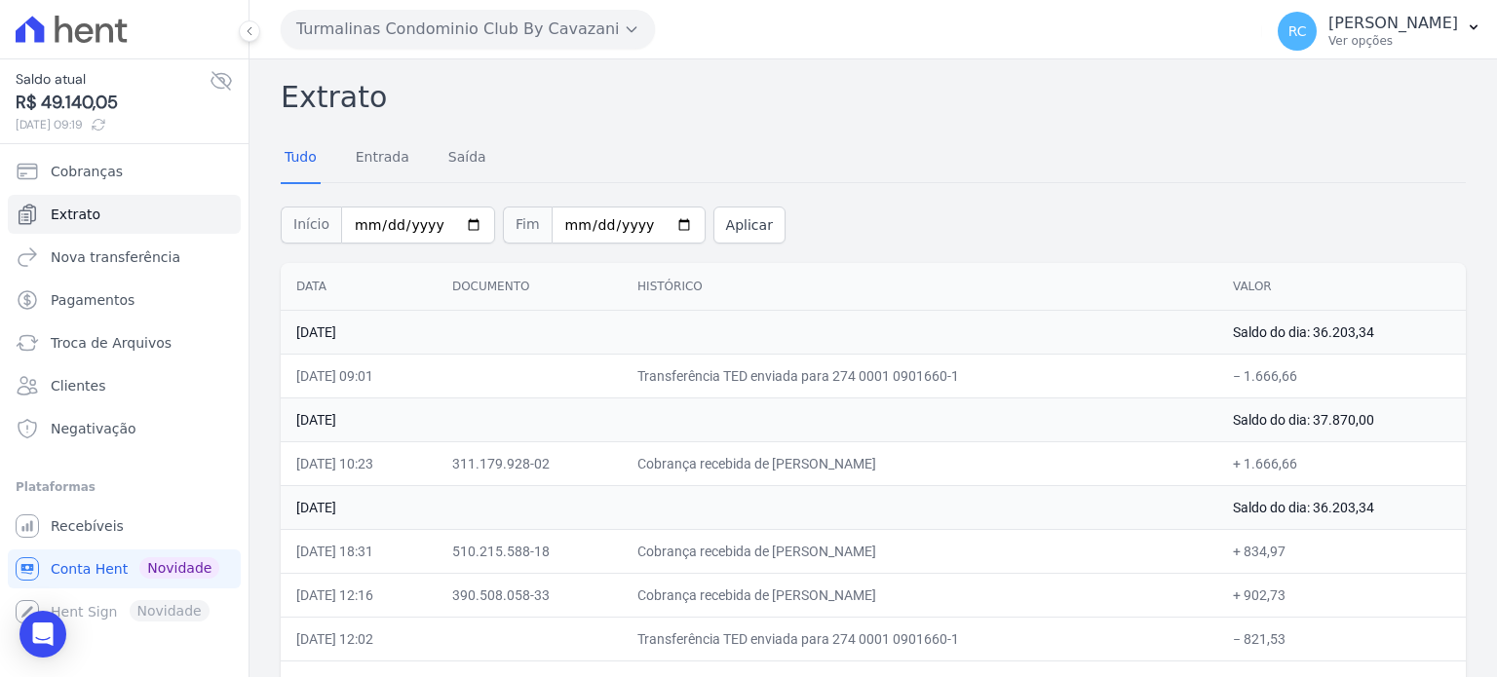
drag, startPoint x: 977, startPoint y: 463, endPoint x: 804, endPoint y: 462, distance: 173.5
click at [804, 462] on td "Cobrança recebida de AILTON FERREIRA GUIMARAES" at bounding box center [919, 463] width 595 height 44
copy td "AILTON FERREIRA GUIMARA"
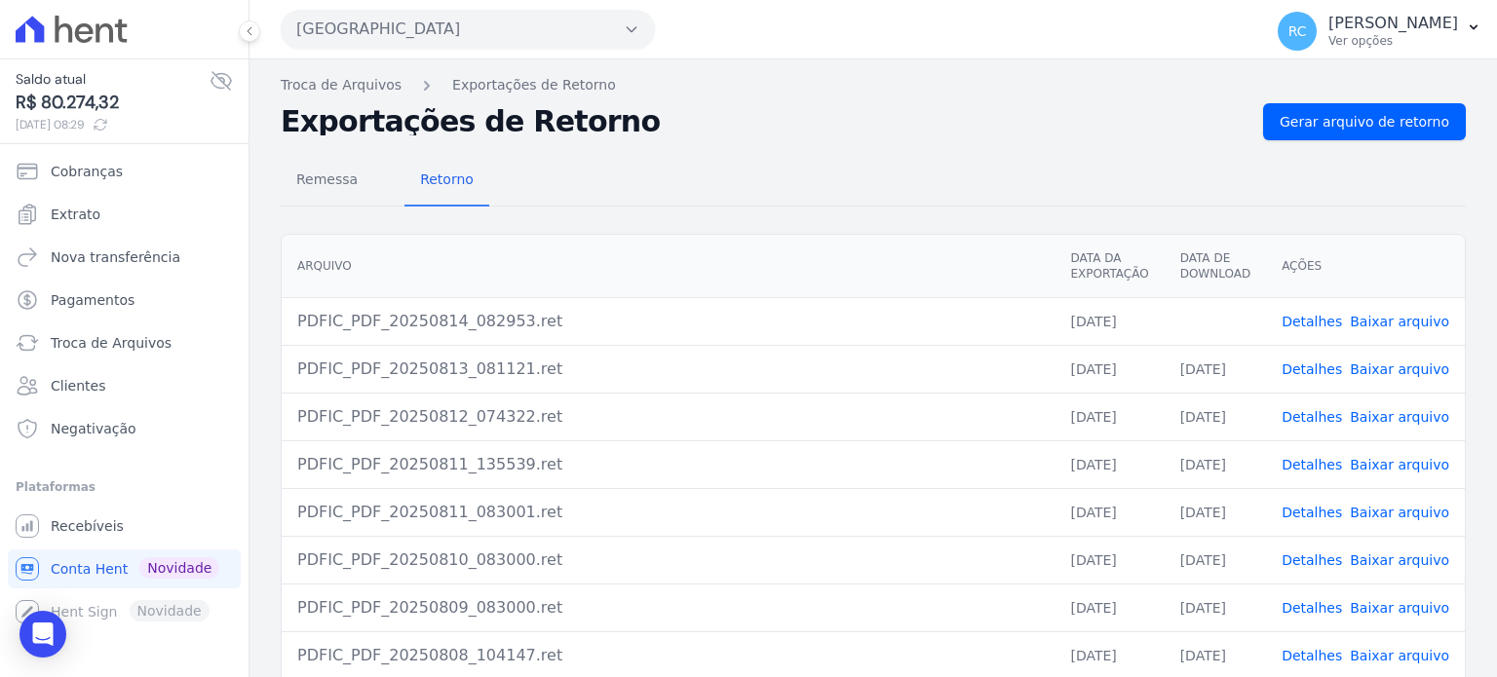
click at [464, 19] on button "[GEOGRAPHIC_DATA]" at bounding box center [468, 29] width 374 height 39
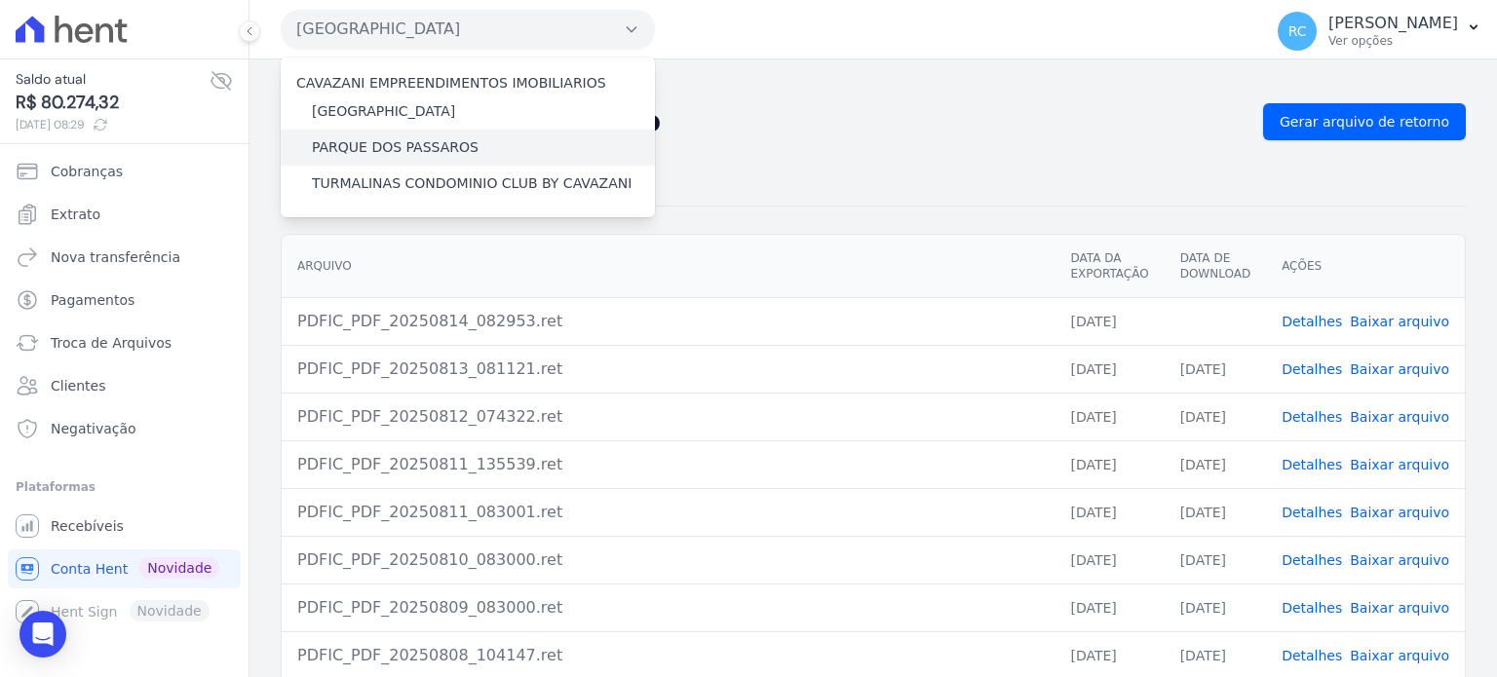
click at [429, 144] on label "PARQUE DOS PASSAROS" at bounding box center [395, 147] width 167 height 20
click at [0, 0] on input "PARQUE DOS PASSAROS" at bounding box center [0, 0] width 0 height 0
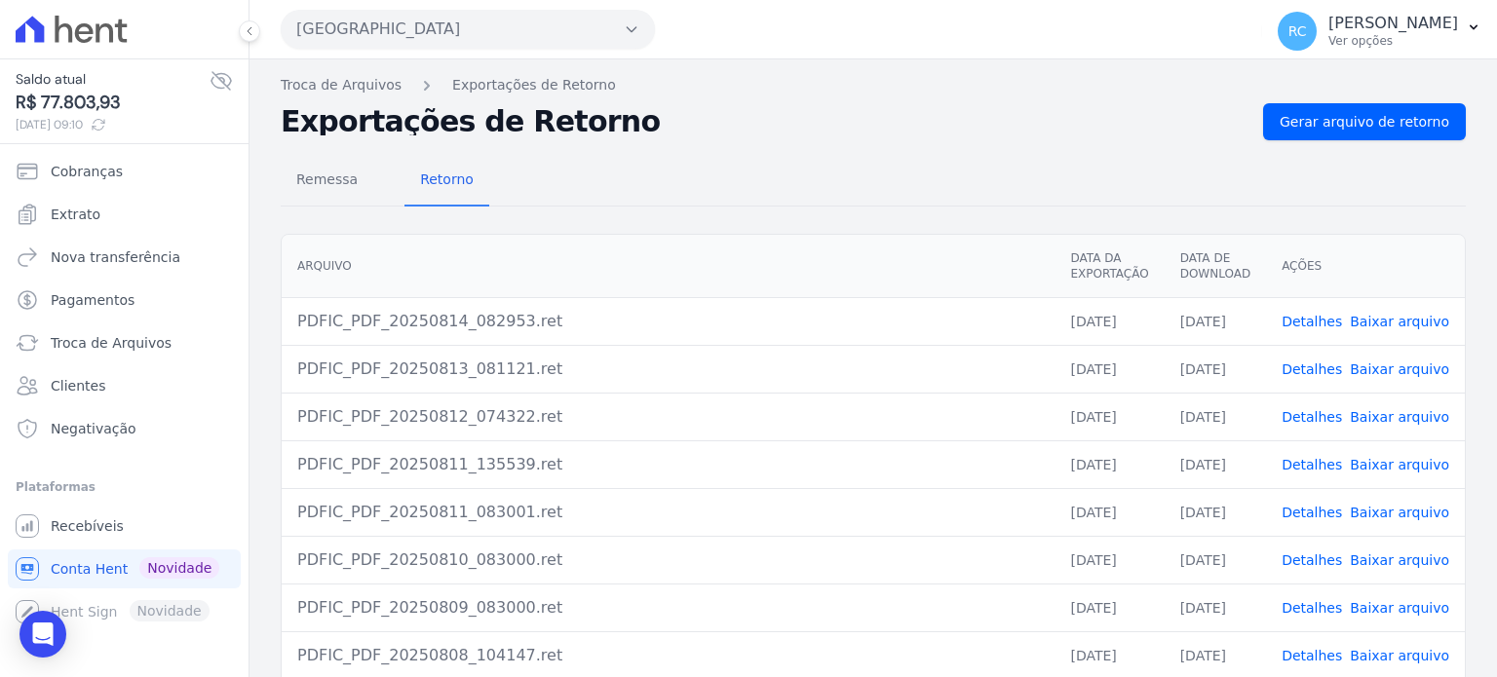
click at [1375, 322] on link "Baixar arquivo" at bounding box center [1399, 322] width 99 height 16
click at [540, 71] on div "Troca de Arquivos Exportações de Retorno Exportações de Retorno Gerar arquivo d…" at bounding box center [872, 459] width 1247 height 801
click at [541, 39] on button "[GEOGRAPHIC_DATA]" at bounding box center [468, 29] width 374 height 39
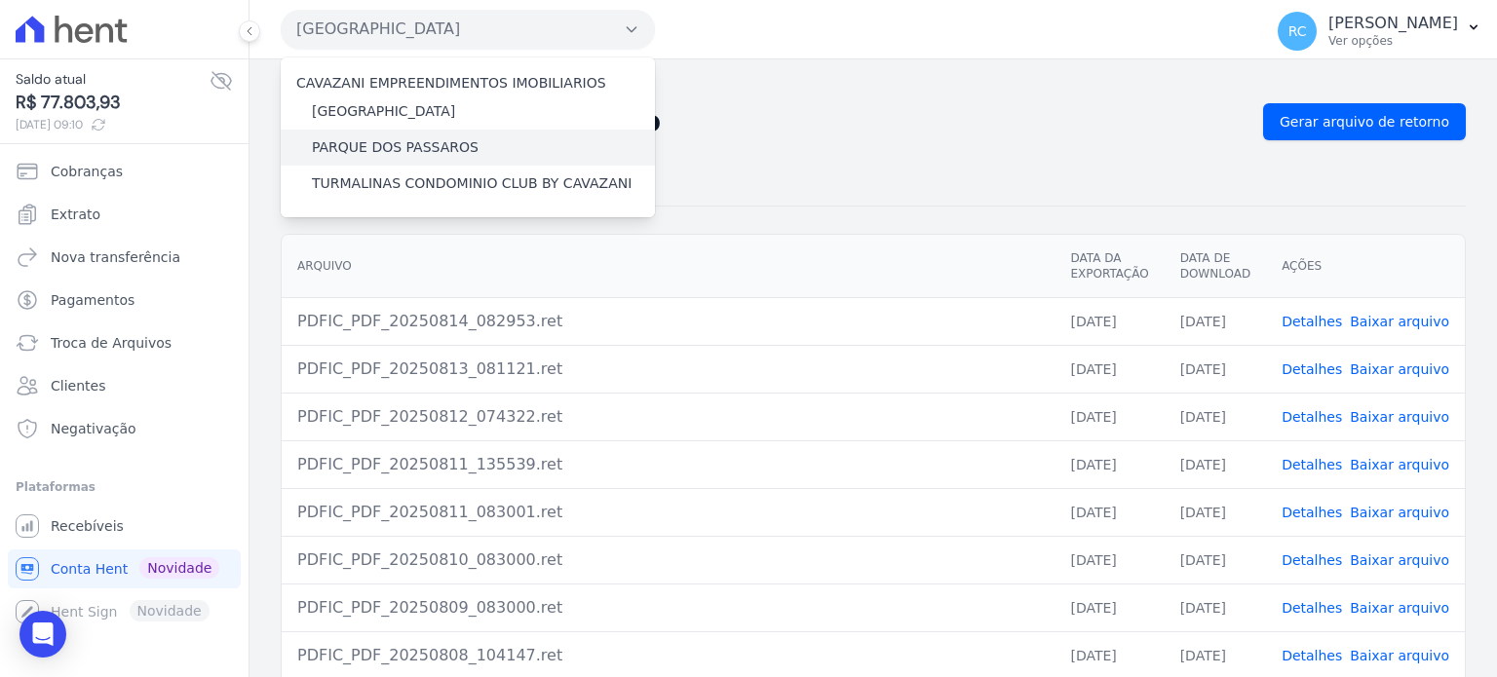
click at [432, 140] on label "PARQUE DOS PASSAROS" at bounding box center [395, 147] width 167 height 20
click at [0, 0] on input "PARQUE DOS PASSAROS" at bounding box center [0, 0] width 0 height 0
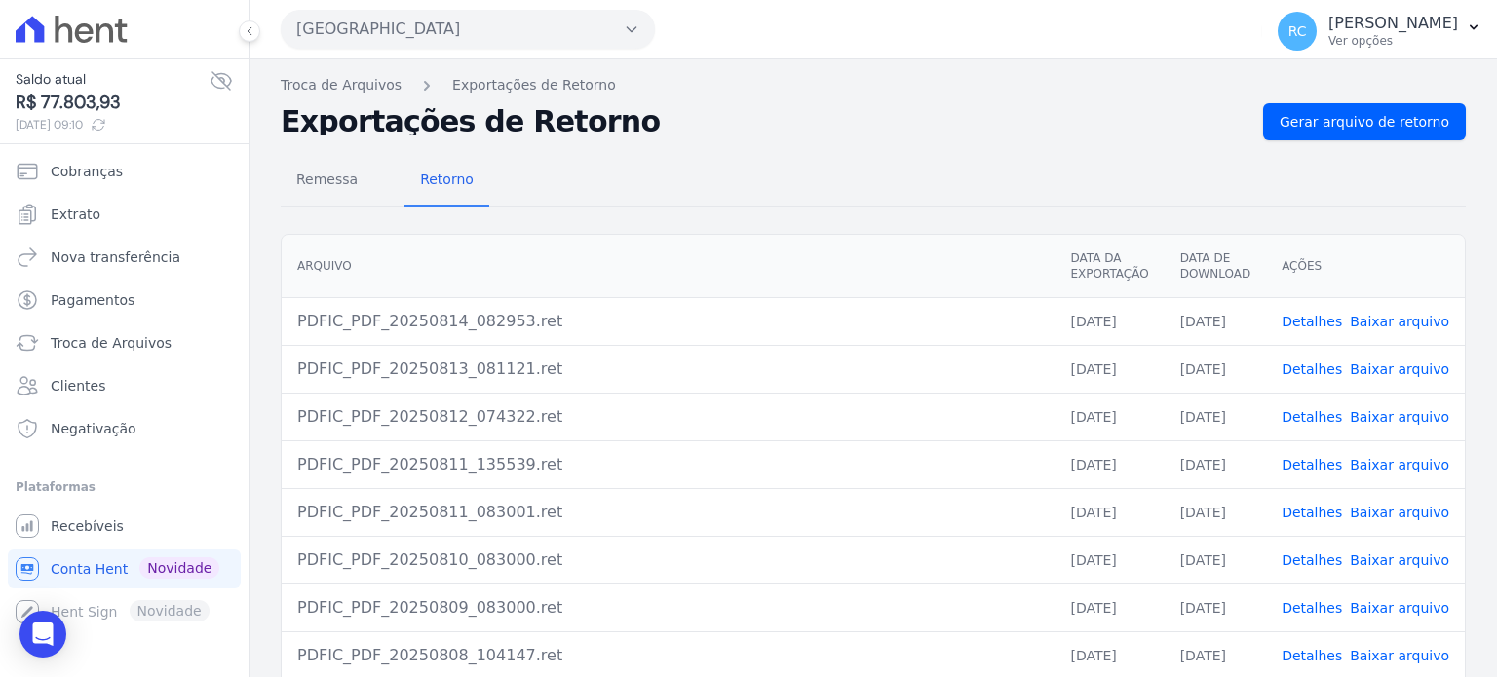
click at [554, 24] on button "[GEOGRAPHIC_DATA]" at bounding box center [468, 29] width 374 height 39
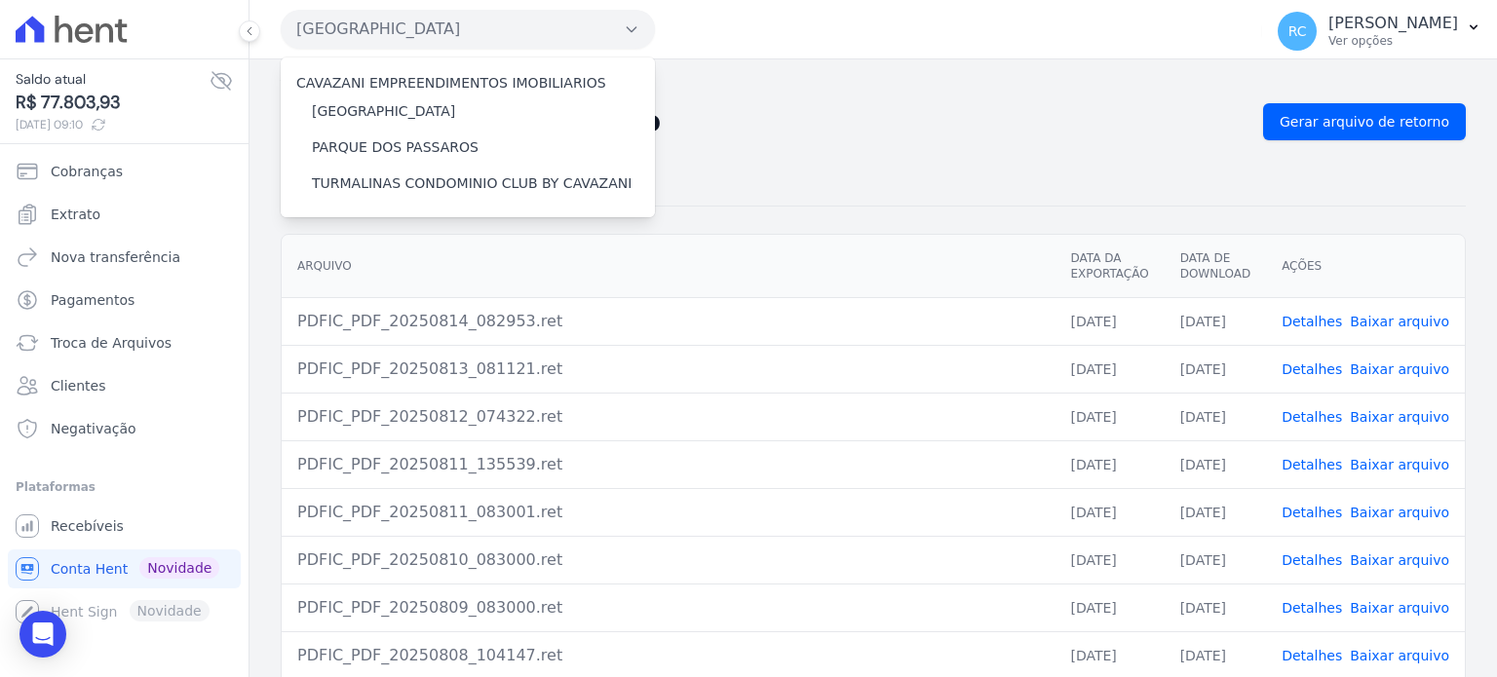
click at [884, 125] on h2 "Exportações de Retorno" at bounding box center [764, 121] width 967 height 27
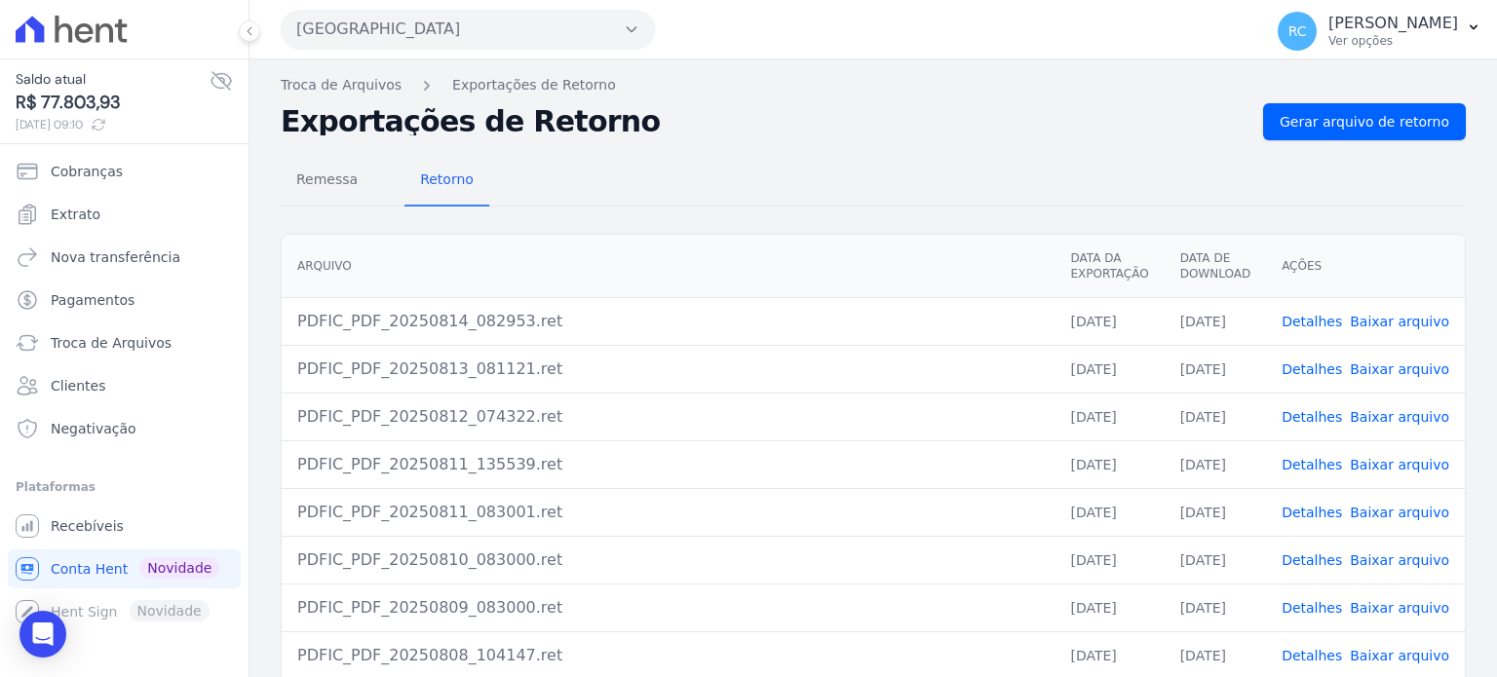
click at [624, 34] on icon "button" at bounding box center [632, 29] width 16 height 16
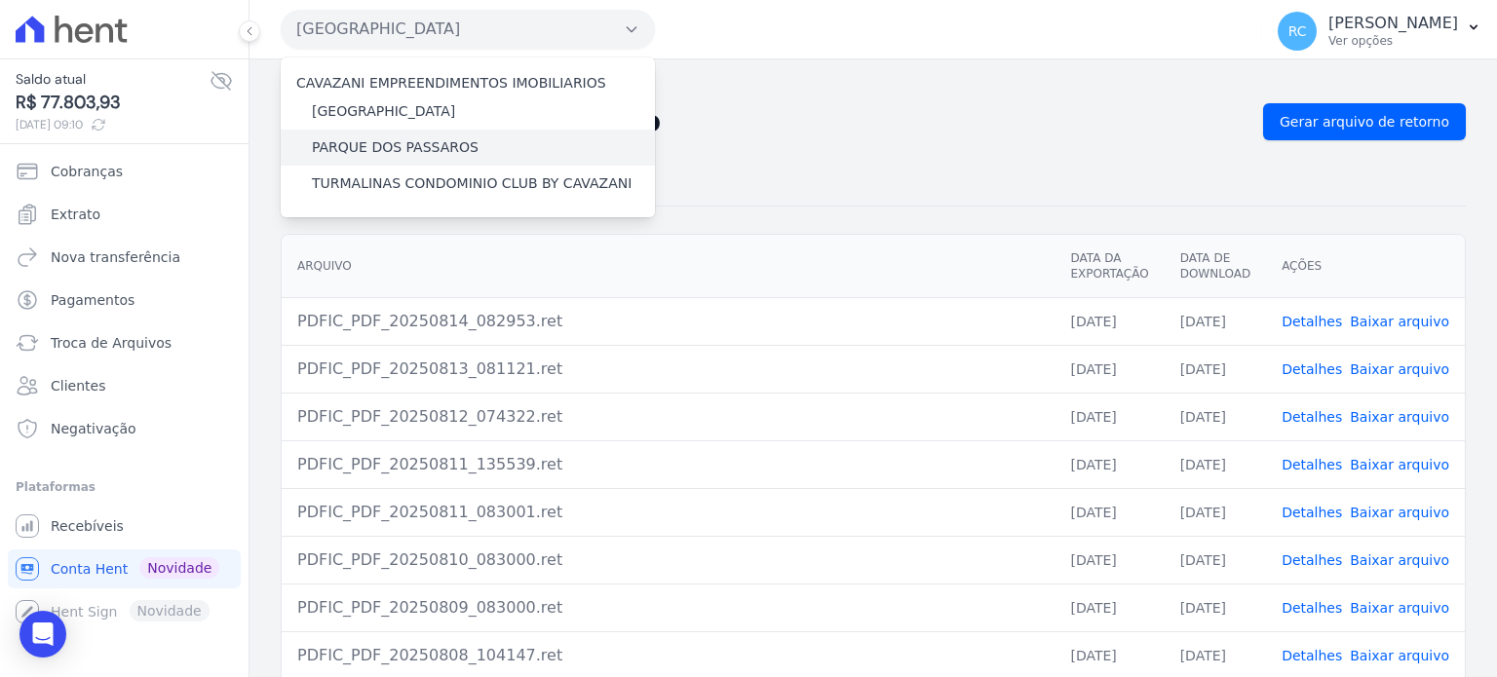
click at [422, 146] on label "PARQUE DOS PASSAROS" at bounding box center [395, 147] width 167 height 20
click at [0, 0] on input "PARQUE DOS PASSAROS" at bounding box center [0, 0] width 0 height 0
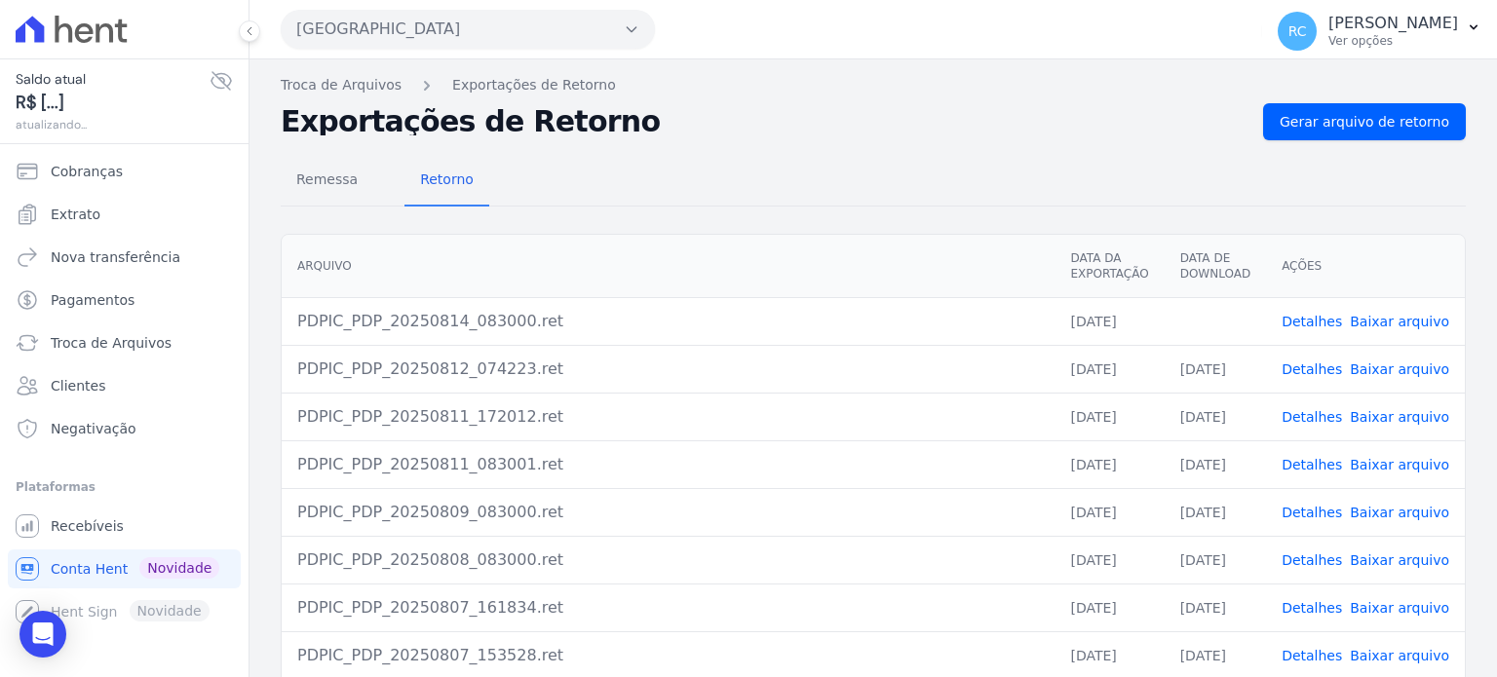
scroll to position [97, 0]
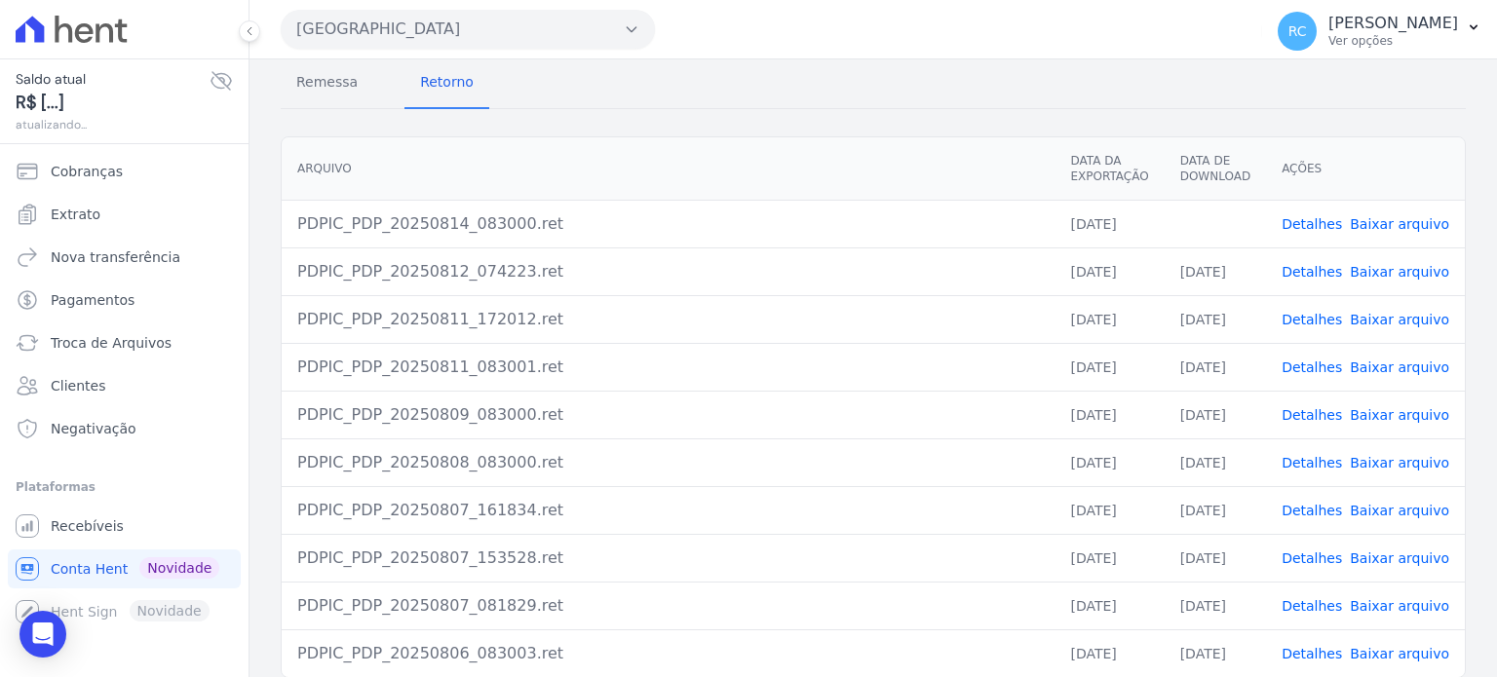
click at [1368, 221] on link "Baixar arquivo" at bounding box center [1399, 224] width 99 height 16
click at [510, 20] on button "[GEOGRAPHIC_DATA]" at bounding box center [468, 29] width 374 height 39
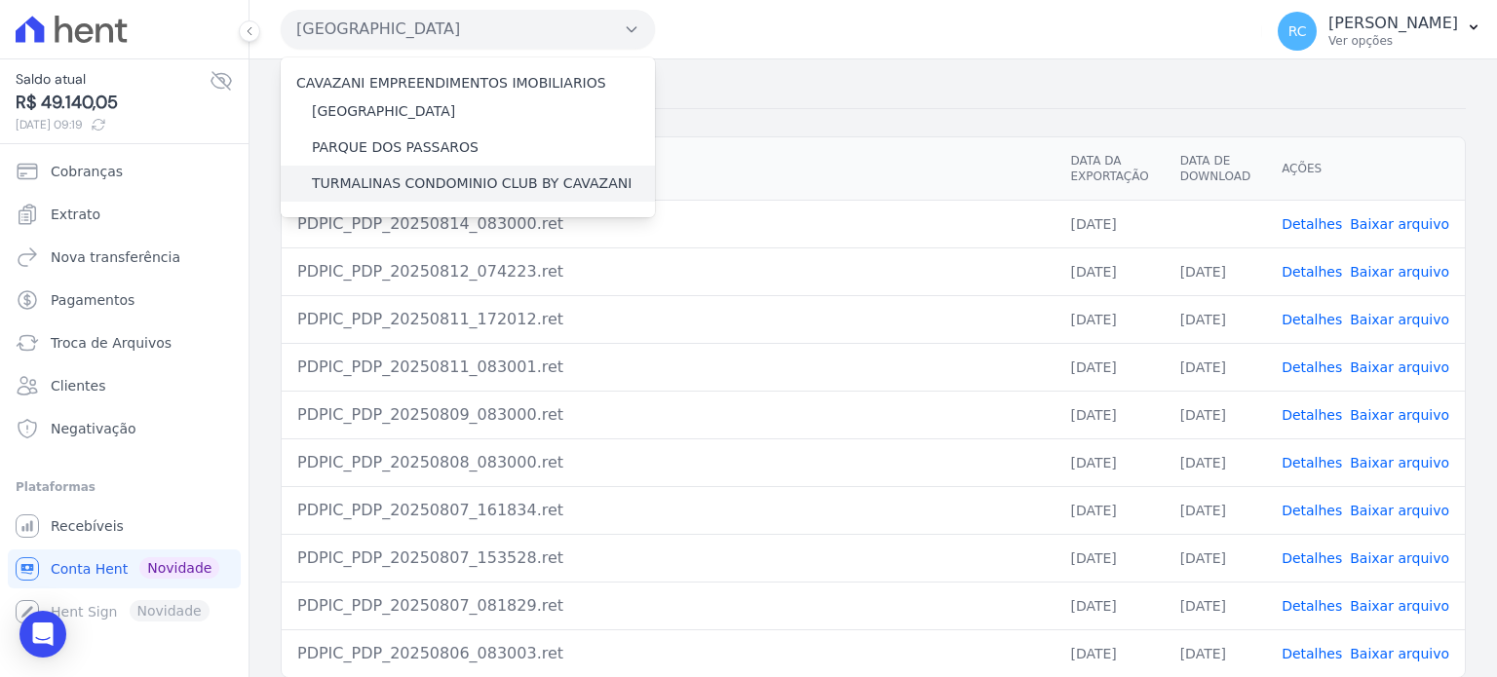
click at [429, 190] on label "TURMALINAS CONDOMINIO CLUB BY CAVAZANI" at bounding box center [472, 183] width 320 height 20
click at [0, 0] on input "TURMALINAS CONDOMINIO CLUB BY CAVAZANI" at bounding box center [0, 0] width 0 height 0
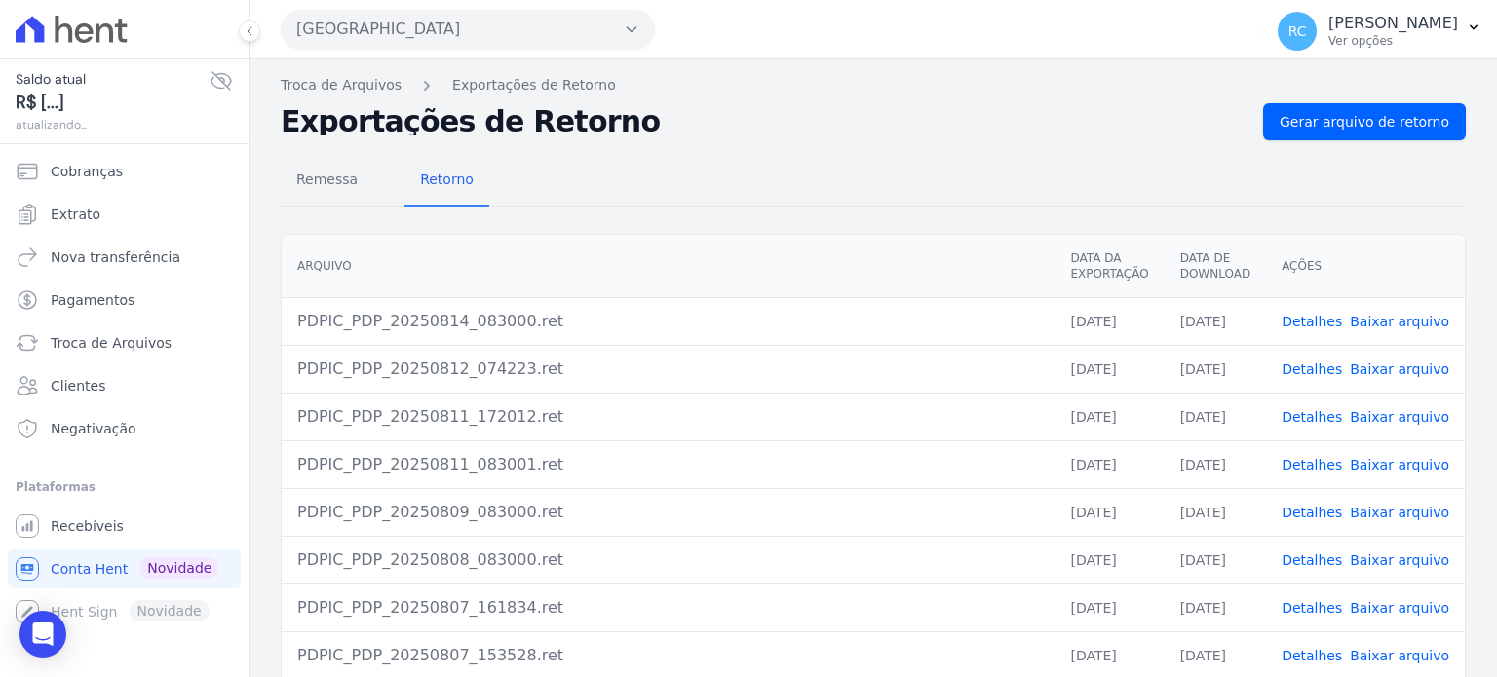
drag, startPoint x: 504, startPoint y: 32, endPoint x: 499, endPoint y: 46, distance: 14.5
click at [503, 32] on button "Parque Dos Passaros" at bounding box center [468, 29] width 374 height 39
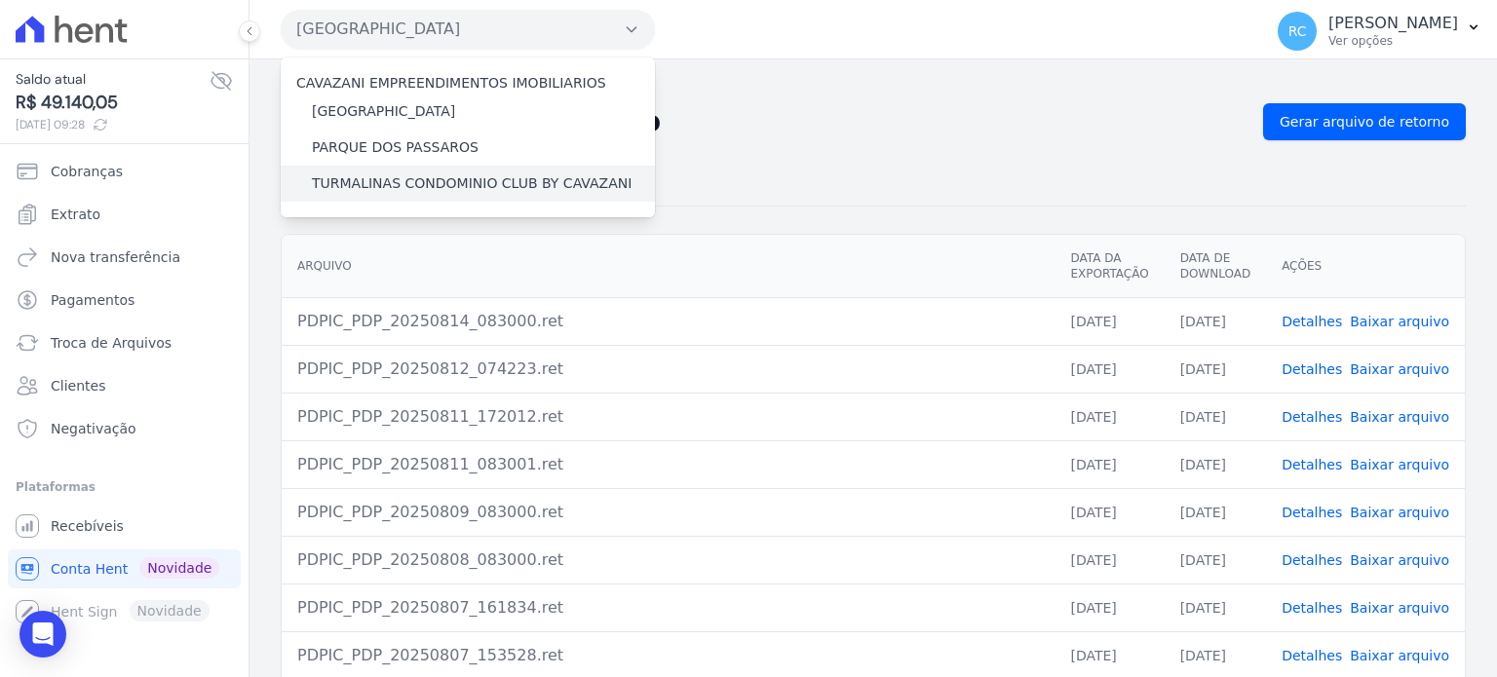
click at [430, 179] on label "TURMALINAS CONDOMINIO CLUB BY CAVAZANI" at bounding box center [472, 183] width 320 height 20
click at [0, 0] on input "TURMALINAS CONDOMINIO CLUB BY CAVAZANI" at bounding box center [0, 0] width 0 height 0
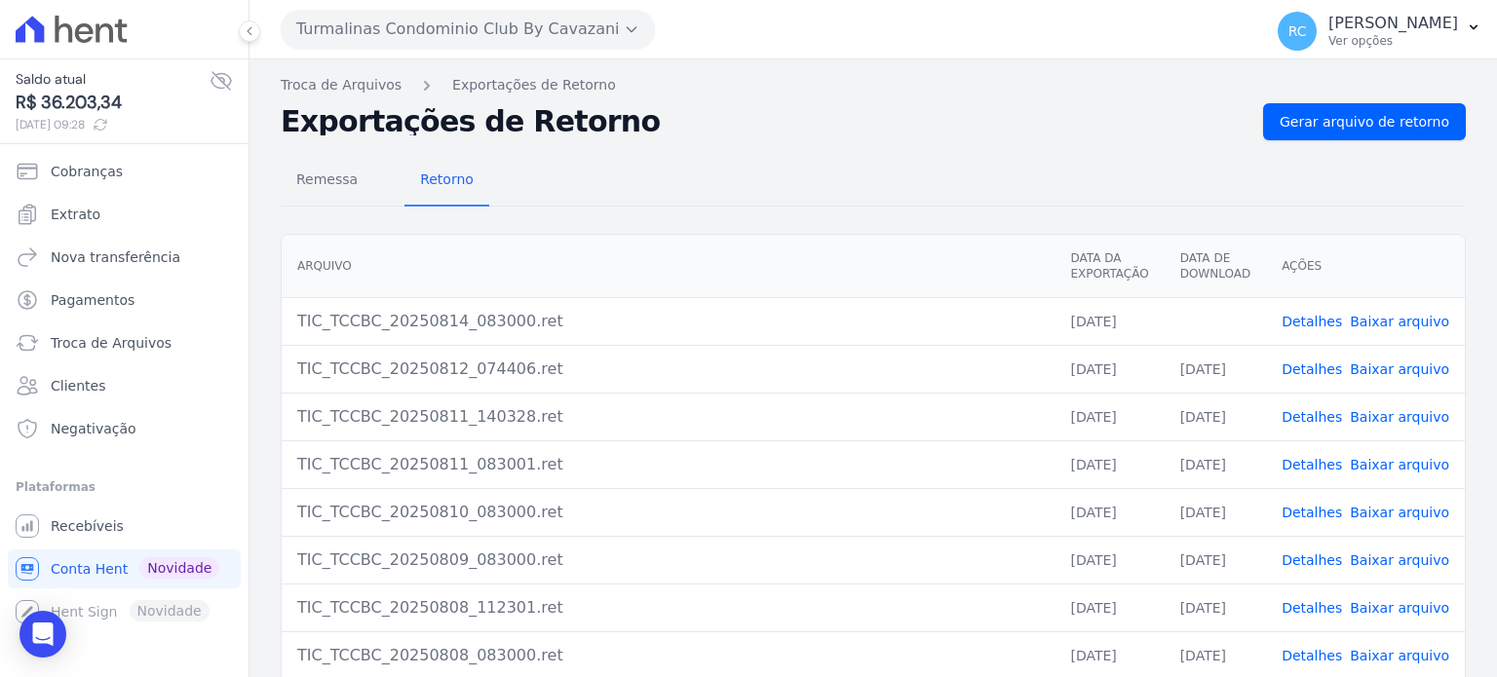
click at [1377, 314] on link "Baixar arquivo" at bounding box center [1399, 322] width 99 height 16
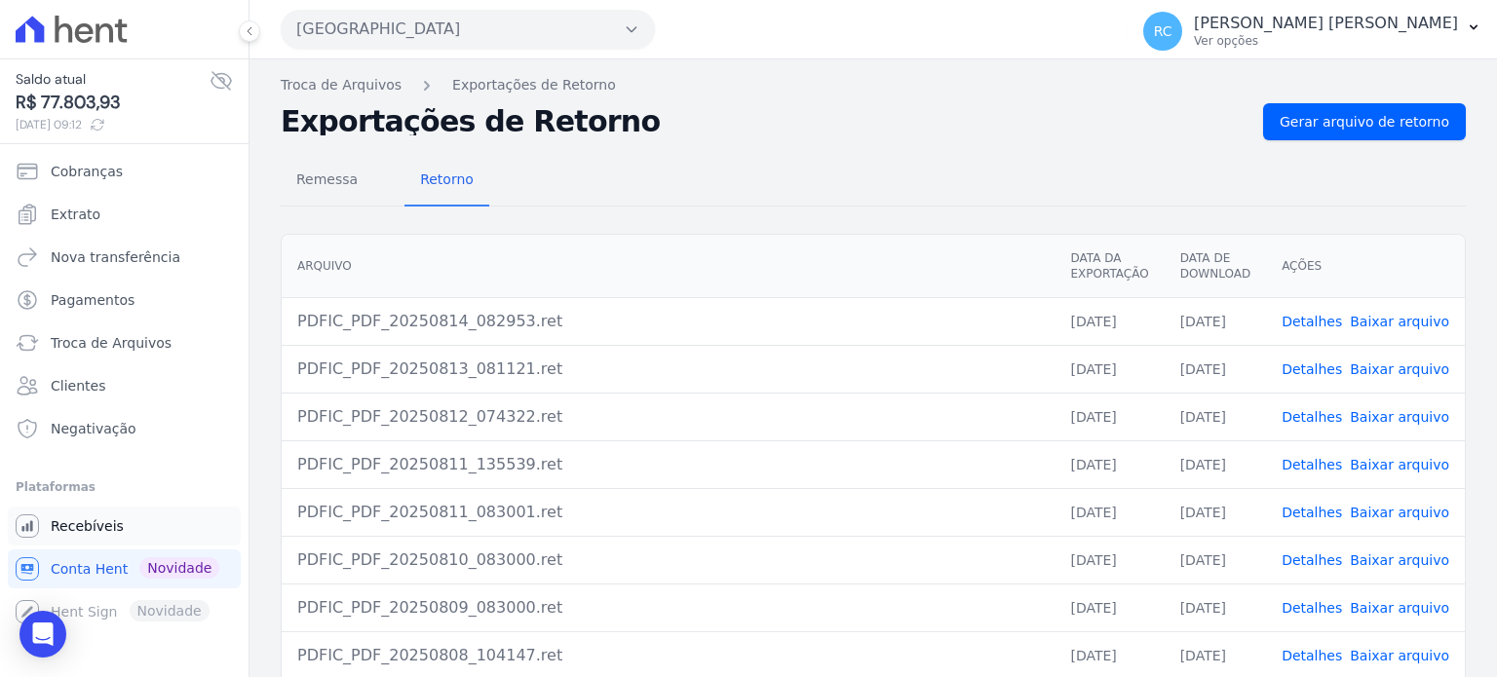
click at [121, 521] on link "Recebíveis" at bounding box center [124, 526] width 233 height 39
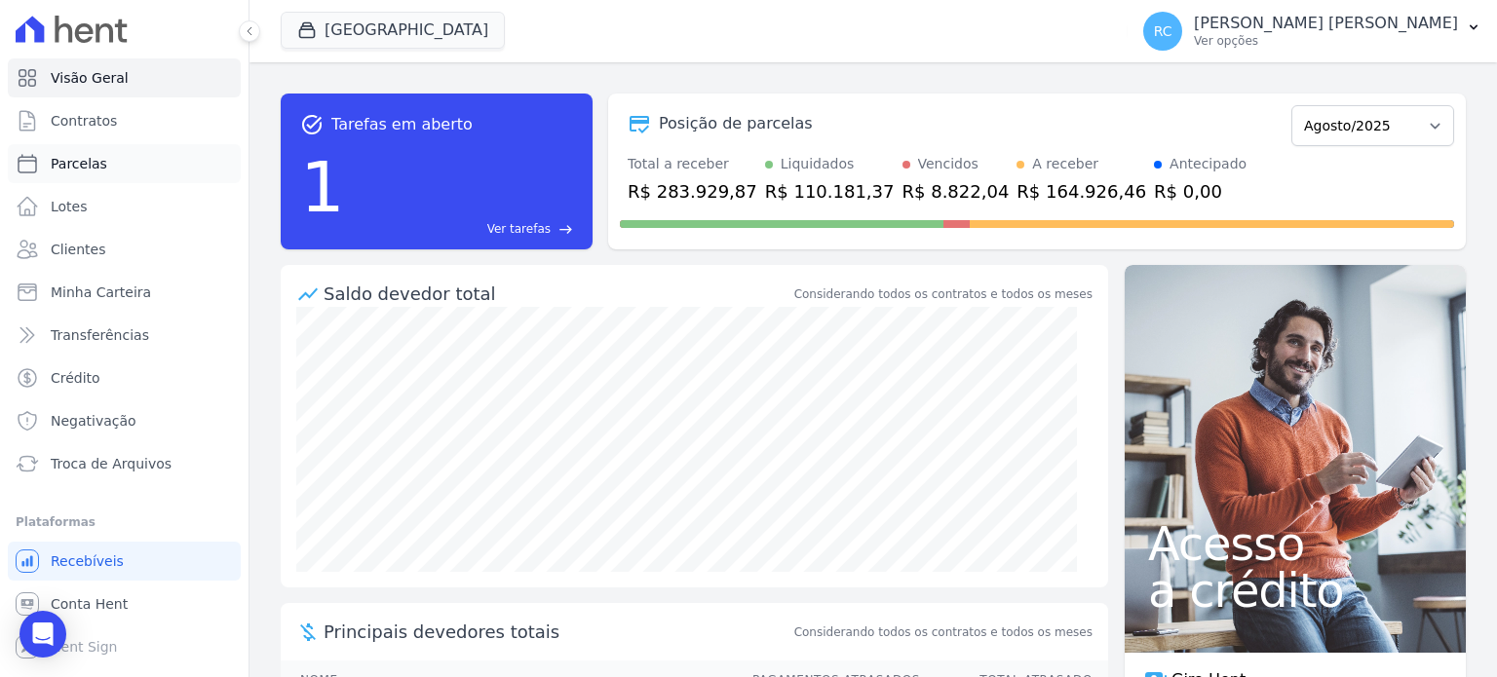
click at [113, 165] on link "Parcelas" at bounding box center [124, 163] width 233 height 39
select select
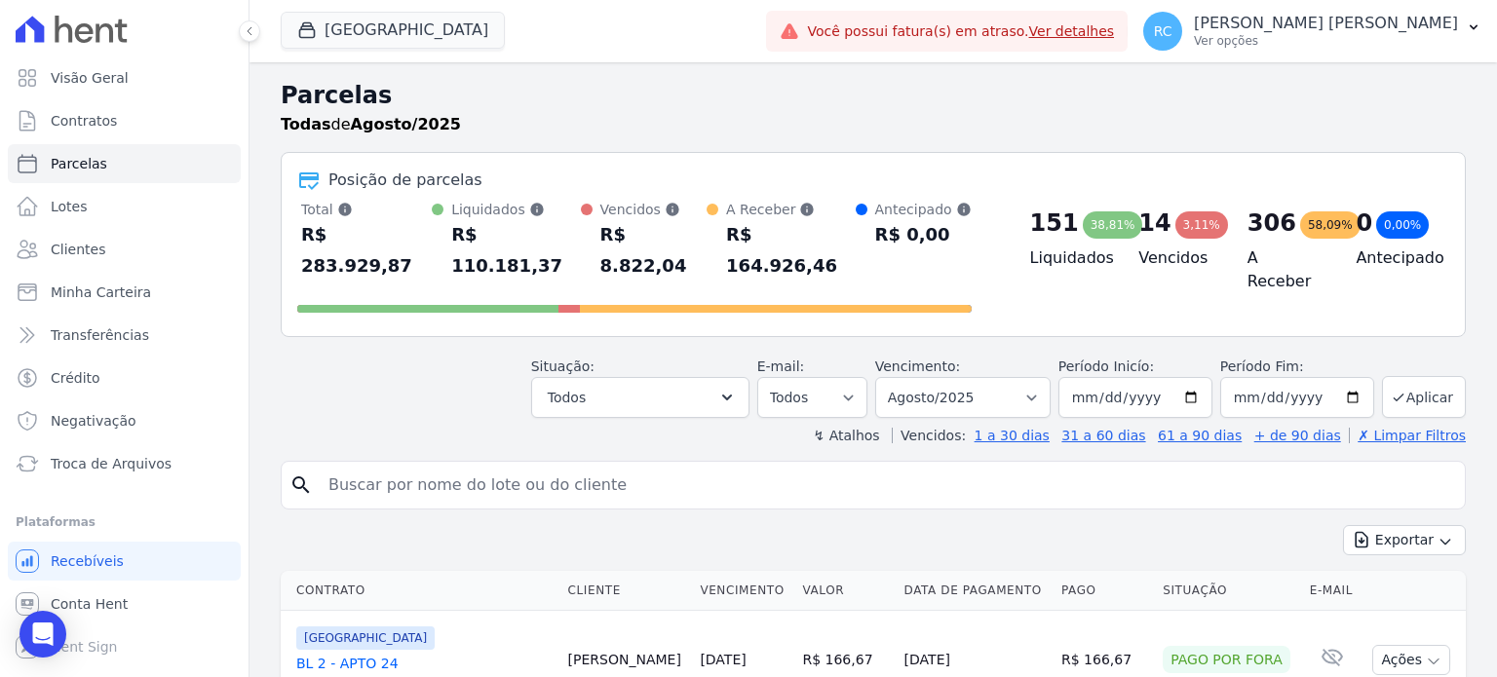
click at [504, 466] on input "search" at bounding box center [887, 485] width 1140 height 39
paste input "[PERSON_NAME]"
type input "[PERSON_NAME]"
select select
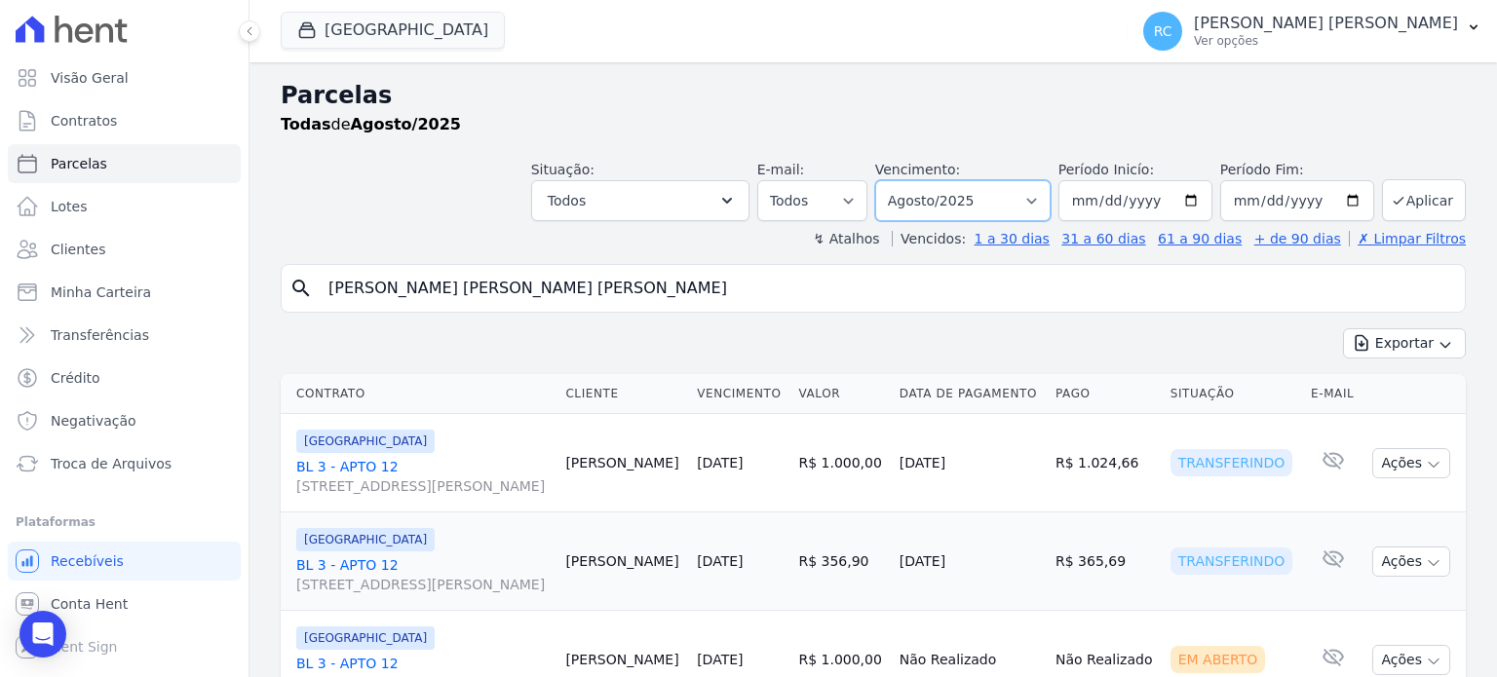
click at [1017, 193] on select "Filtrar por período ──────── Todos os meses Janeiro/2022 Fevereiro/2022 Março/2…" at bounding box center [962, 200] width 175 height 41
select select "all"
click at [891, 180] on select "Filtrar por período ──────── Todos os meses Janeiro/2022 Fevereiro/2022 Março/2…" at bounding box center [962, 200] width 175 height 41
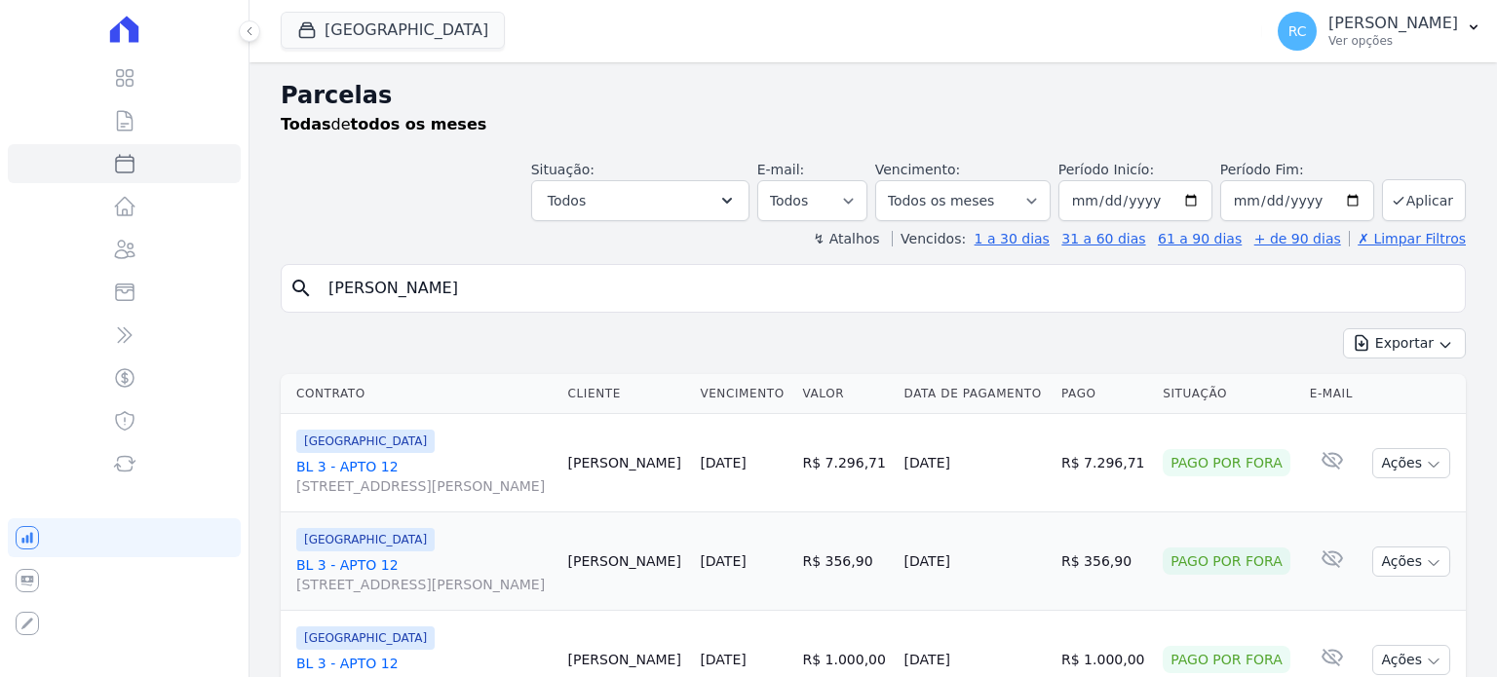
select select
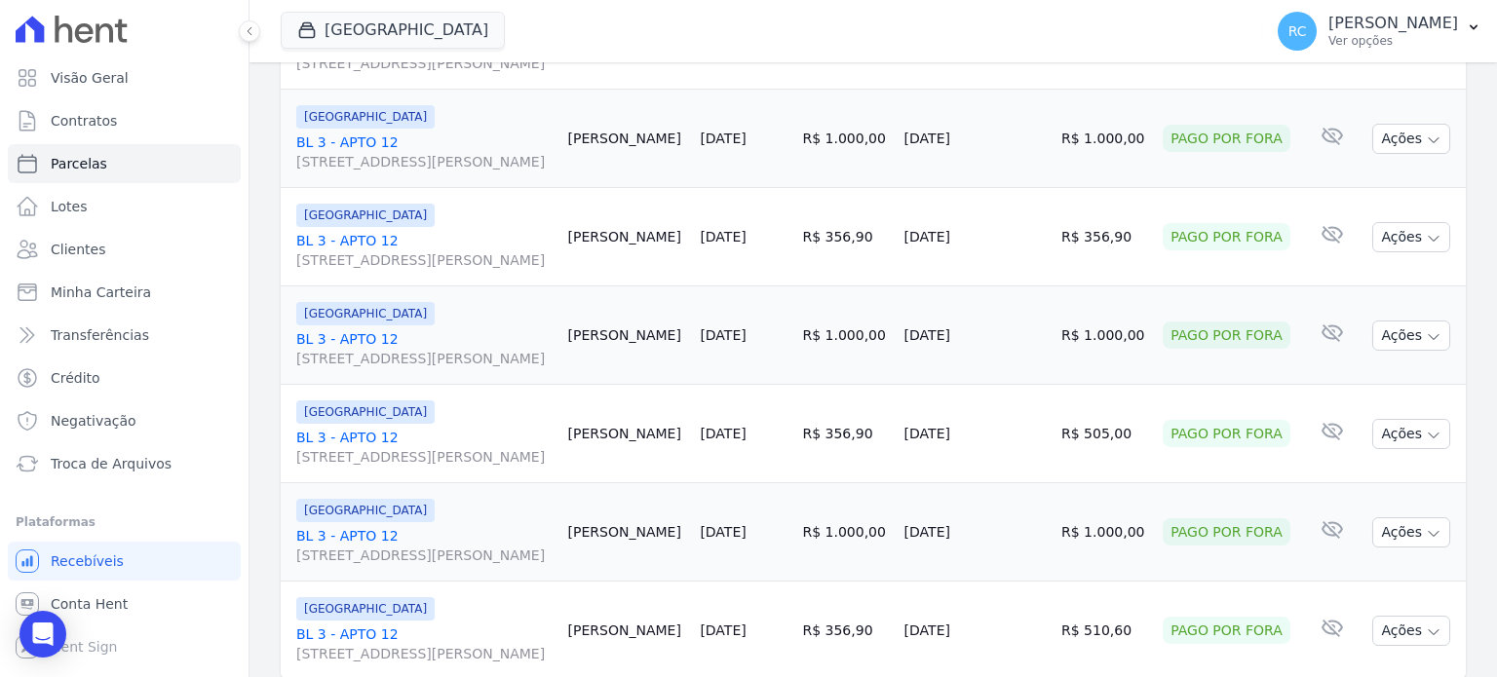
scroll to position [2276, 0]
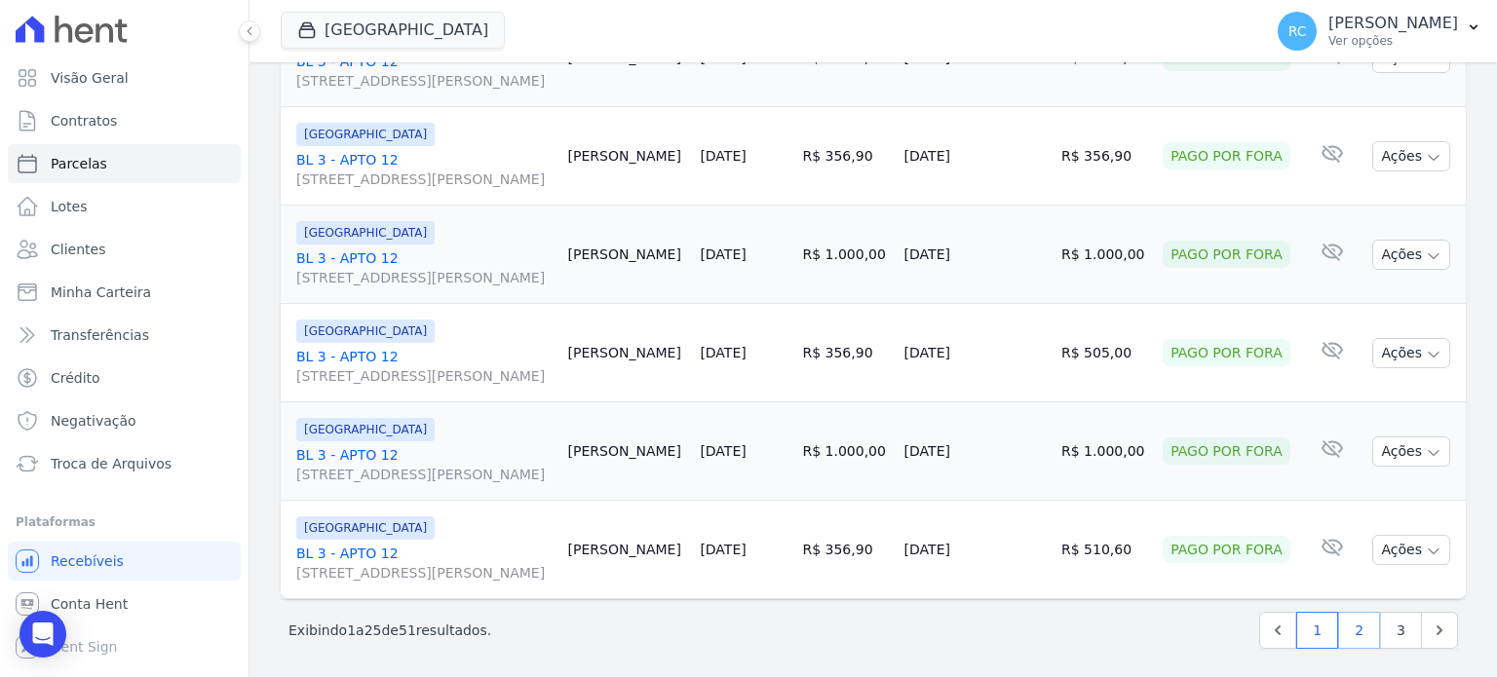
click at [1338, 627] on link "2" at bounding box center [1359, 630] width 42 height 37
select select
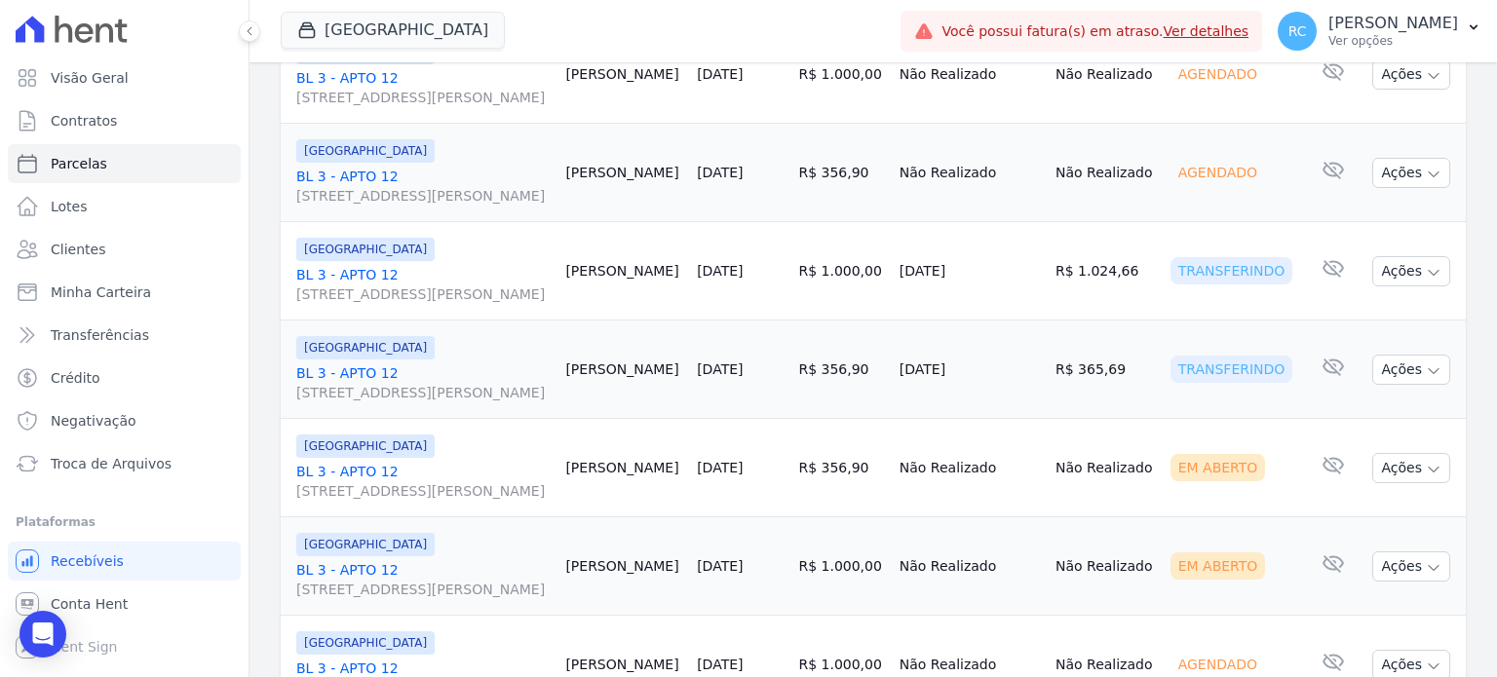
scroll to position [585, 0]
click at [1386, 266] on button "Ações" at bounding box center [1411, 272] width 78 height 30
click at [1362, 245] on td "Ações Ver boleto [GEOGRAPHIC_DATA] Antecipação não disponível Enviar whatsapp N…" at bounding box center [1413, 272] width 103 height 98
click at [46, 631] on icon "Open Intercom Messenger" at bounding box center [42, 634] width 22 height 25
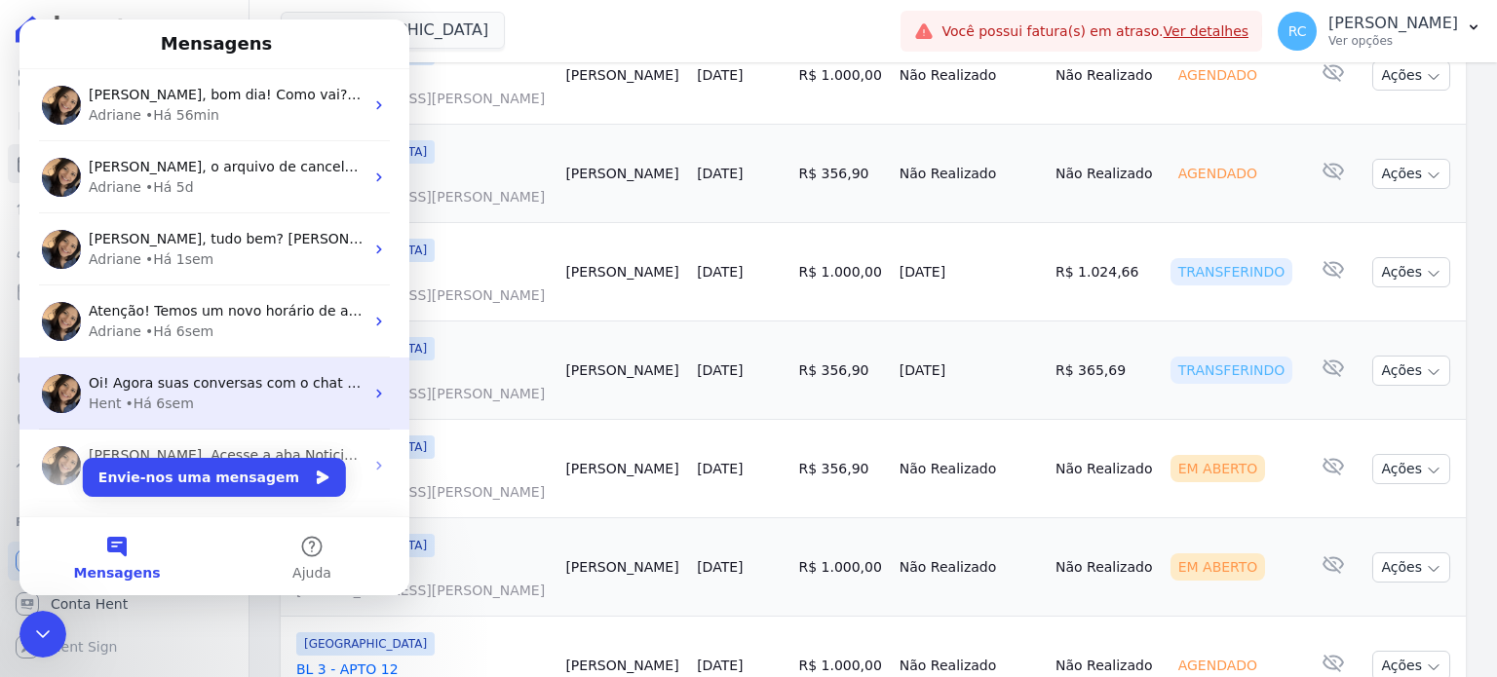
scroll to position [62, 0]
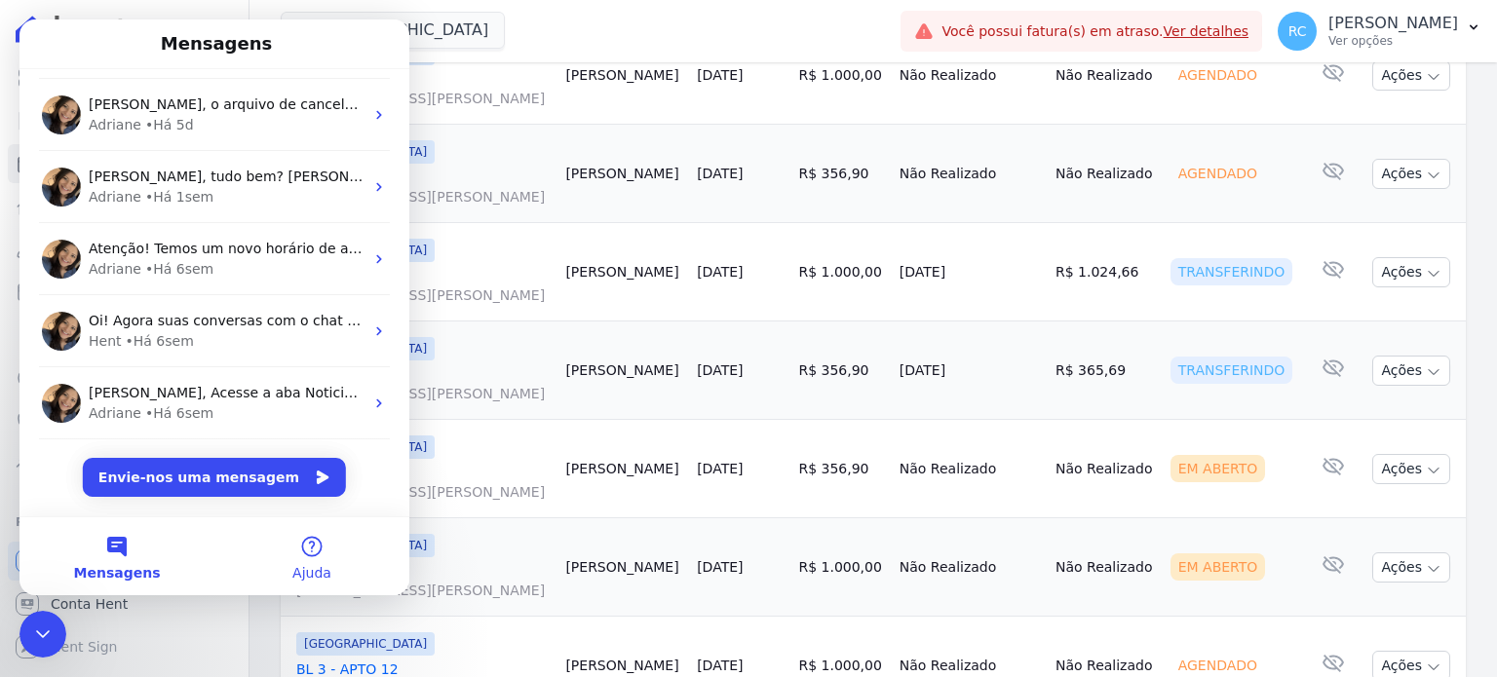
click at [308, 558] on button "Ajuda" at bounding box center [311, 556] width 195 height 78
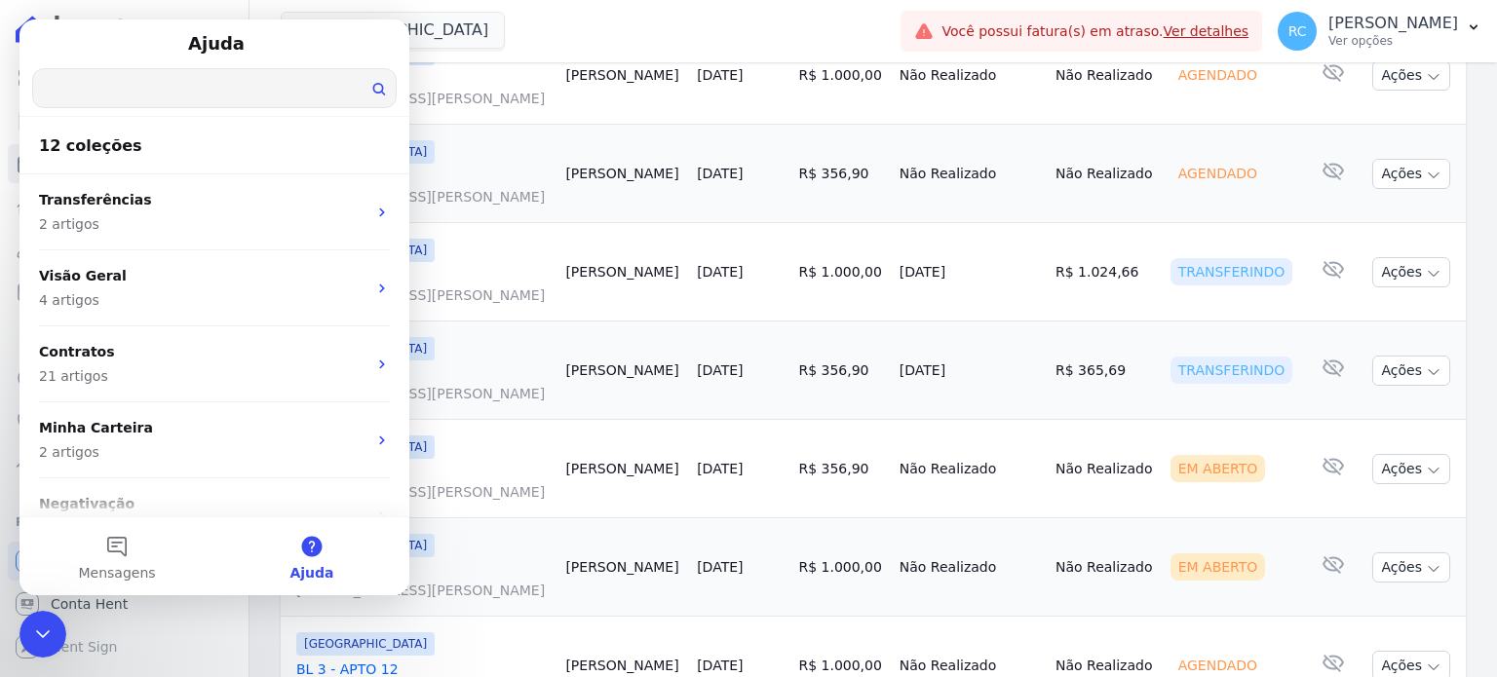
click at [195, 89] on input "Procure ajuda" at bounding box center [214, 88] width 363 height 38
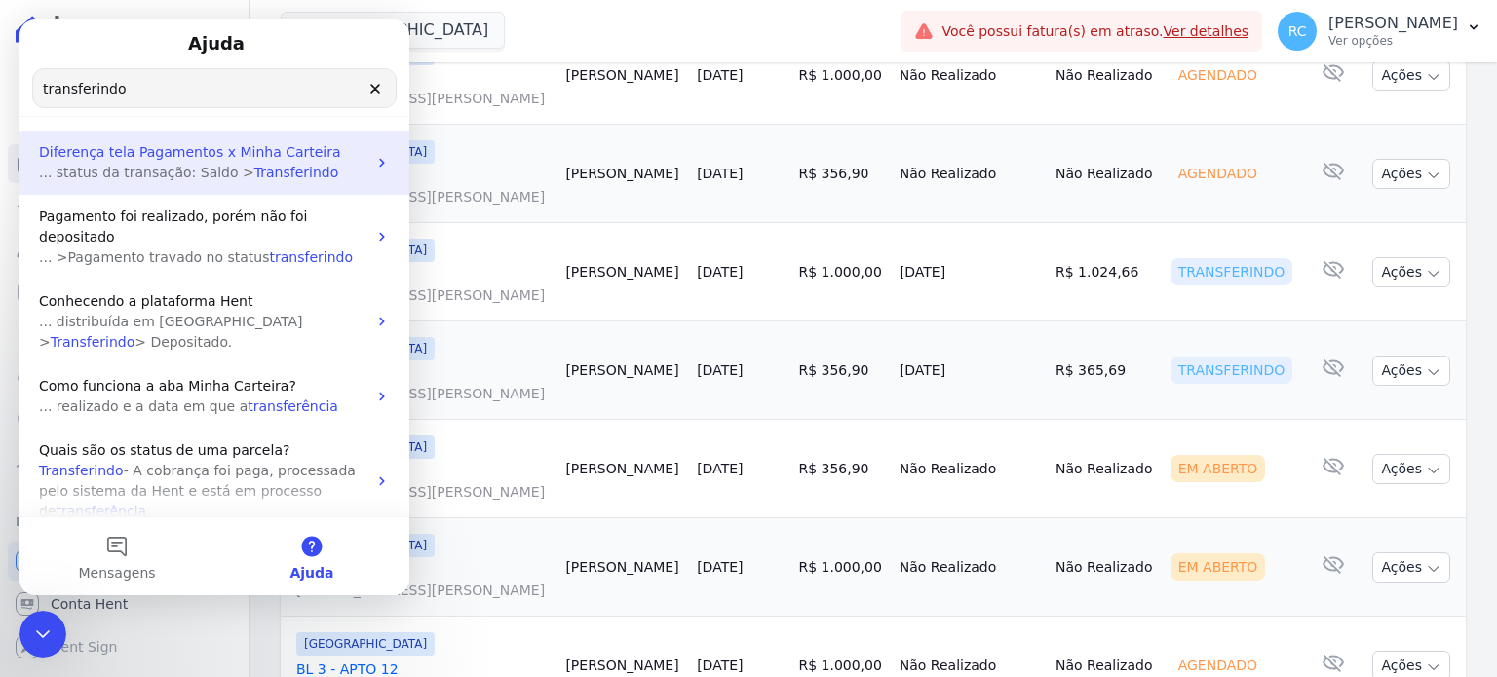
type input "transferindo"
click at [328, 151] on p "Diferença tela Pagamentos x Minha Carteira" at bounding box center [202, 152] width 327 height 20
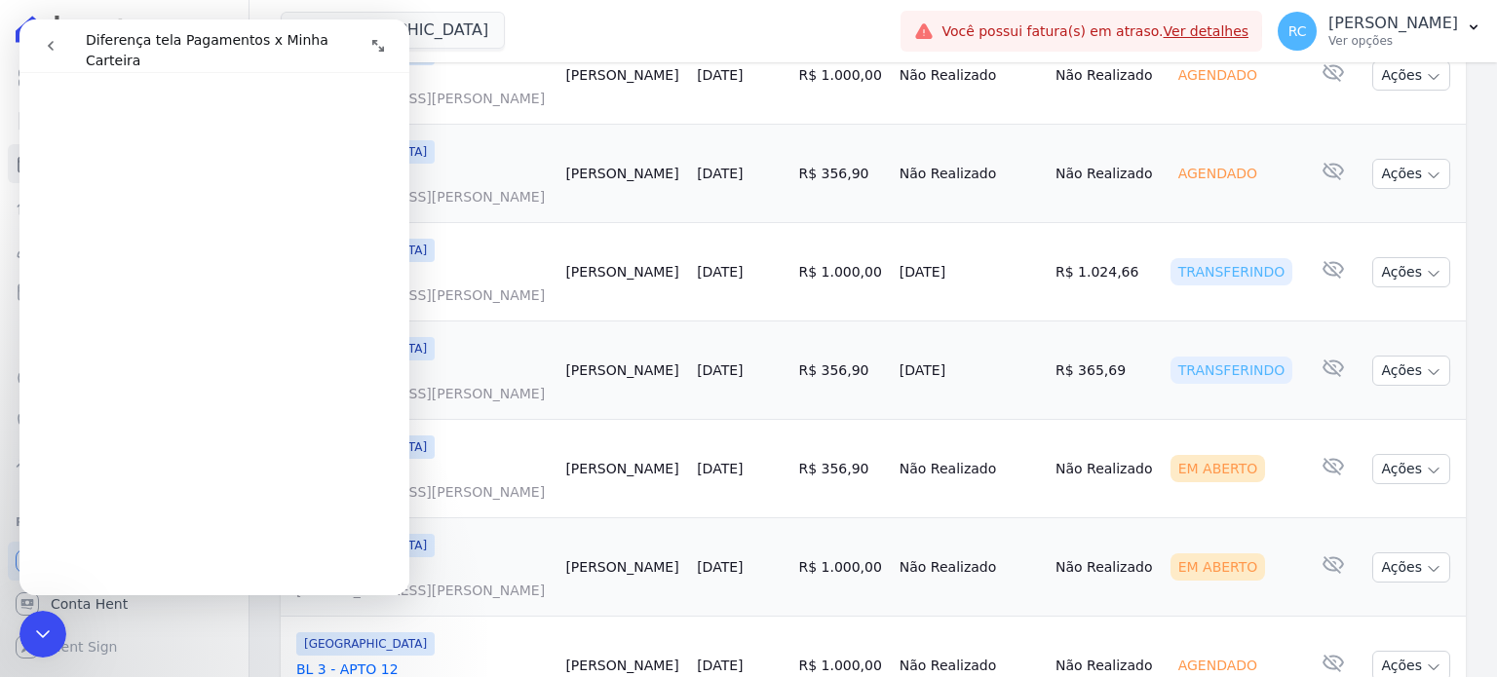
scroll to position [292, 0]
click at [45, 53] on icon "go back" at bounding box center [51, 46] width 16 height 16
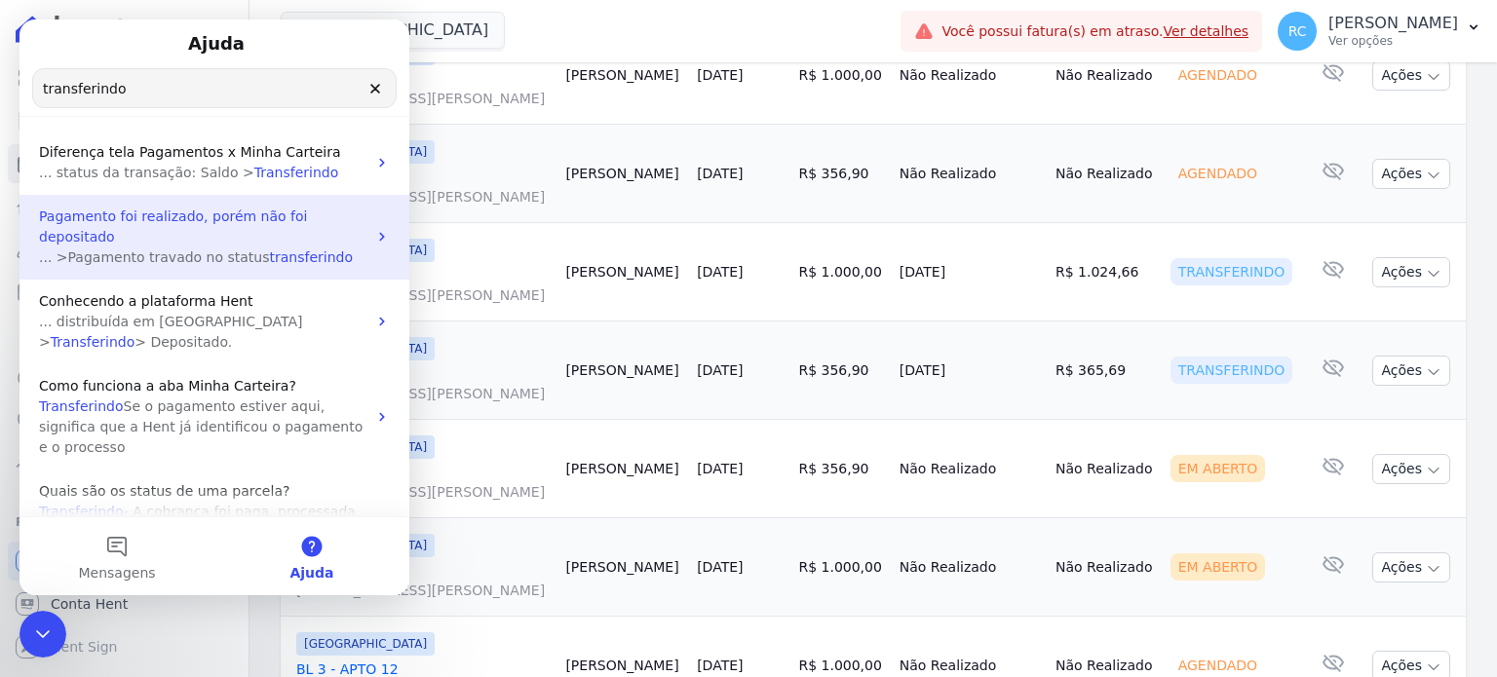
click at [349, 210] on p "Pagamento foi realizado, porém não foi depositado" at bounding box center [202, 227] width 327 height 41
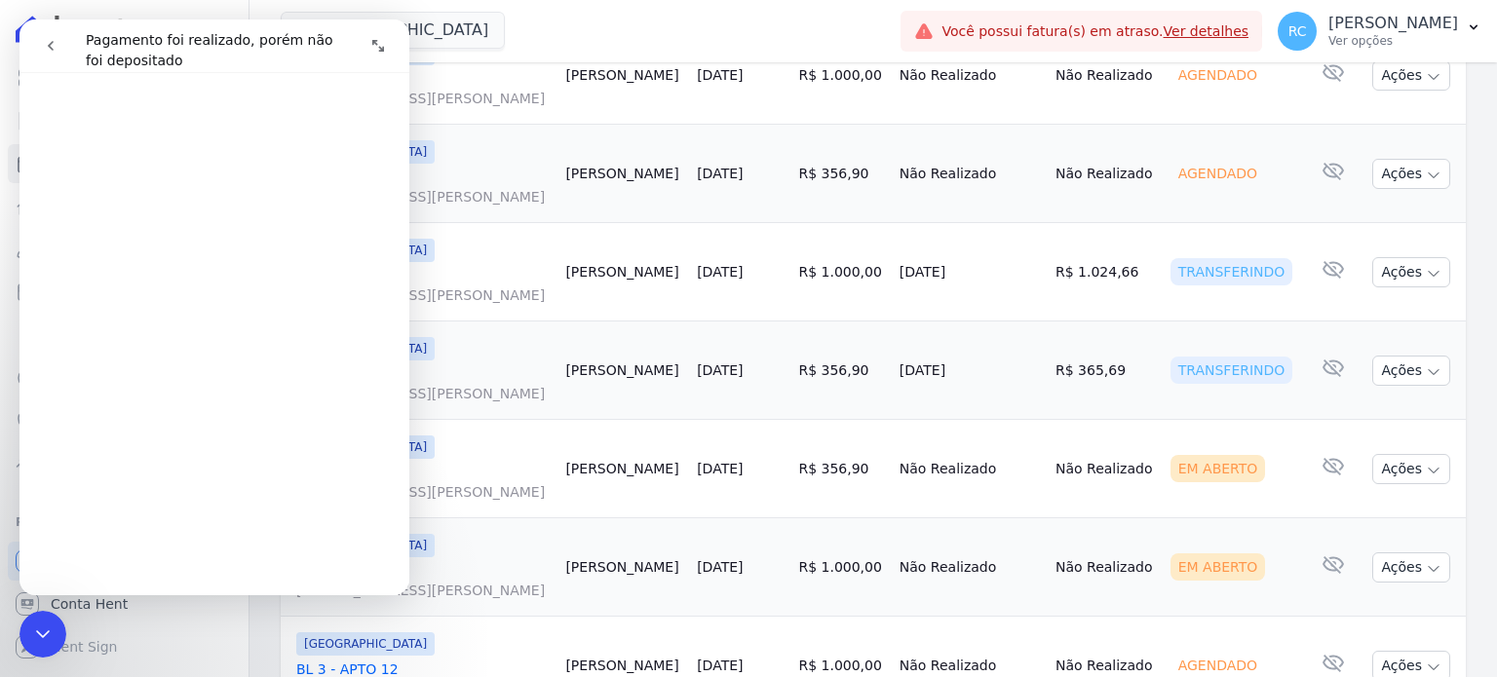
scroll to position [0, 0]
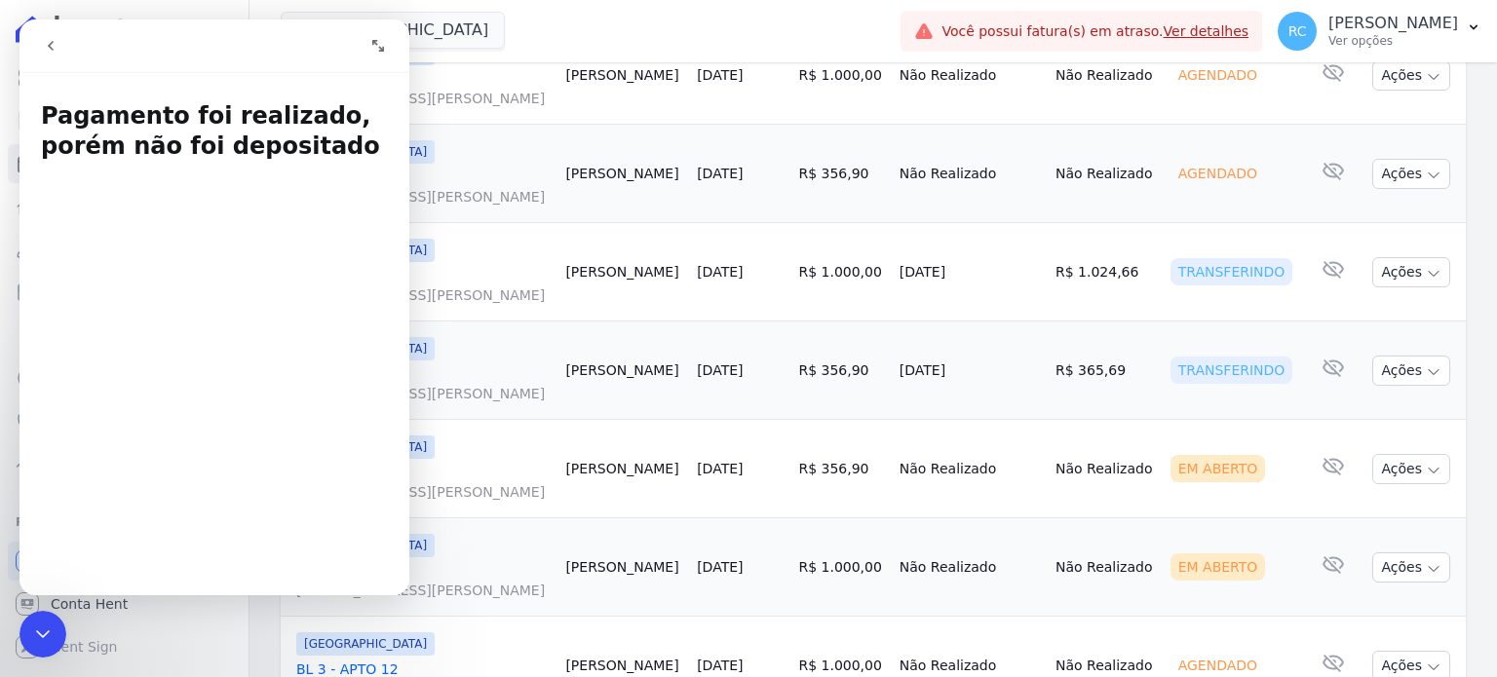
click at [52, 39] on icon "go back" at bounding box center [51, 46] width 16 height 16
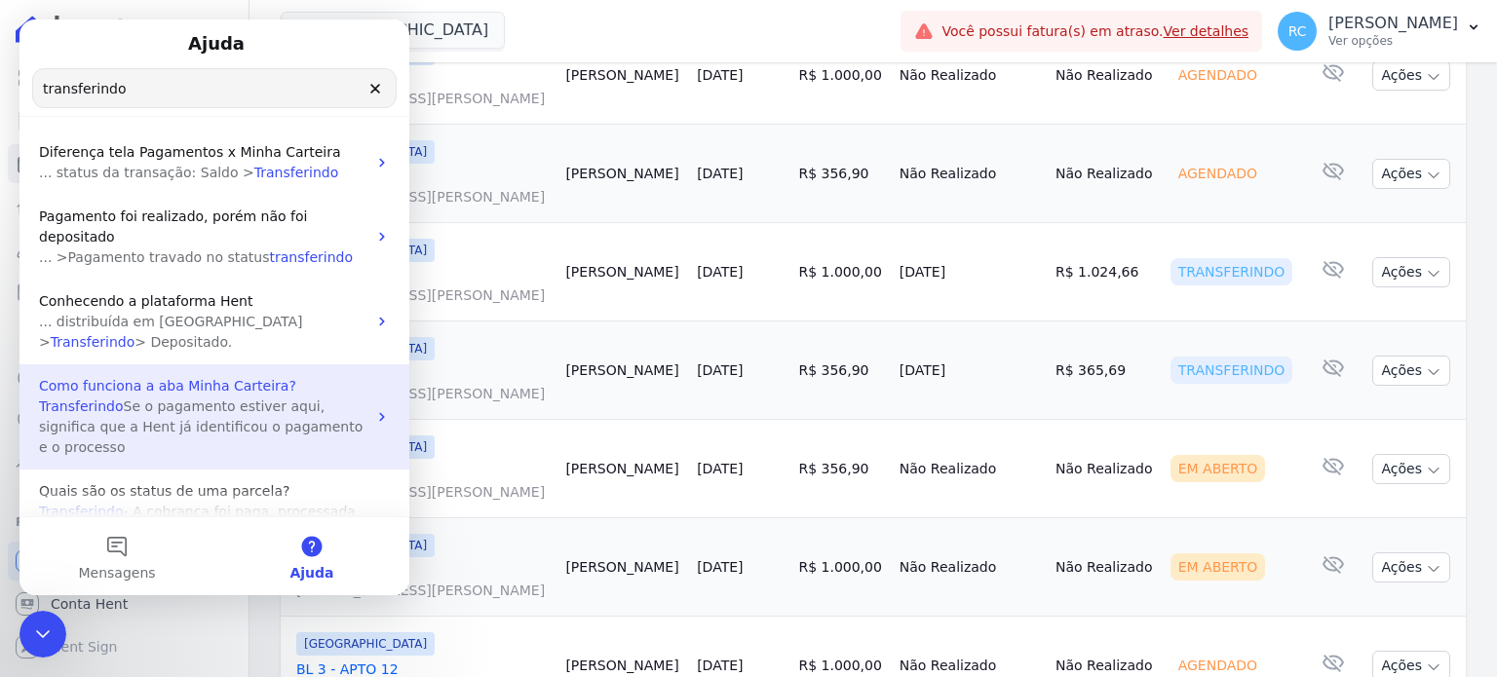
click at [347, 399] on span "Se o pagamento estiver aqui, significa que a Hent já identificou o pagamento e …" at bounding box center [201, 427] width 324 height 57
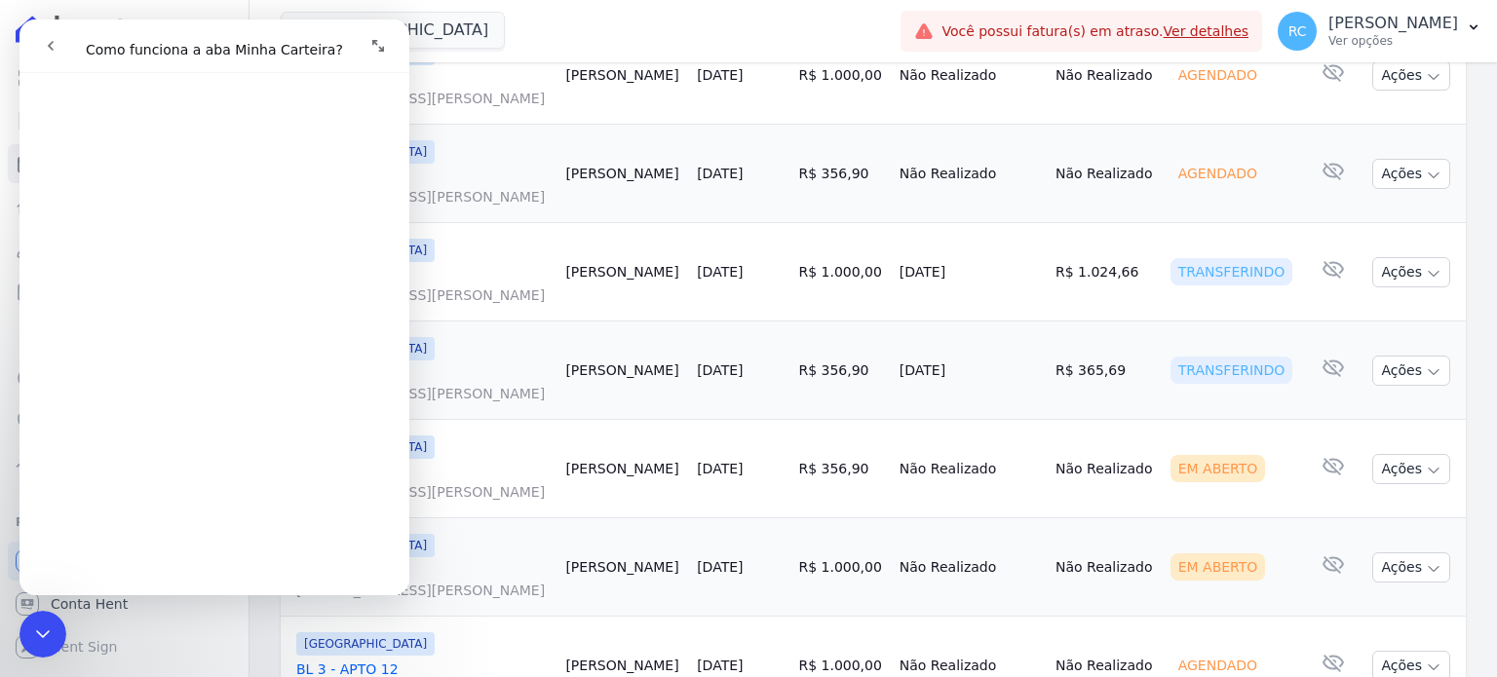
scroll to position [585, 0]
click at [40, 41] on button "go back" at bounding box center [50, 45] width 37 height 37
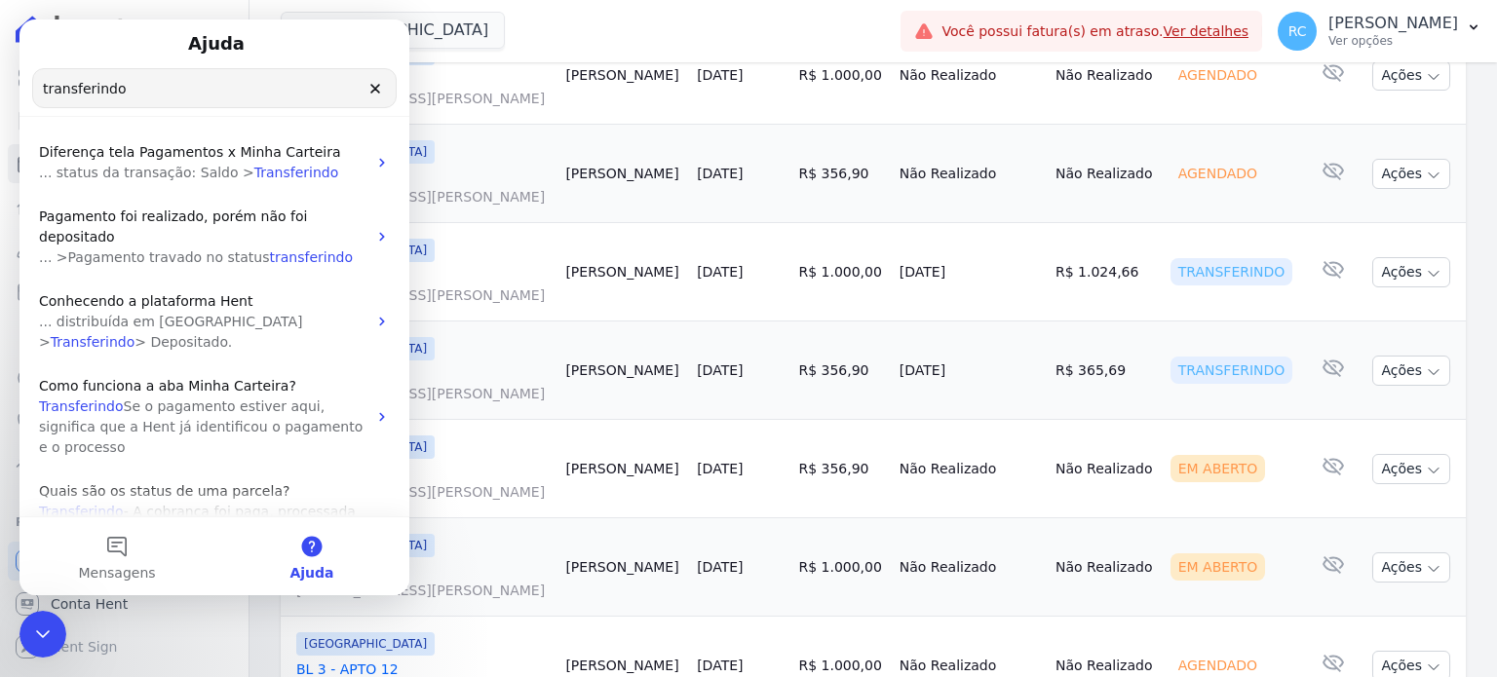
click at [880, 375] on td "R$ 356,90" at bounding box center [840, 371] width 100 height 98
drag, startPoint x: 35, startPoint y: 627, endPoint x: 222, endPoint y: 1213, distance: 615.8
click at [35, 627] on icon "Fechar mensagem da Intercom" at bounding box center [42, 634] width 23 height 23
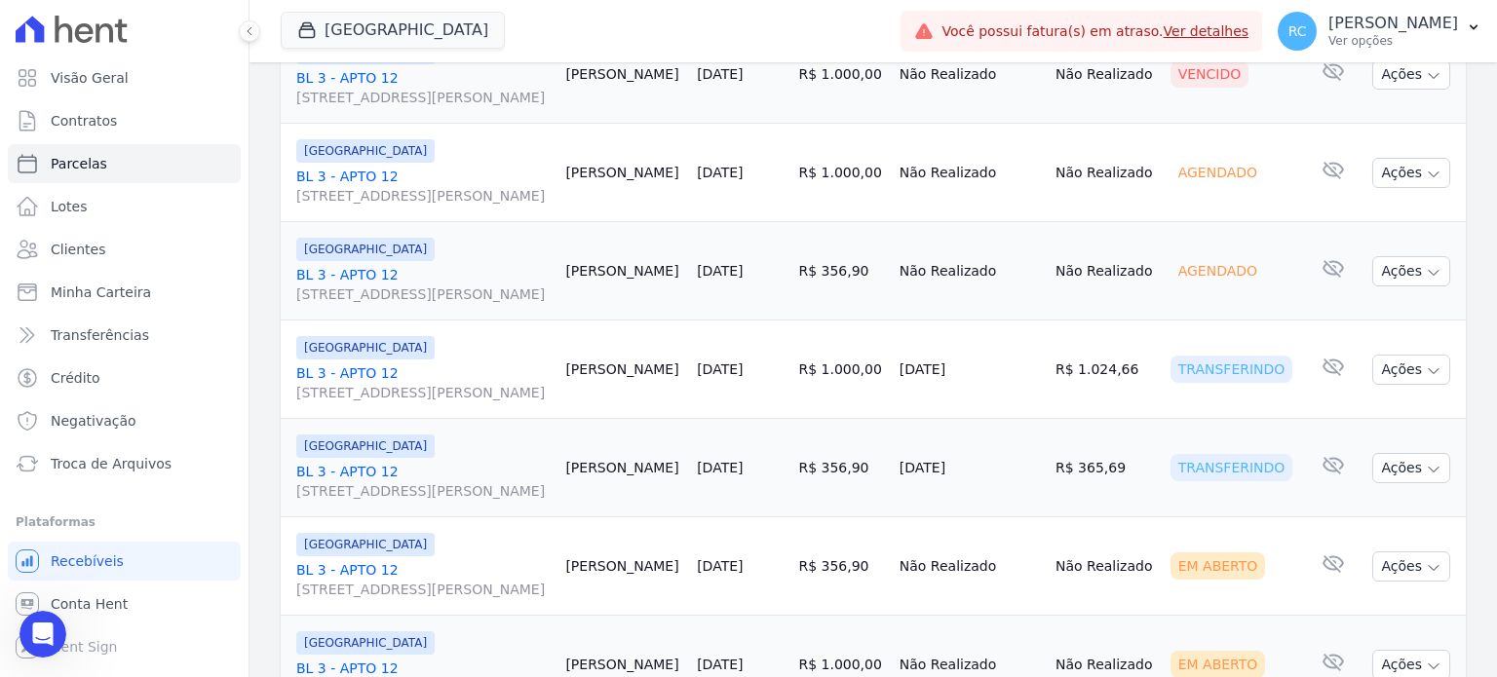
scroll to position [390, 0]
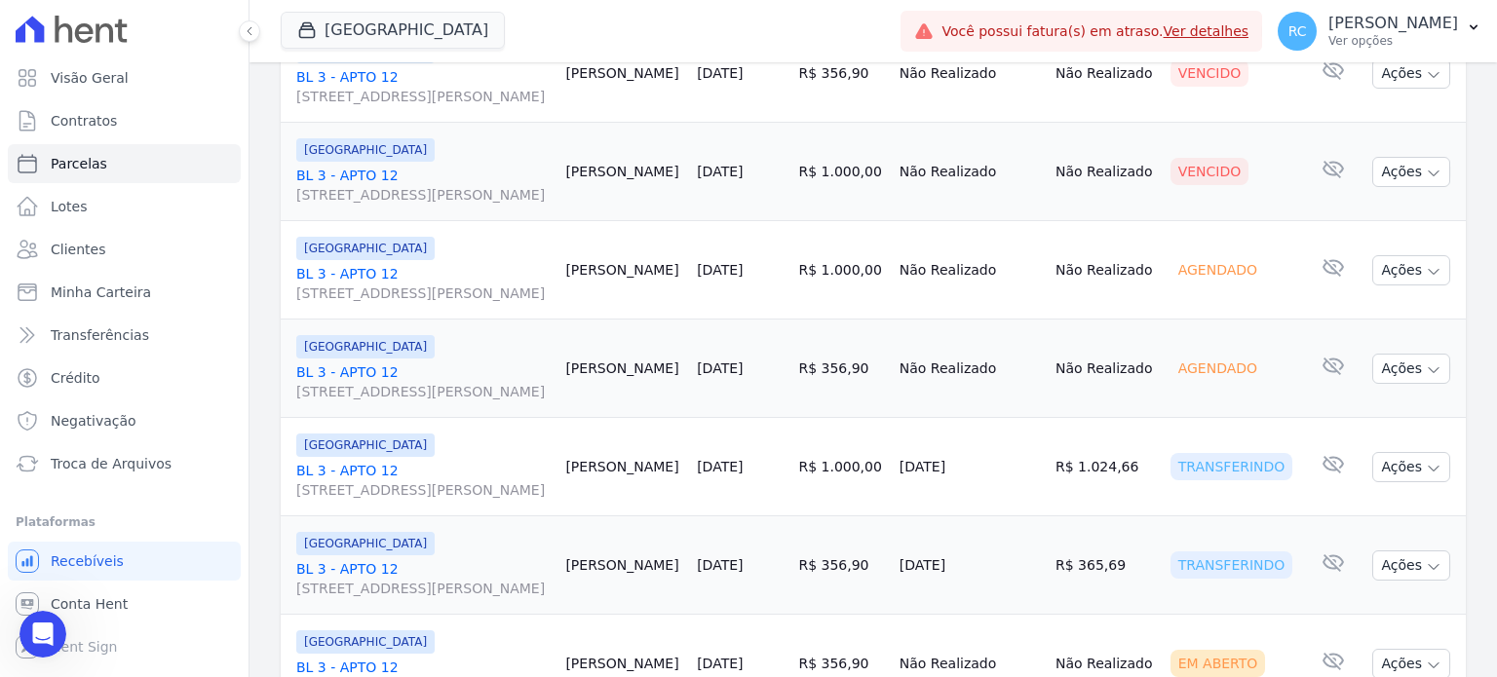
drag, startPoint x: 1127, startPoint y: 473, endPoint x: 1067, endPoint y: 482, distance: 60.2
click at [1067, 482] on td "R$ 1.024,66" at bounding box center [1105, 467] width 115 height 98
copy td "1.024,66"
drag, startPoint x: 1098, startPoint y: 555, endPoint x: 1067, endPoint y: 565, distance: 32.7
click at [1067, 565] on td "R$ 365,69" at bounding box center [1105, 565] width 115 height 98
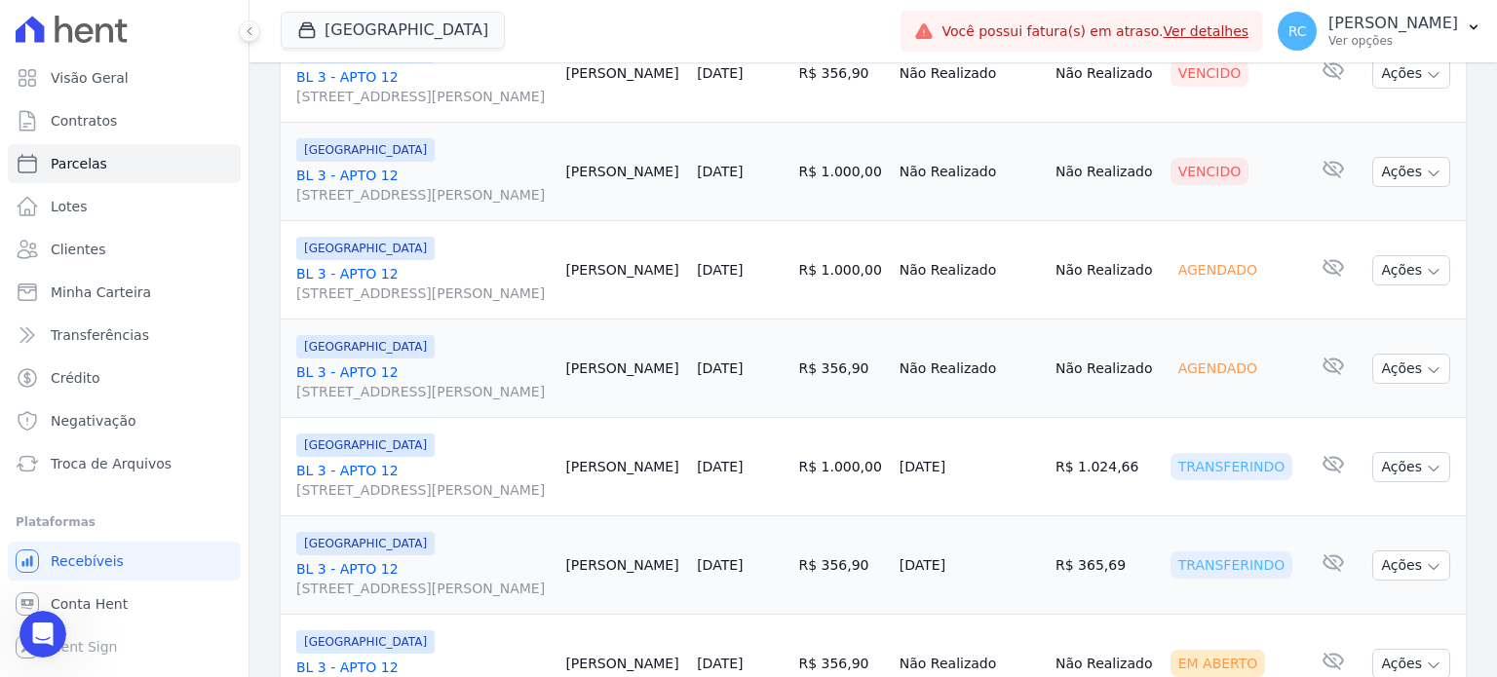
copy td "365,69"
